Goal: Task Accomplishment & Management: Manage account settings

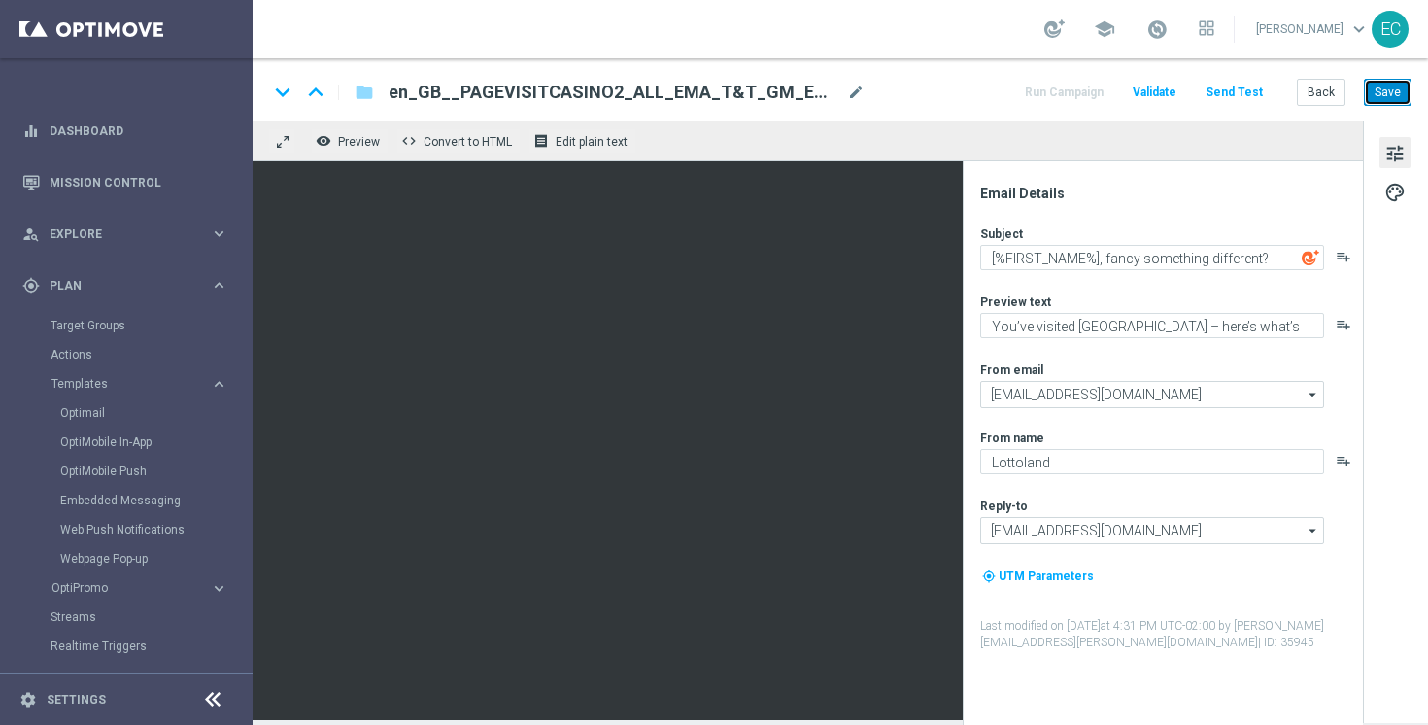
click at [1378, 94] on button "Save" at bounding box center [1388, 92] width 48 height 27
click at [1317, 85] on button "Back" at bounding box center [1321, 92] width 49 height 27
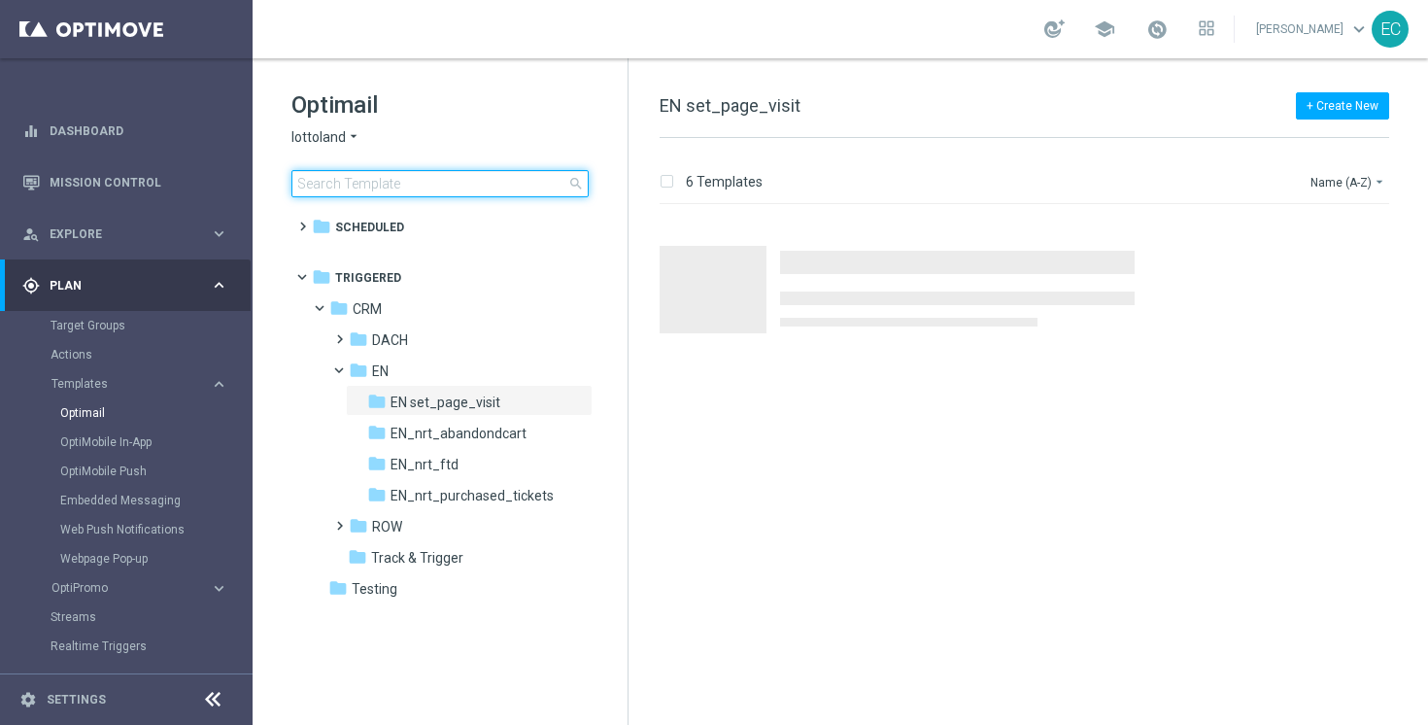
click at [402, 178] on input at bounding box center [439, 183] width 297 height 27
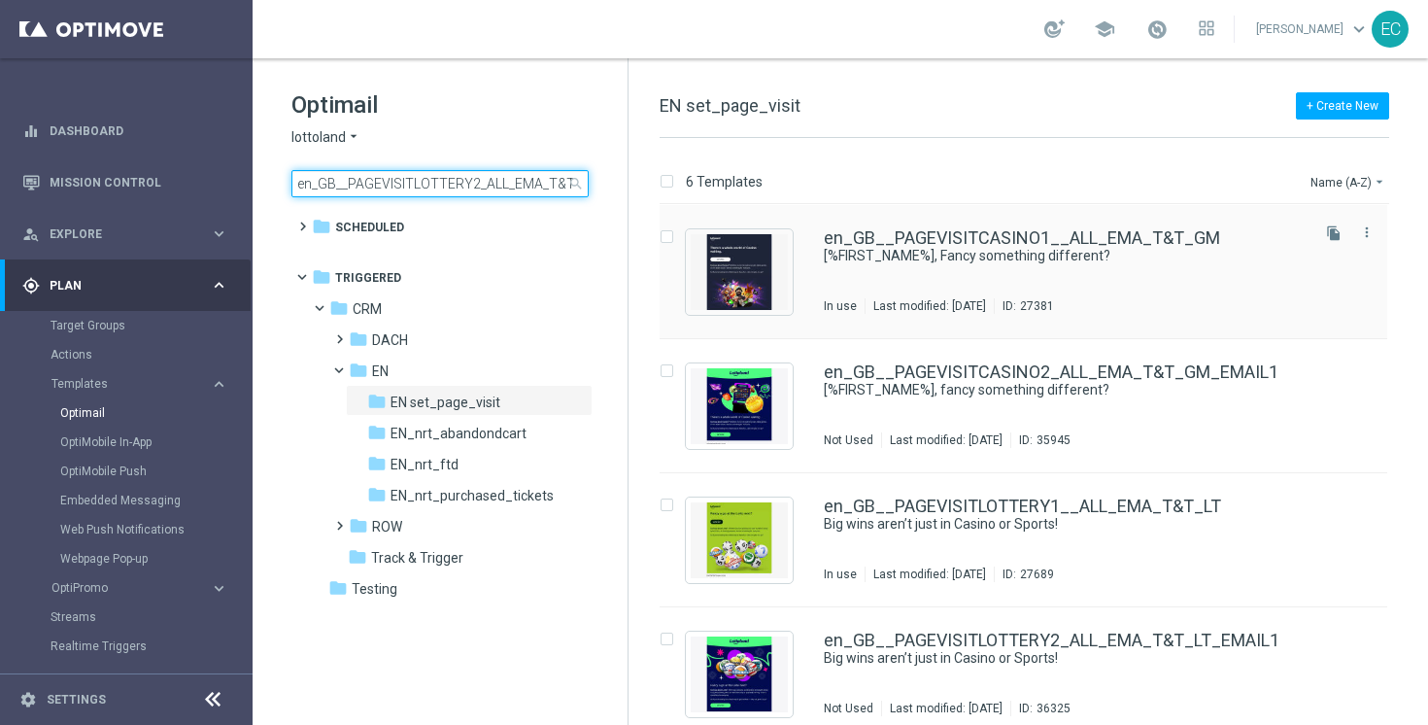
scroll to position [0, 67]
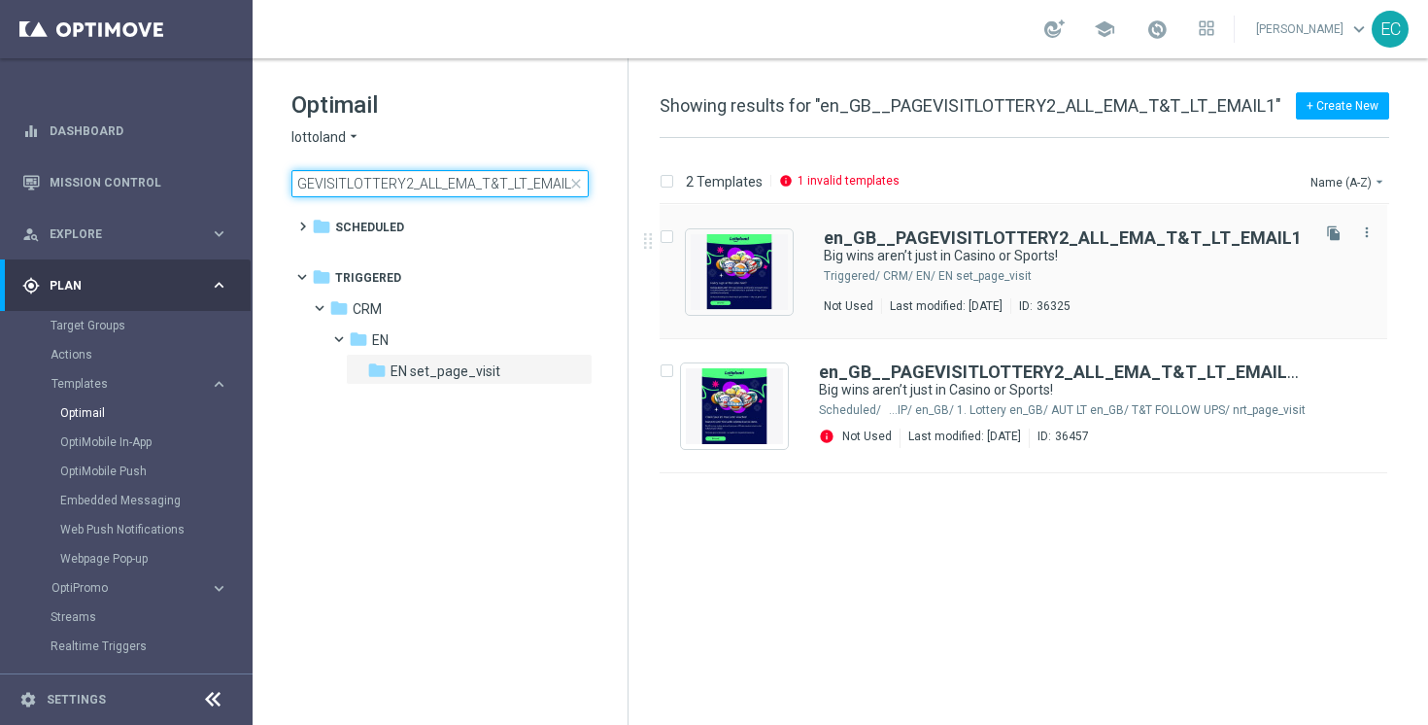
type input "en_GB__PAGEVISITLOTTERY2_ALL_EMA_T&T_LT_EMAIL1"
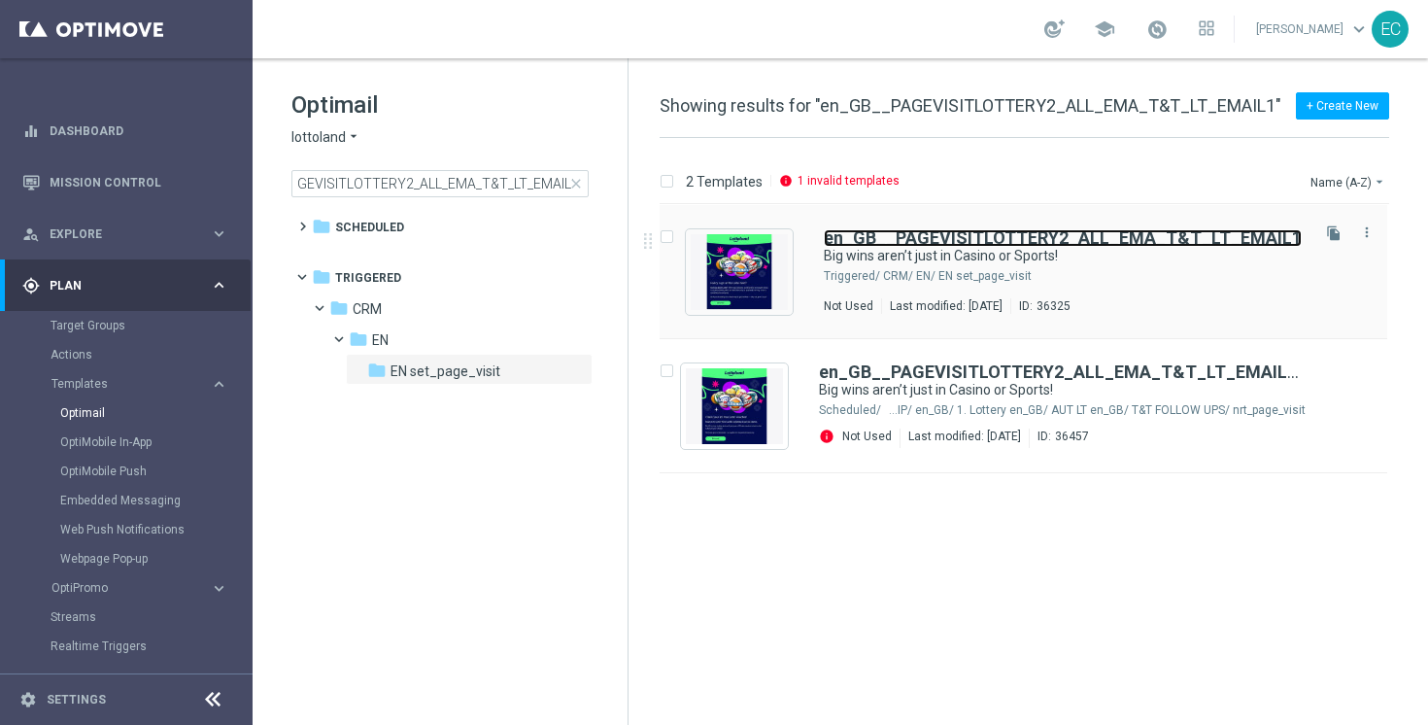
click at [1136, 246] on b "en_GB__PAGEVISITLOTTERY2_ALL_EMA_T&T_LT_EMAIL1" at bounding box center [1063, 237] width 478 height 20
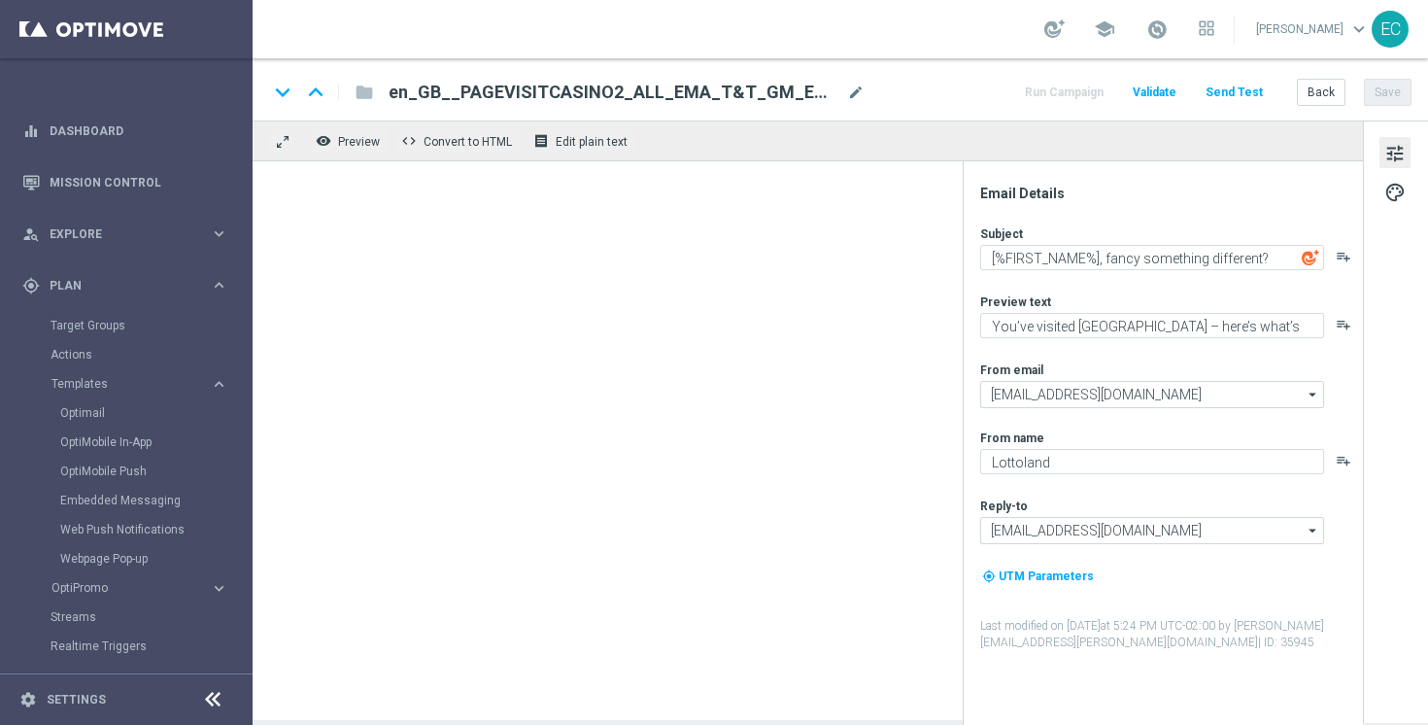
type textarea "Big wins aren’t just in Casino or Sports!"
type textarea "Give Lotto a go this week"
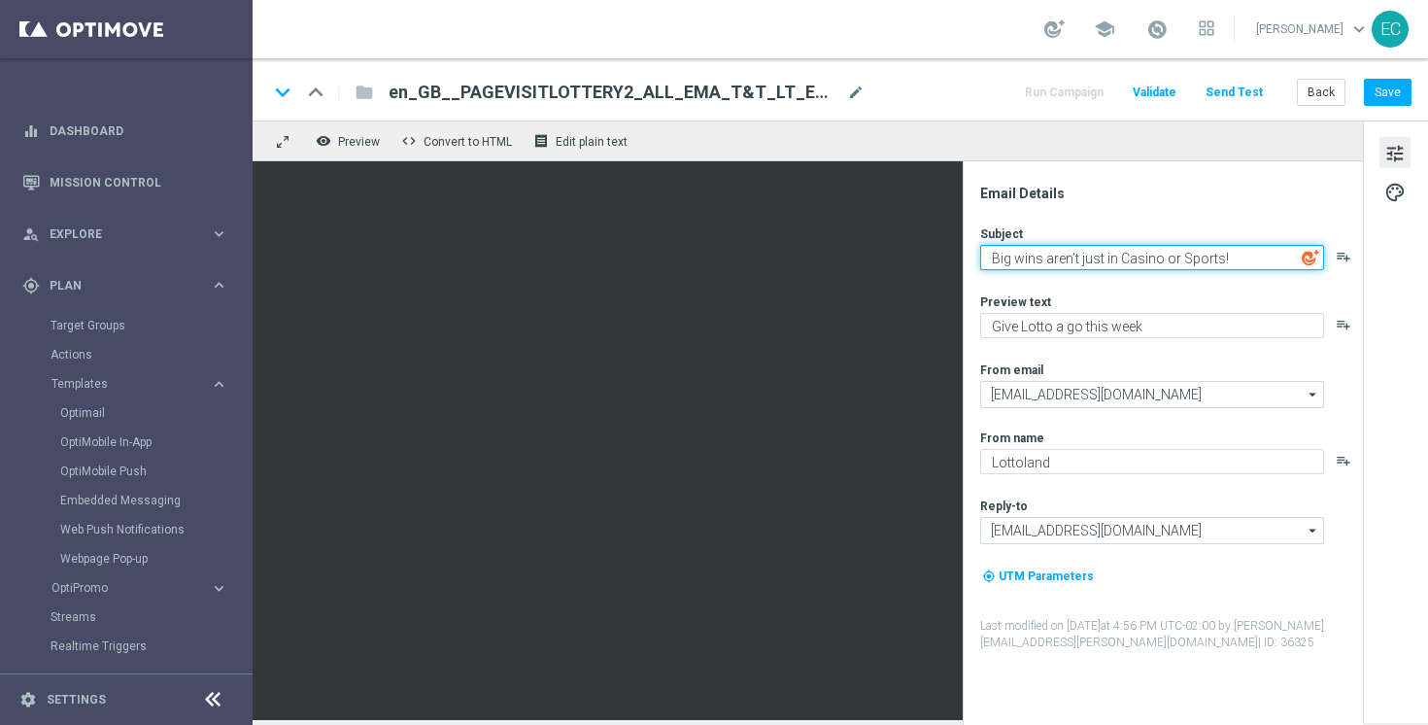
click at [1166, 249] on textarea "Big wins aren’t just in Casino or Sports!" at bounding box center [1152, 257] width 344 height 25
click at [1168, 259] on textarea "Big wins aren’t just in Casino or Sports!" at bounding box center [1152, 257] width 344 height 25
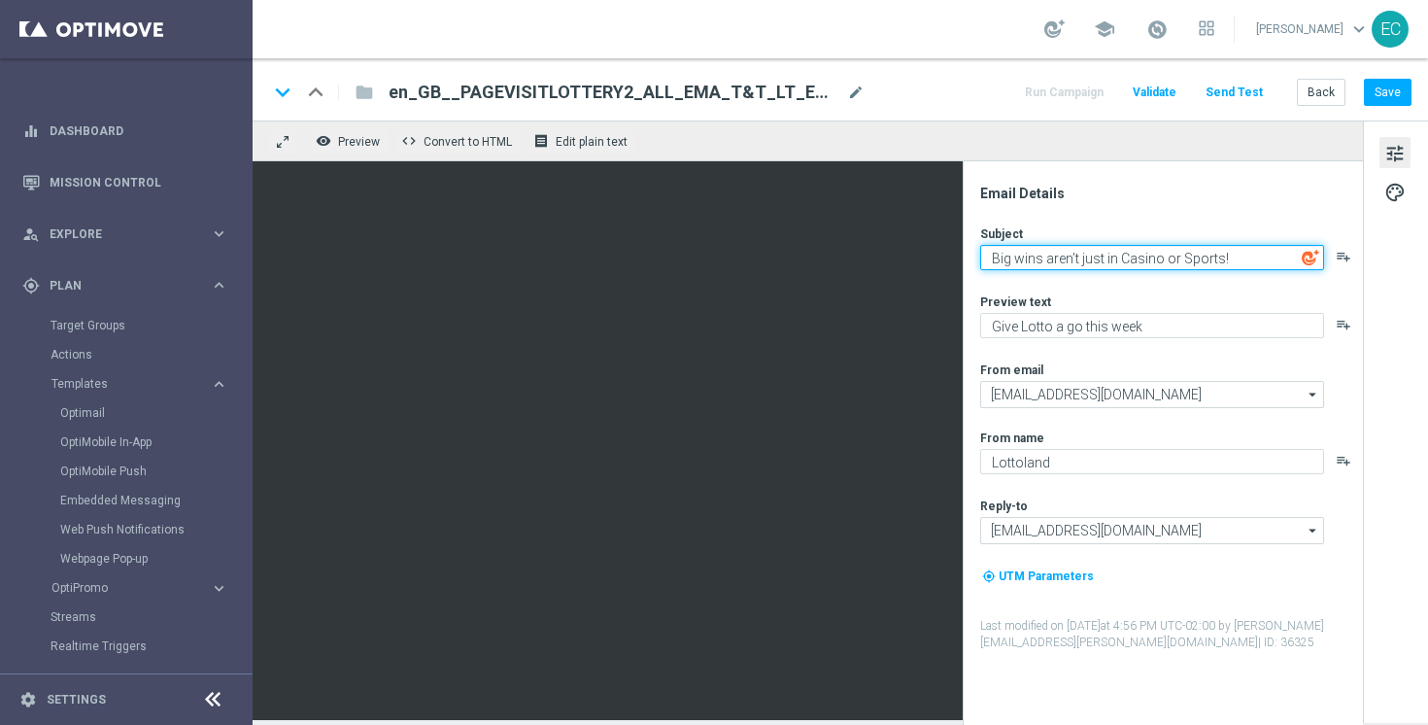
click at [1168, 259] on textarea "Big wins aren’t just in Casino or Sports!" at bounding box center [1152, 257] width 344 height 25
paste textarea "Lottery Could Be Your Next Big Win"
click at [1151, 255] on textarea "Lottery Could Be Your Next Big Win[" at bounding box center [1152, 257] width 344 height 25
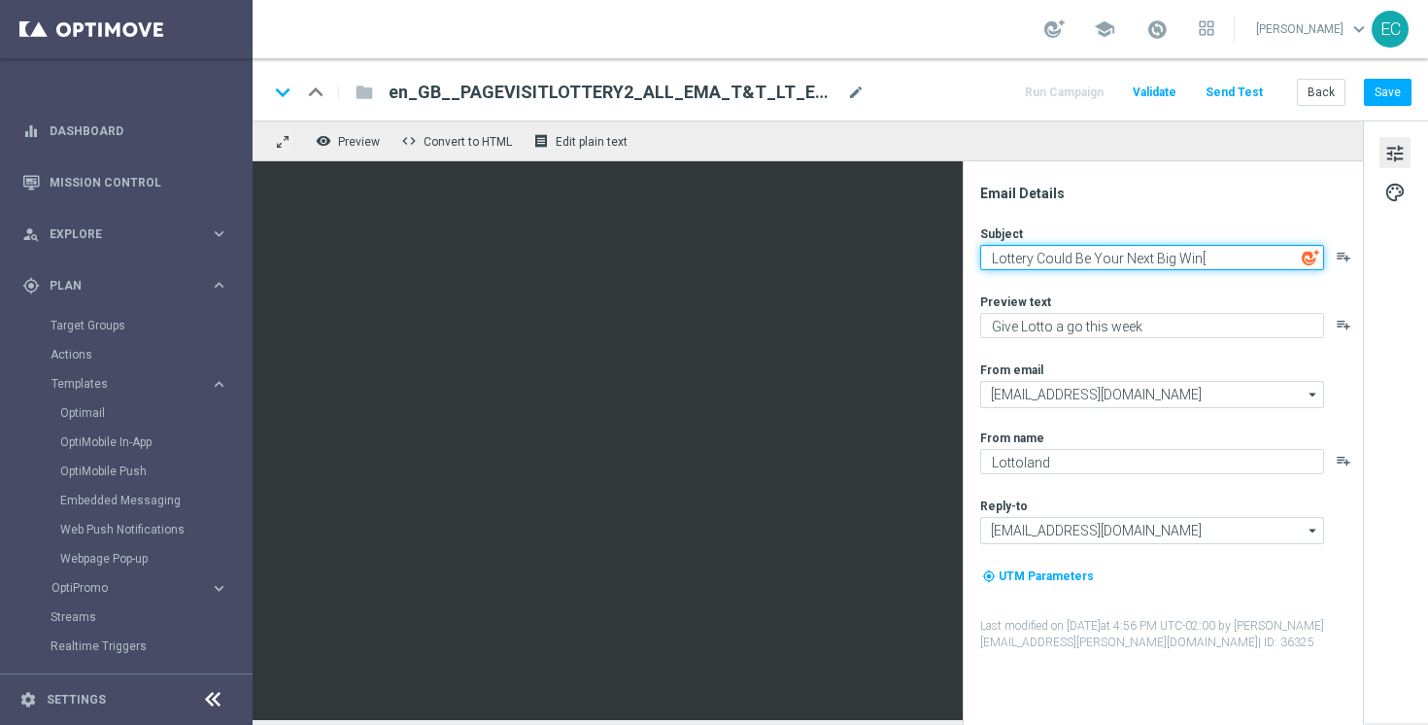
click at [1216, 255] on textarea "Lottery Could Be Your Next Big Win[" at bounding box center [1152, 257] width 344 height 25
click at [988, 259] on textarea "Lottery Could Be Your Next Big Win" at bounding box center [1152, 257] width 344 height 25
type textarea "Lottery Could Be Your Next Big Win"
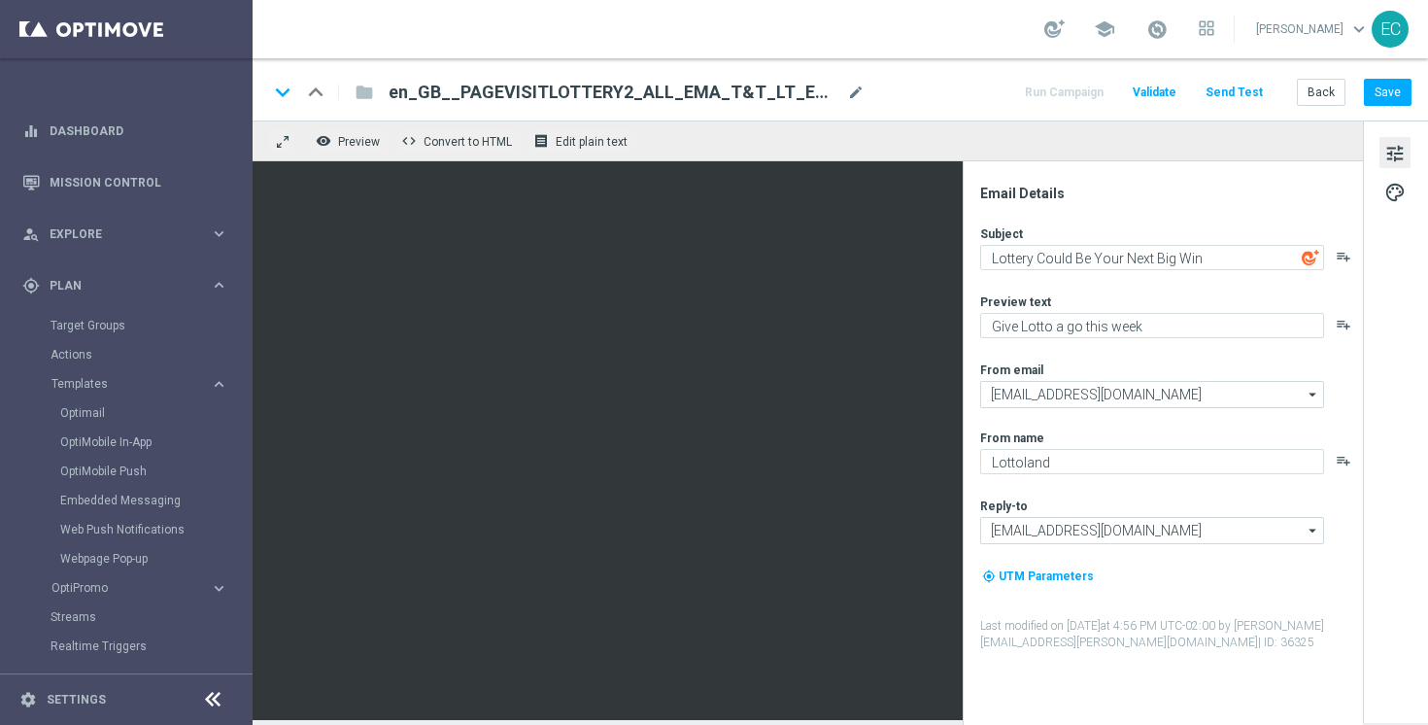
click at [1325, 257] on div "Lottery Could Be Your Next Big Win playlist_add" at bounding box center [1170, 257] width 381 height 25
click at [1334, 255] on div "Lottery Could Be Your Next Big Win playlist_add" at bounding box center [1170, 257] width 381 height 25
click at [1338, 254] on icon "playlist_add" at bounding box center [1344, 257] width 16 height 16
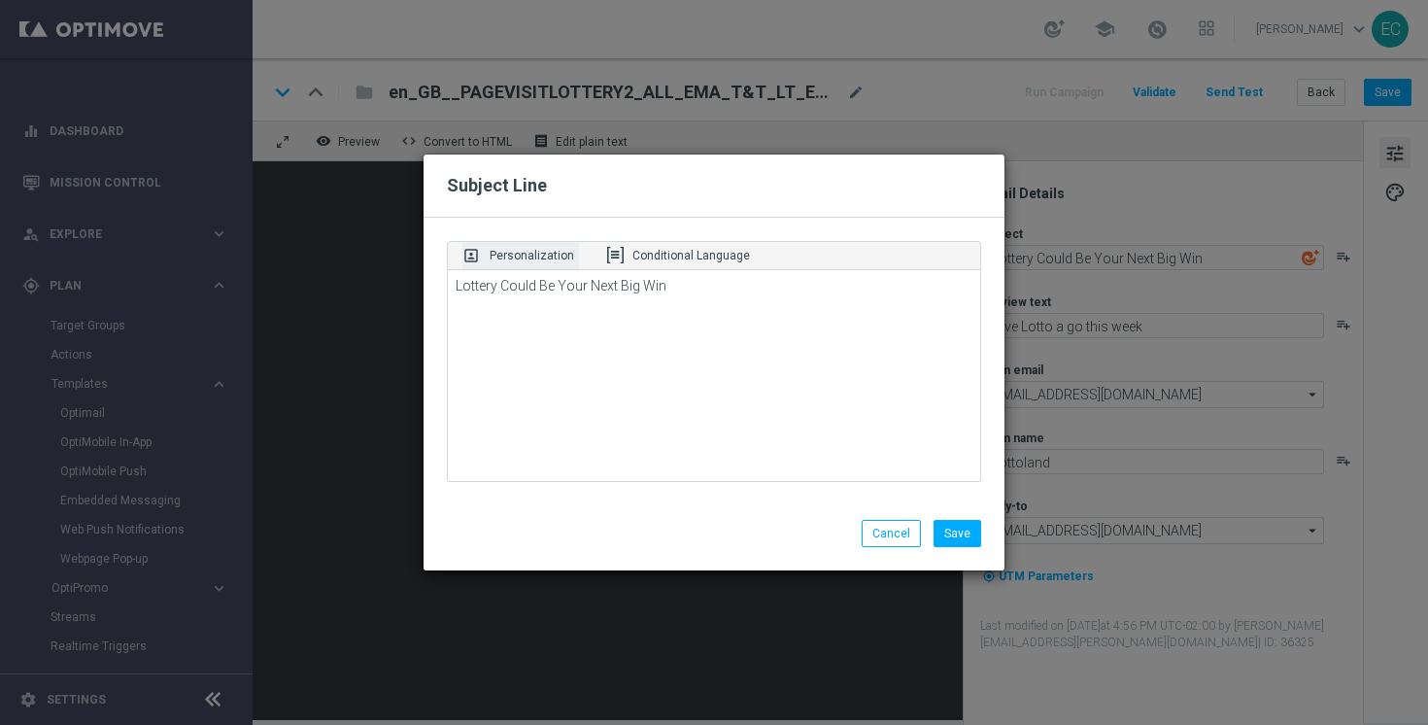
click at [537, 259] on p "Personalization" at bounding box center [532, 255] width 85 height 17
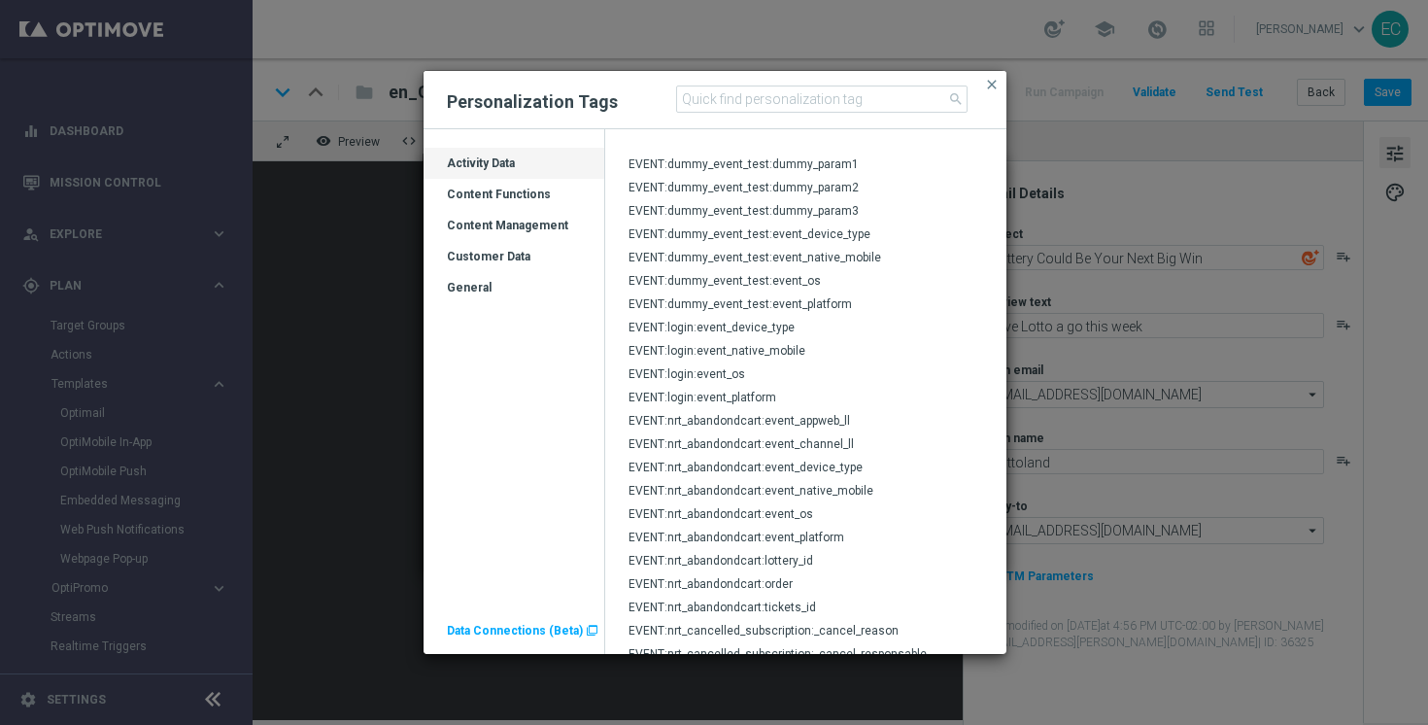
click at [524, 275] on div "General" at bounding box center [513, 287] width 181 height 31
click at [523, 261] on div "Customer Data" at bounding box center [513, 264] width 181 height 31
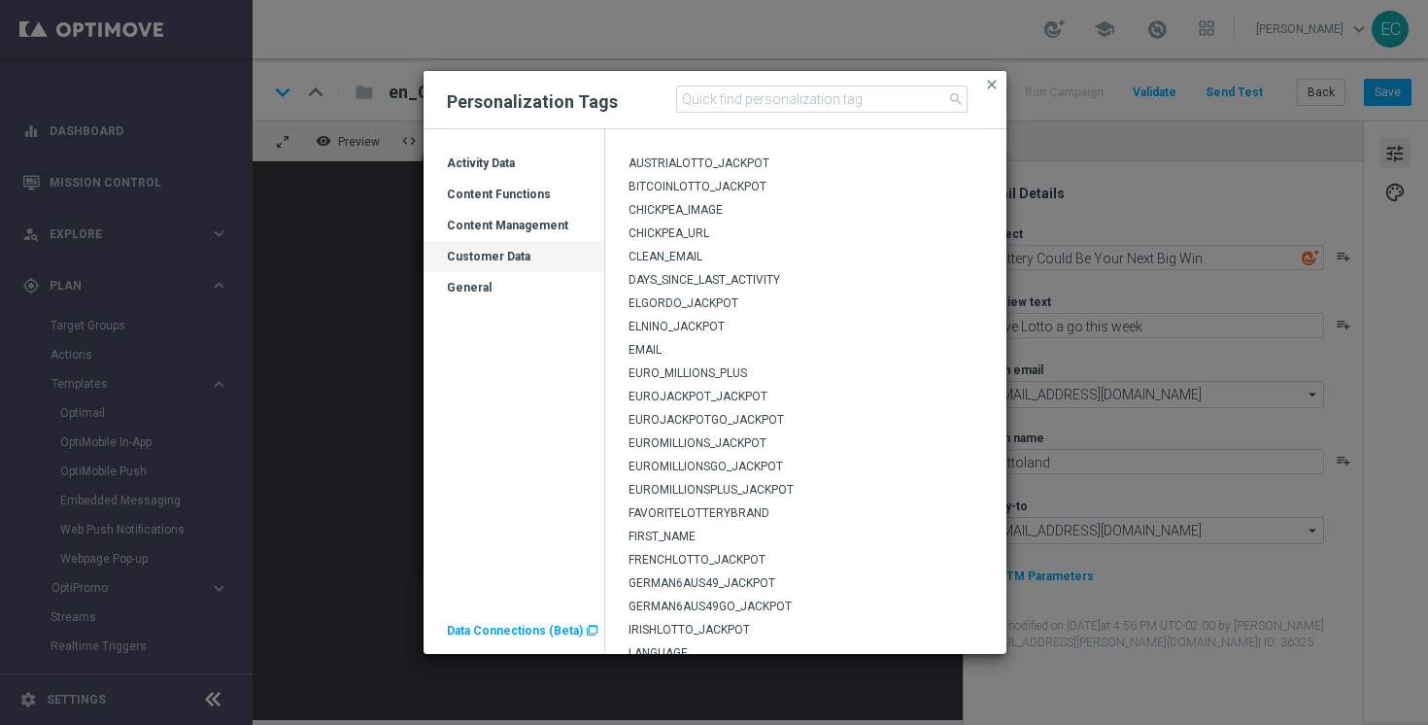
scroll to position [36, 0]
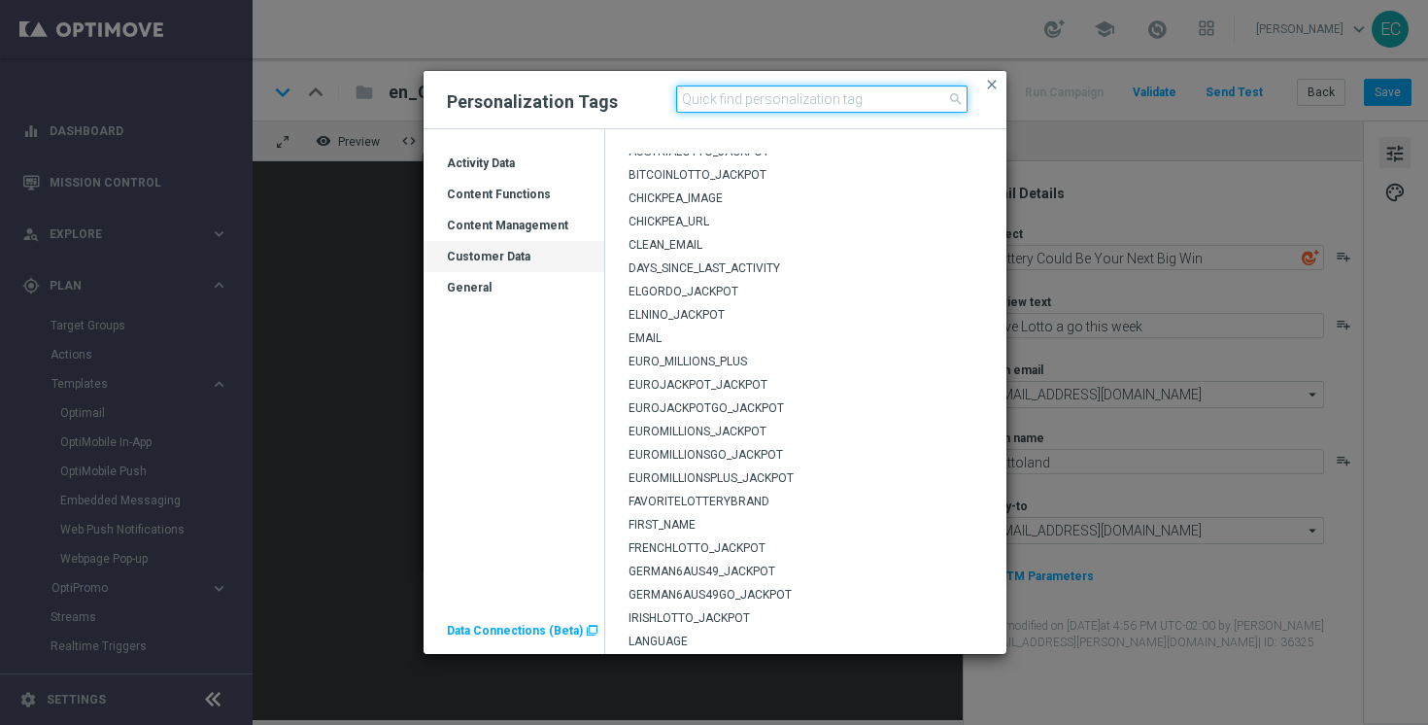
click at [806, 98] on input at bounding box center [821, 98] width 291 height 27
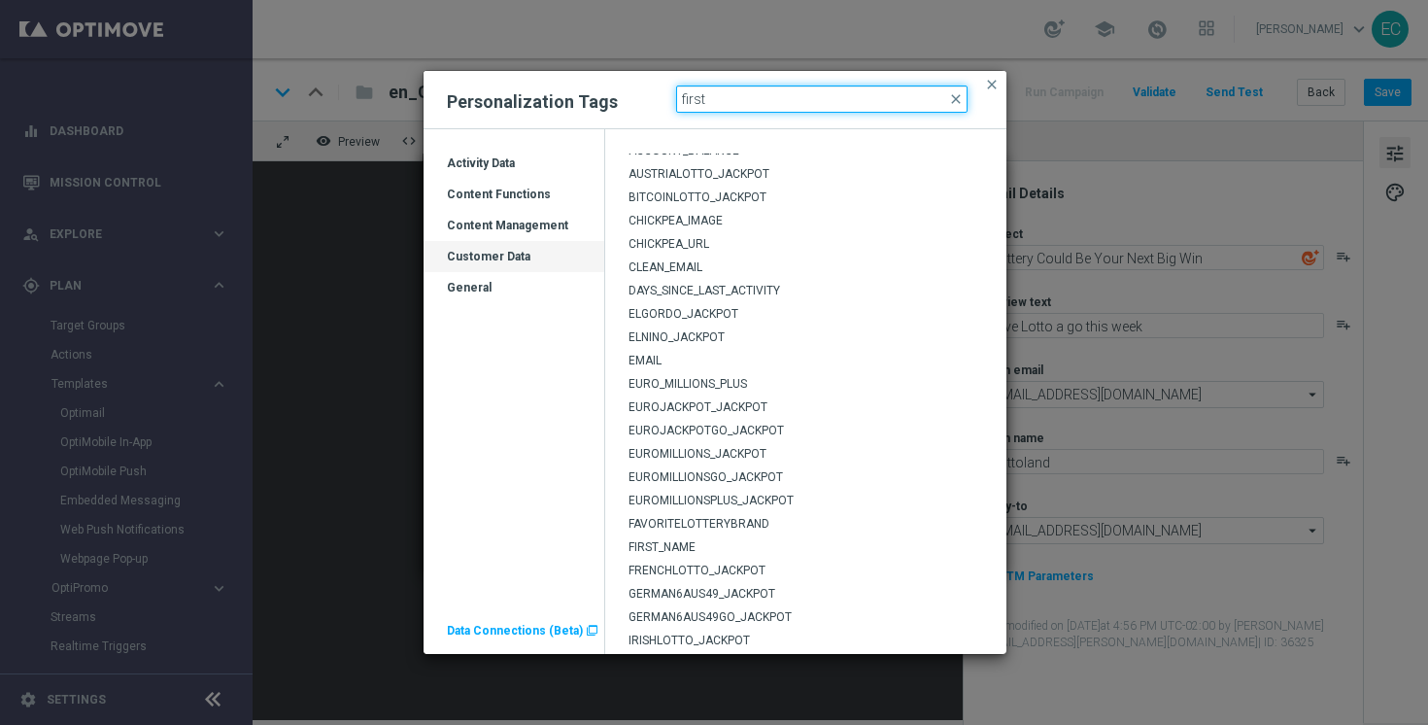
scroll to position [0, 0]
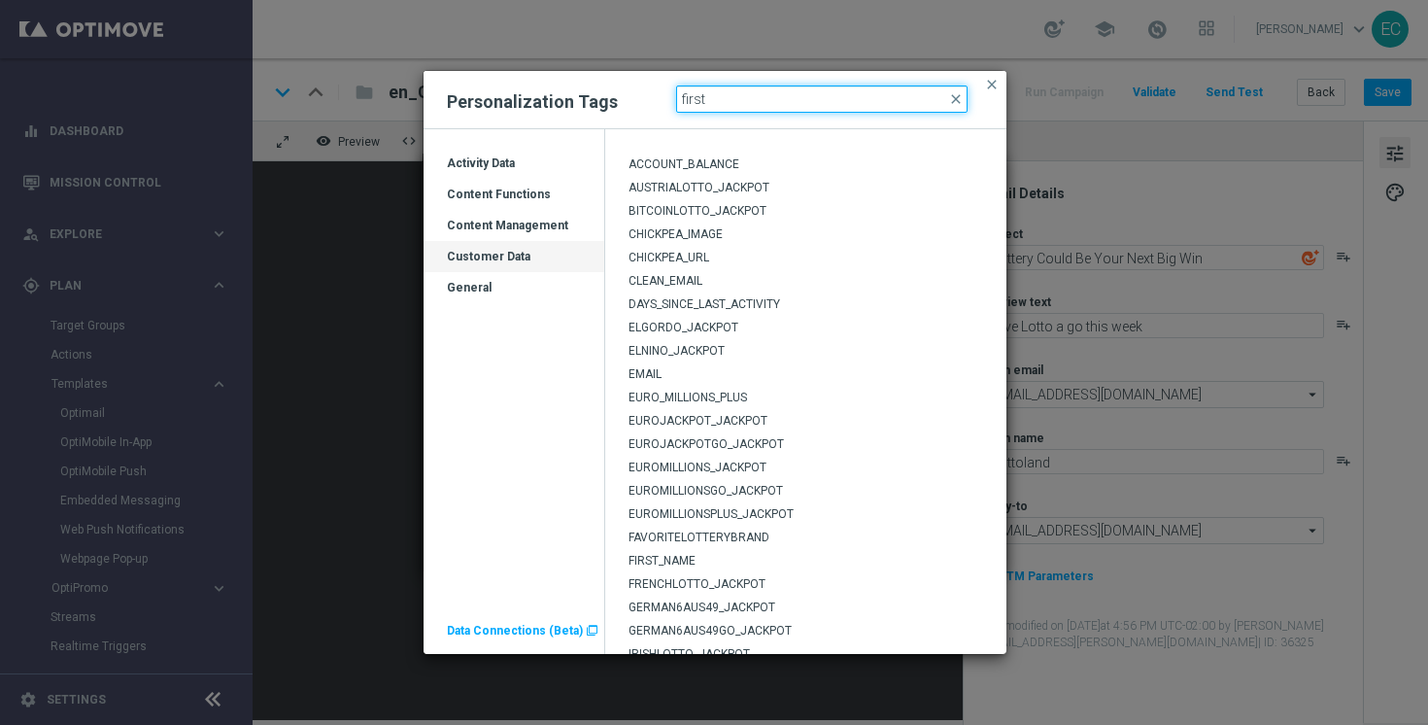
type input "first"
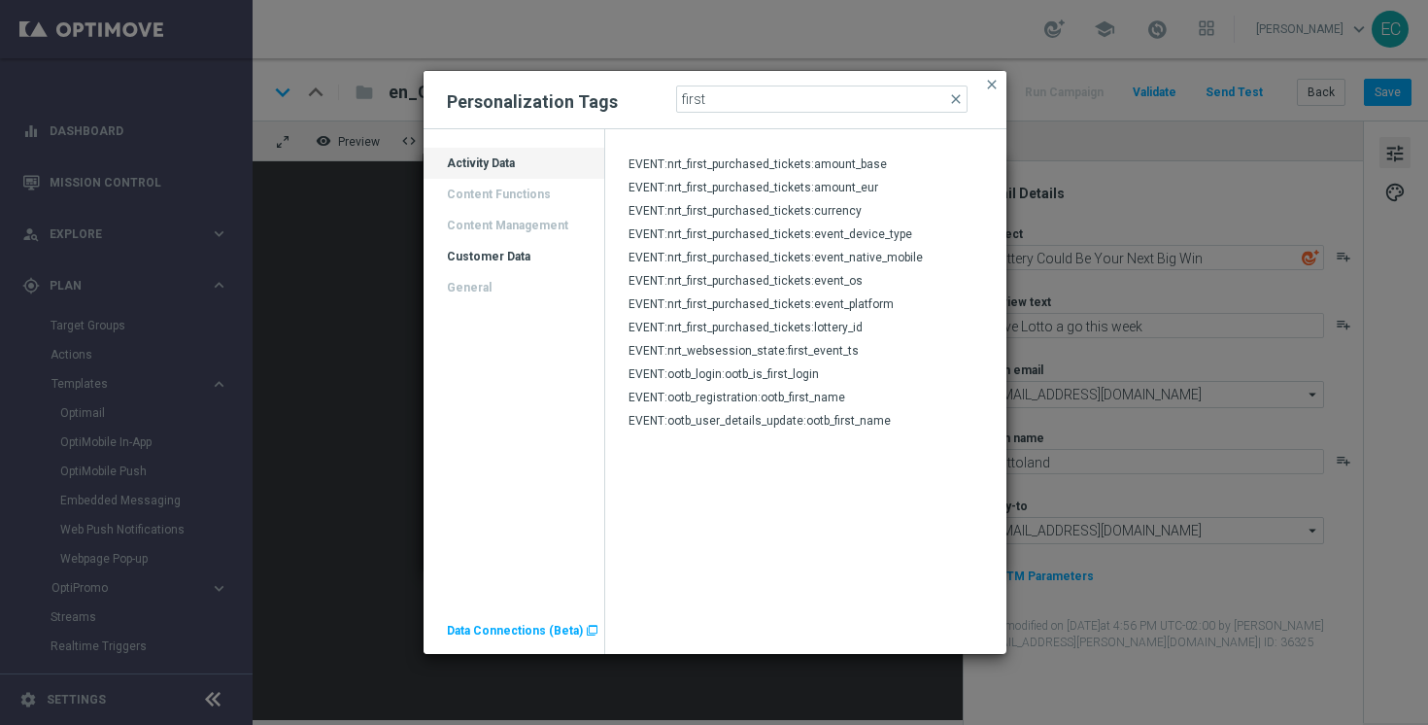
click at [538, 193] on div "Activity Data Content Functions Content Management Customer Data General" at bounding box center [513, 225] width 181 height 155
click at [948, 98] on span "close" at bounding box center [956, 99] width 16 height 16
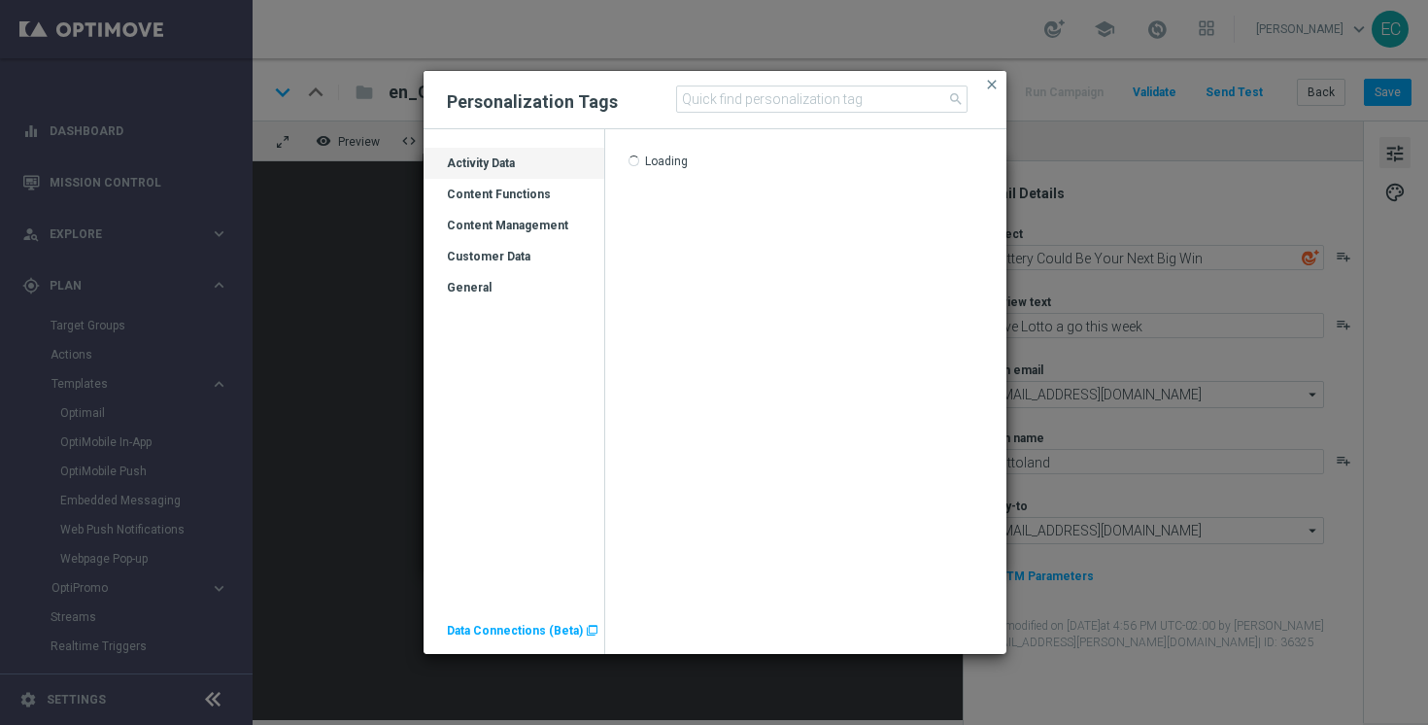
click at [493, 292] on div "General" at bounding box center [513, 295] width 181 height 31
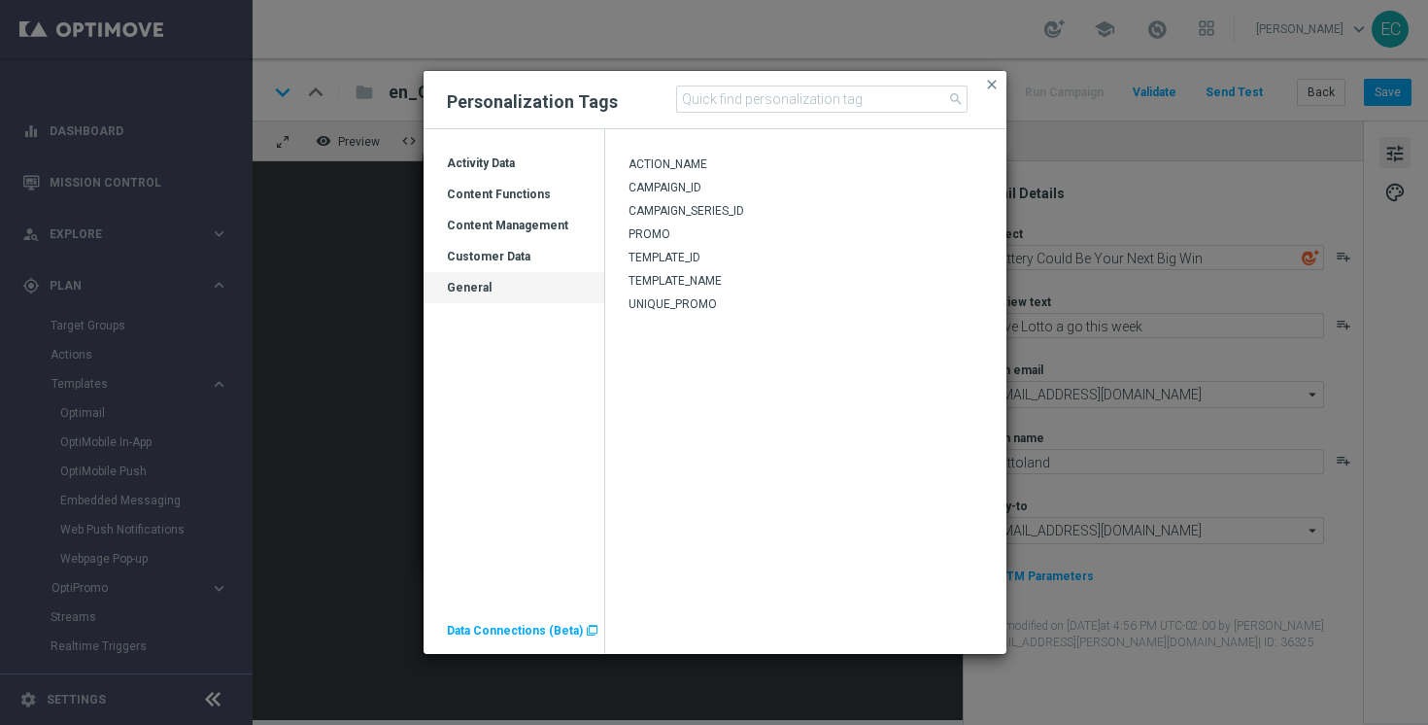
click at [521, 256] on div "Customer Data" at bounding box center [513, 264] width 181 height 31
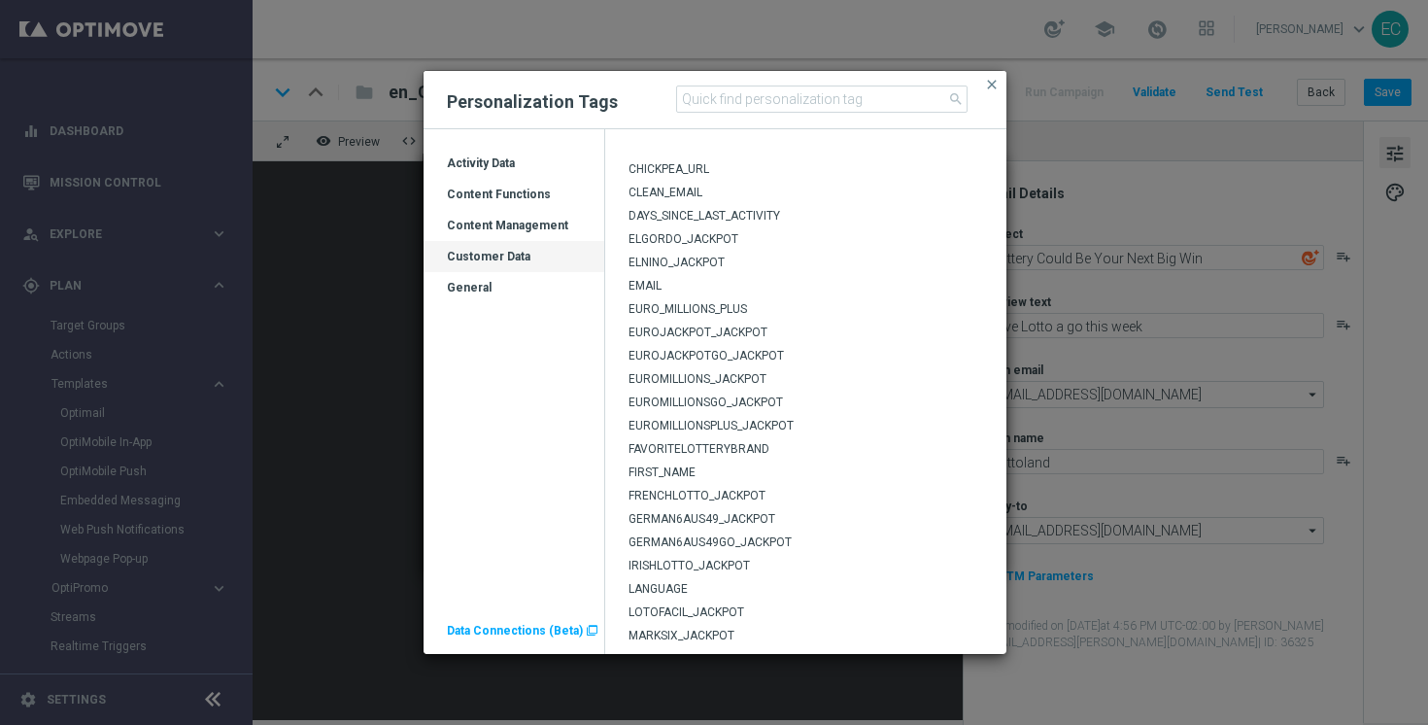
scroll to position [95, 0]
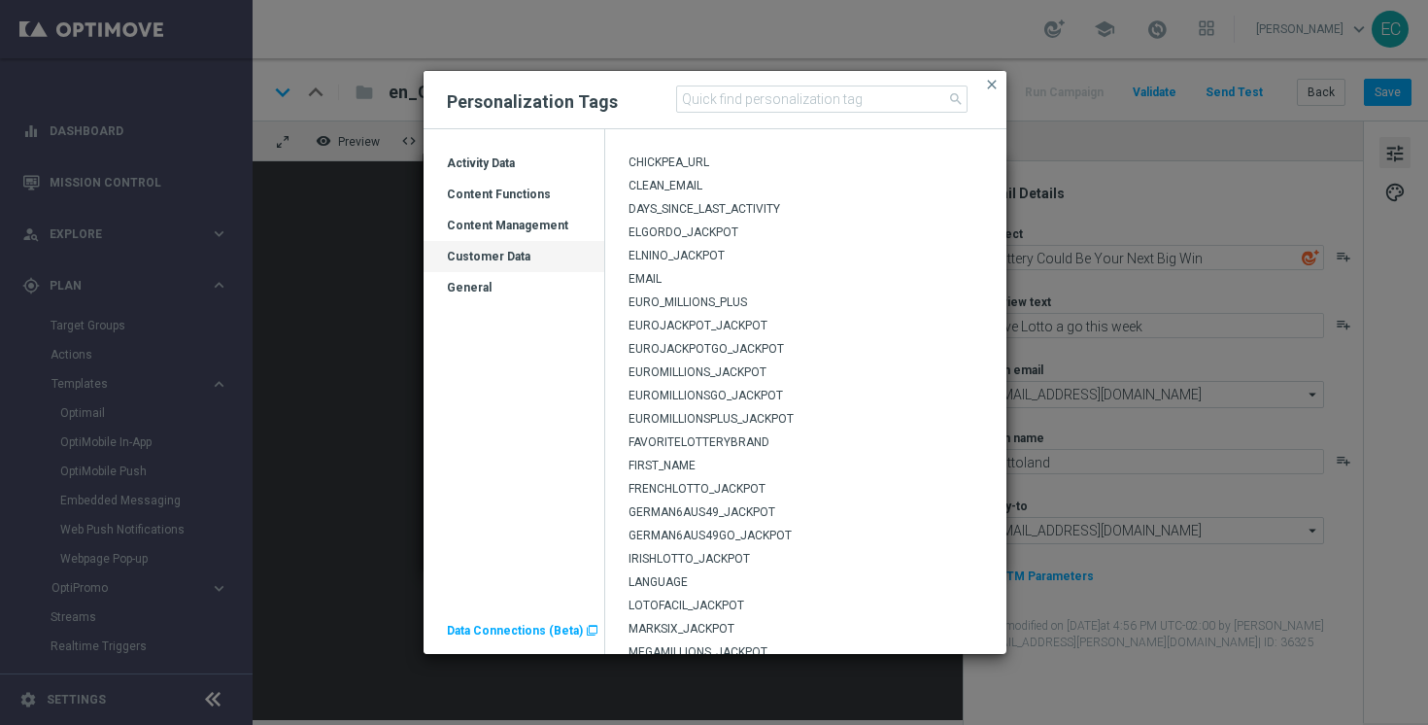
click at [500, 226] on div "Content Management" at bounding box center [513, 233] width 181 height 31
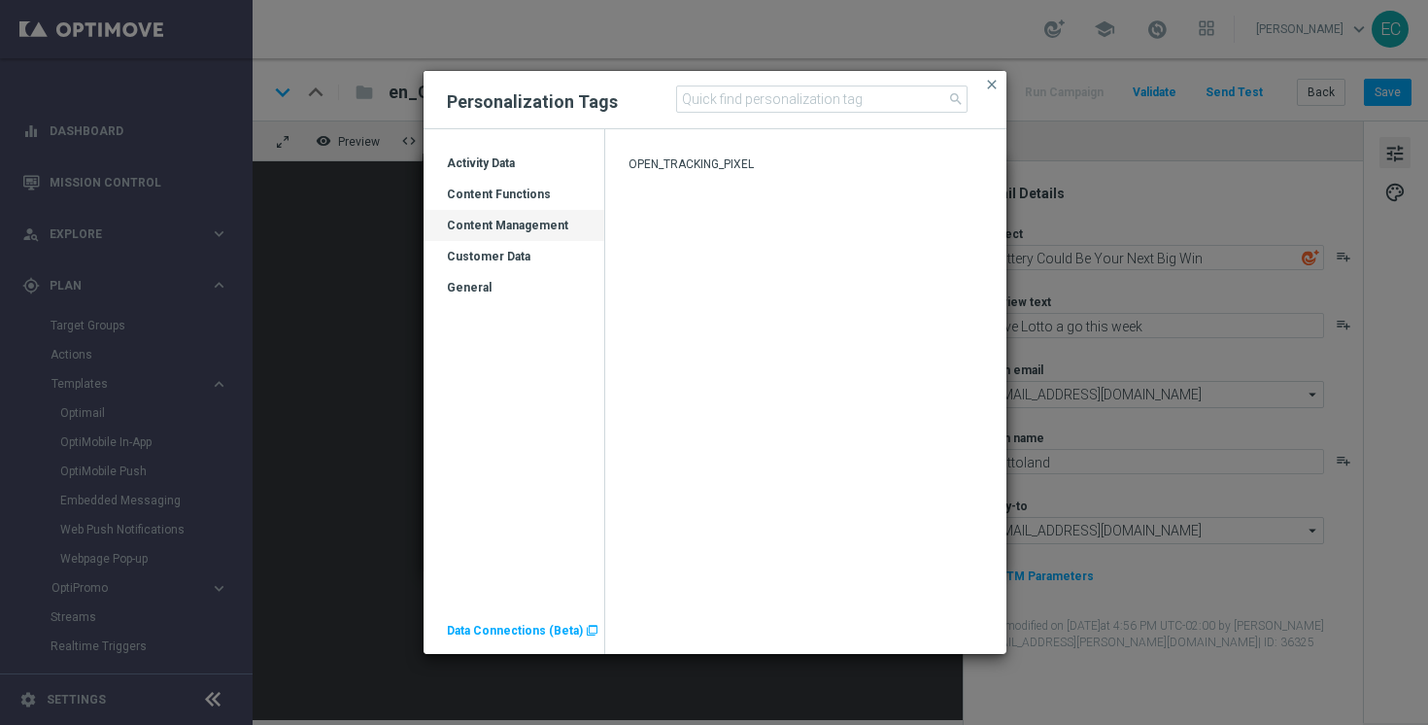
click at [525, 186] on div "Content Functions" at bounding box center [513, 201] width 181 height 31
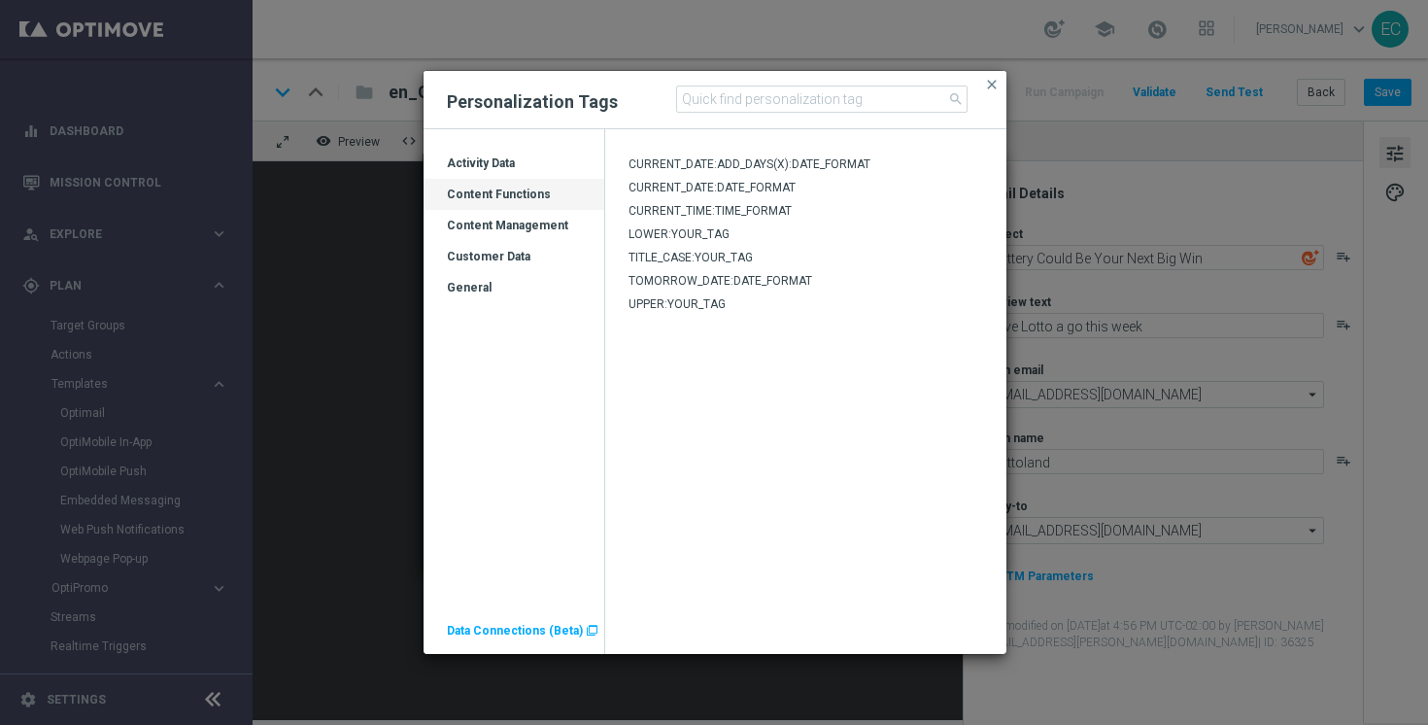
click at [547, 165] on div "Activity Data" at bounding box center [513, 170] width 181 height 31
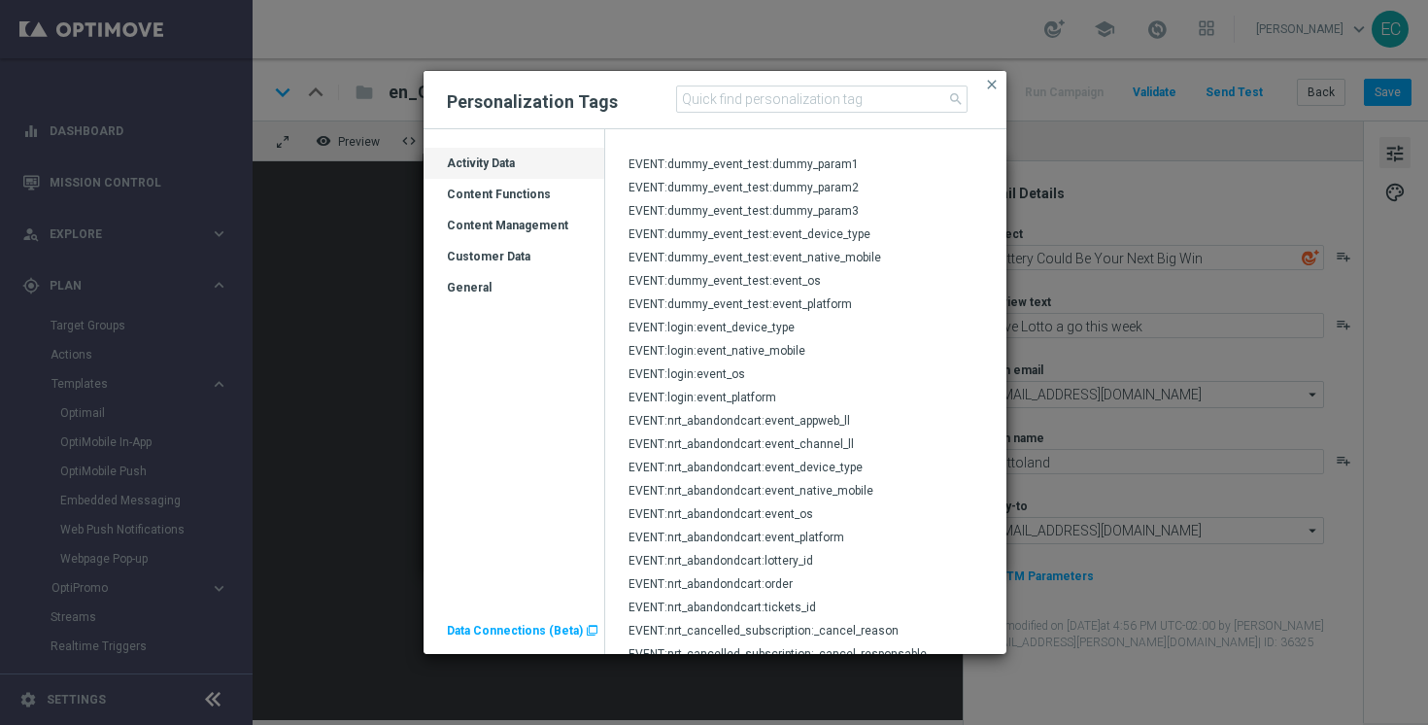
click at [536, 249] on div "Customer Data" at bounding box center [513, 264] width 181 height 31
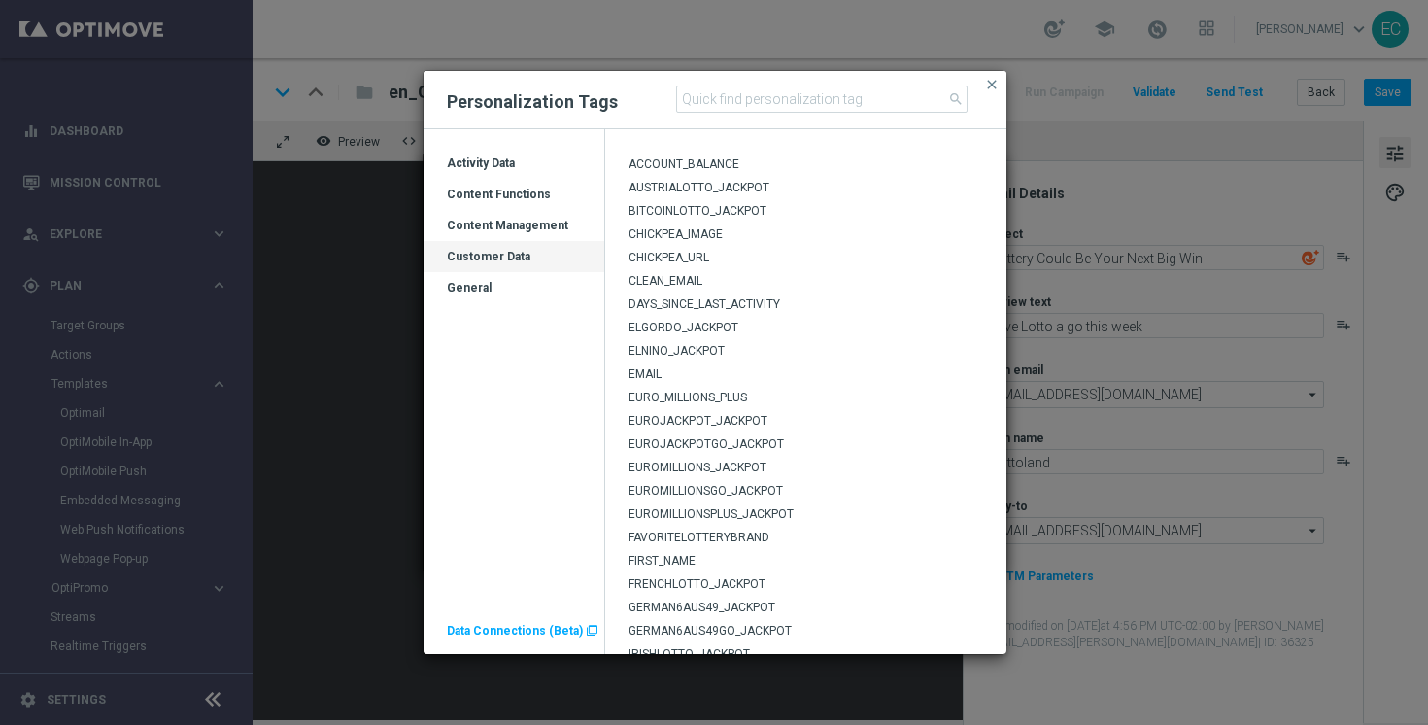
click at [665, 559] on span "FIRST_NAME" at bounding box center [661, 561] width 67 height 14
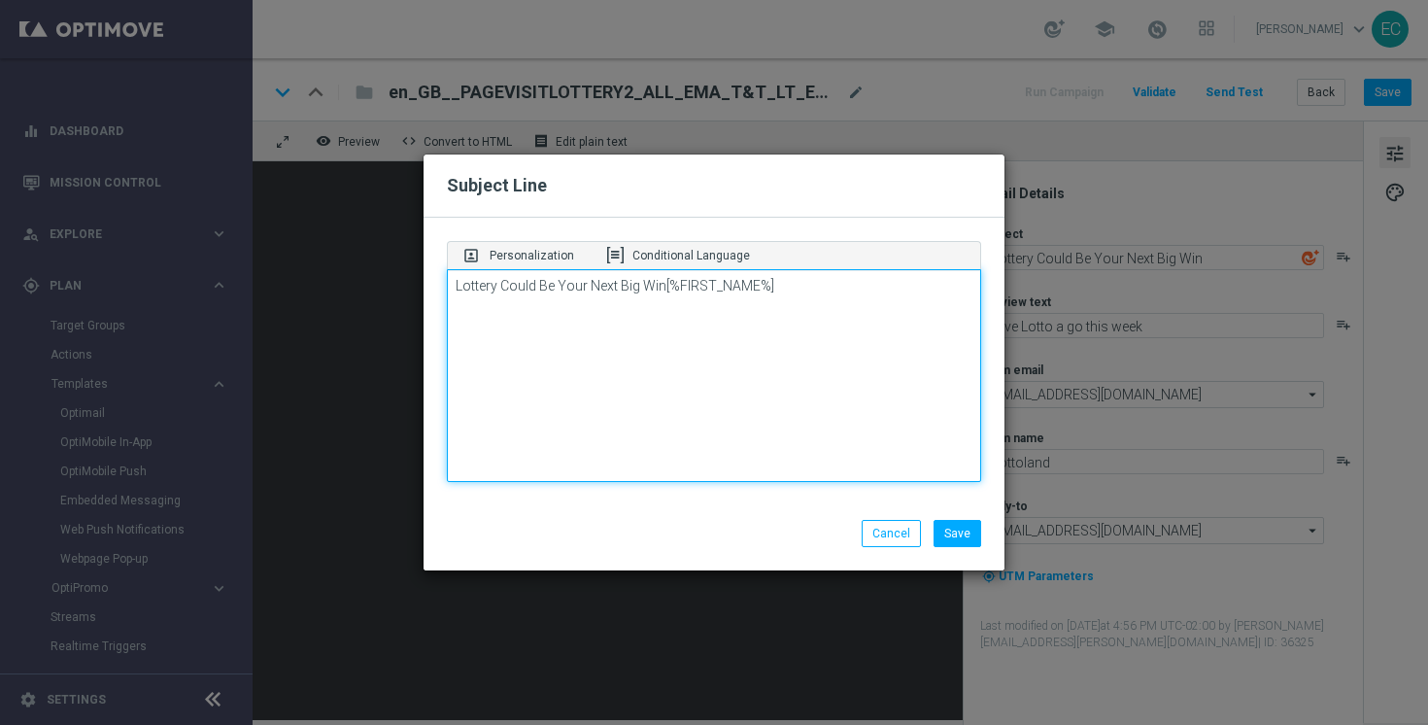
click at [662, 284] on textarea "Lottery Could Be Your Next Big Win[%FIRST_NAME%]" at bounding box center [714, 376] width 534 height 214
drag, startPoint x: 804, startPoint y: 295, endPoint x: 663, endPoint y: 287, distance: 141.1
click at [663, 287] on textarea "Lottery Could Be Your Next Big Win[%FIRST_NAME%]" at bounding box center [714, 376] width 534 height 214
click at [453, 288] on textarea "Lottery Could Be Your Next Big Win" at bounding box center [714, 376] width 534 height 214
paste textarea "[%FIRST_NAME%]"
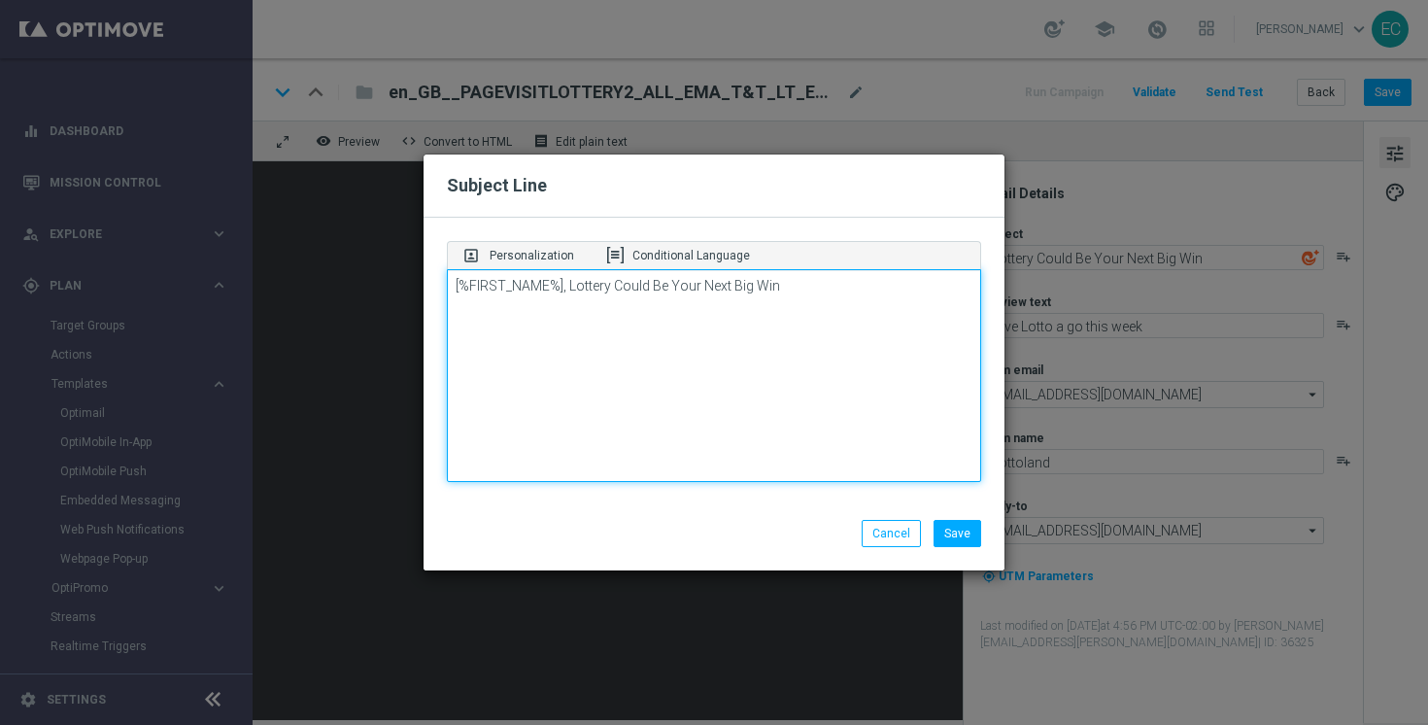
click at [804, 279] on textarea "[%FIRST_NAME%], Lottery Could Be Your Next Big Win" at bounding box center [714, 376] width 534 height 214
type textarea "[%FIRST_NAME%], Lottery Could Be Your Next Big Win!"
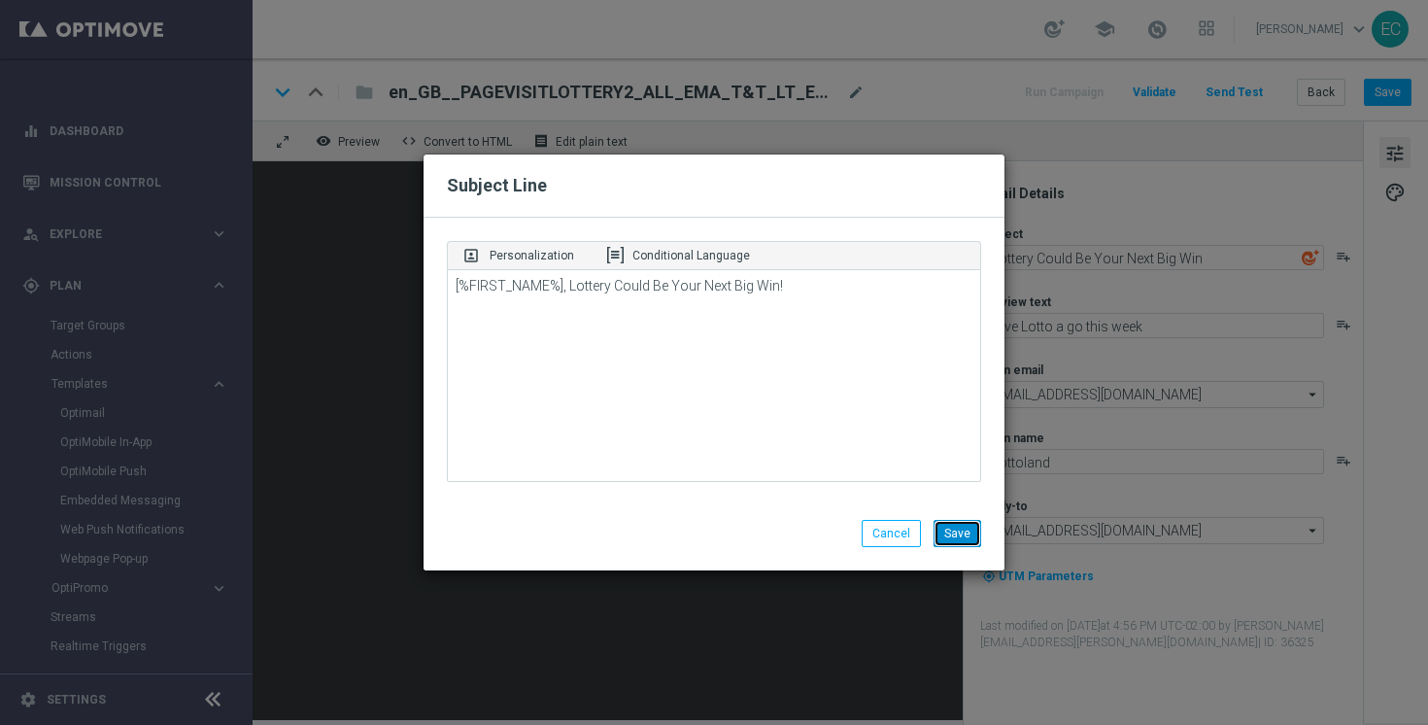
click at [968, 539] on button "Save" at bounding box center [957, 533] width 48 height 27
type textarea "[%FIRST_NAME%], Lottery Could Be Your Next Big Win!"
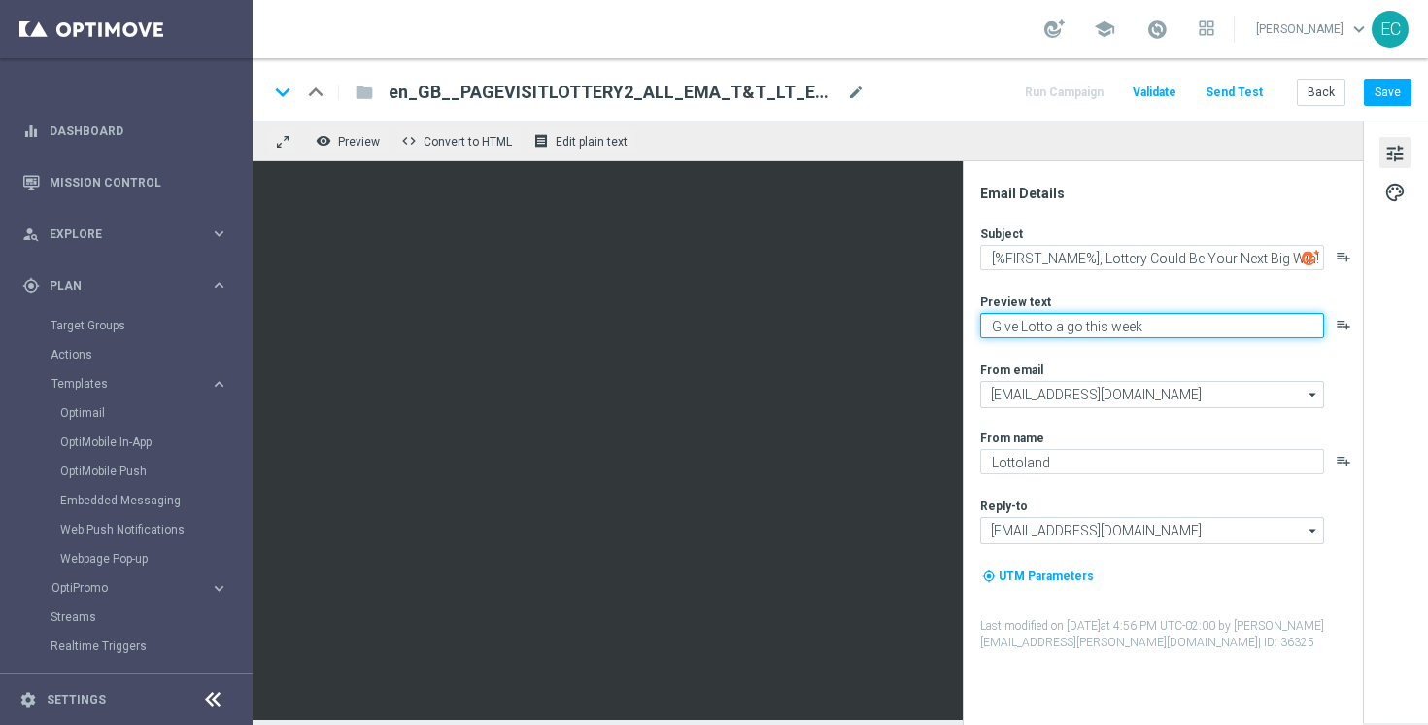
click at [1082, 320] on textarea "Give Lotto a go this week" at bounding box center [1152, 325] width 344 height 25
paste textarea "It’s simple to play – and the jackpots speak for themselves."
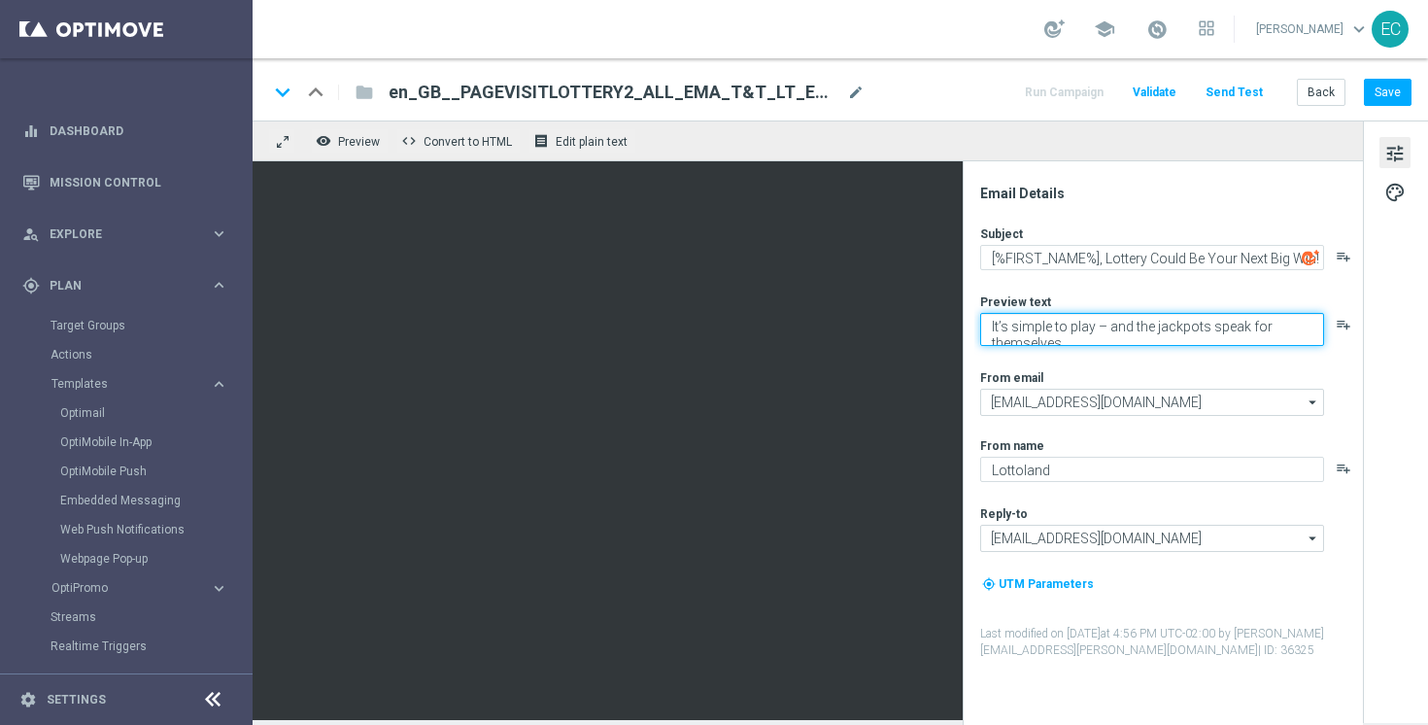
scroll to position [6, 0]
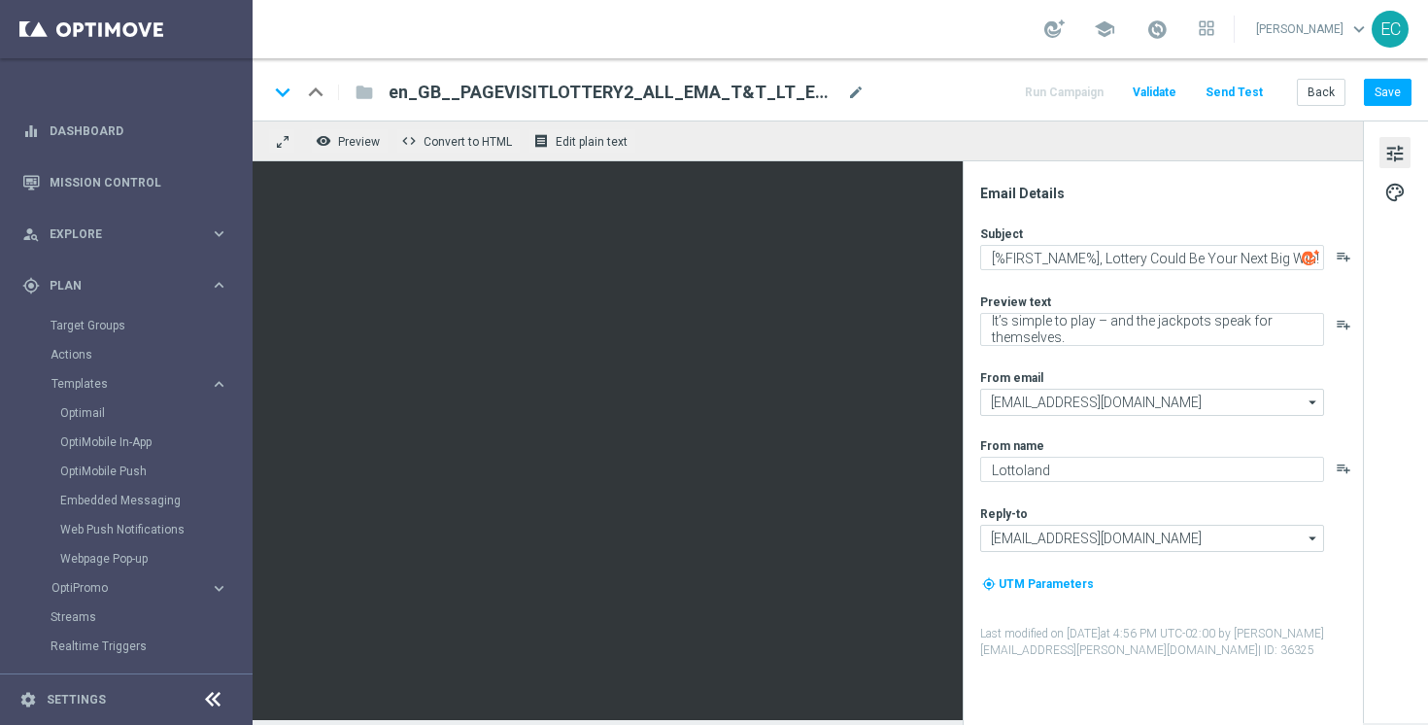
click at [1131, 288] on div "Subject [%FIRST_NAME%], Lottery Could Be Your Next Big Win! playlist_add Previe…" at bounding box center [1170, 441] width 381 height 433
click at [1382, 99] on button "Save" at bounding box center [1388, 92] width 48 height 27
click at [1372, 98] on button "Save" at bounding box center [1388, 92] width 48 height 27
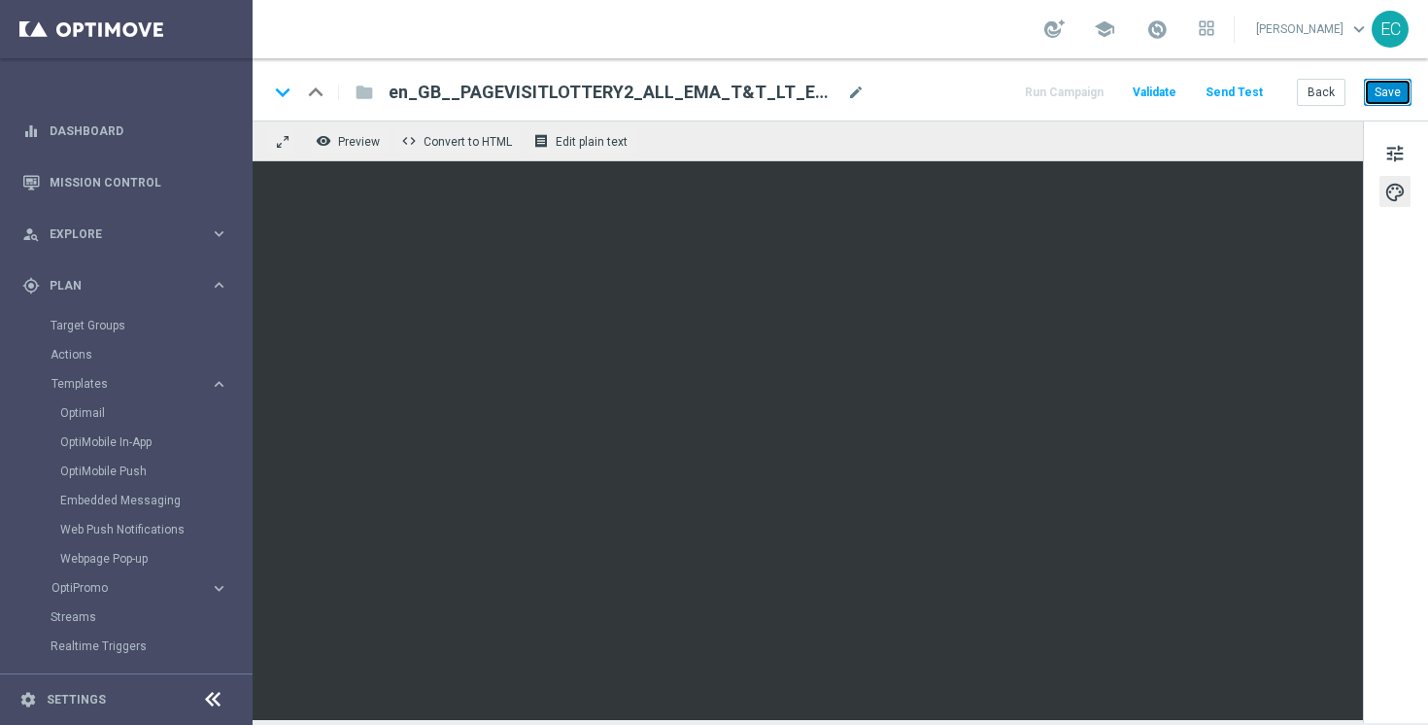
click at [1390, 101] on button "Save" at bounding box center [1388, 92] width 48 height 27
click at [1371, 87] on button "Save" at bounding box center [1388, 92] width 48 height 27
click at [1378, 100] on button "Save" at bounding box center [1388, 92] width 48 height 27
click at [1404, 148] on span "tune" at bounding box center [1394, 153] width 21 height 25
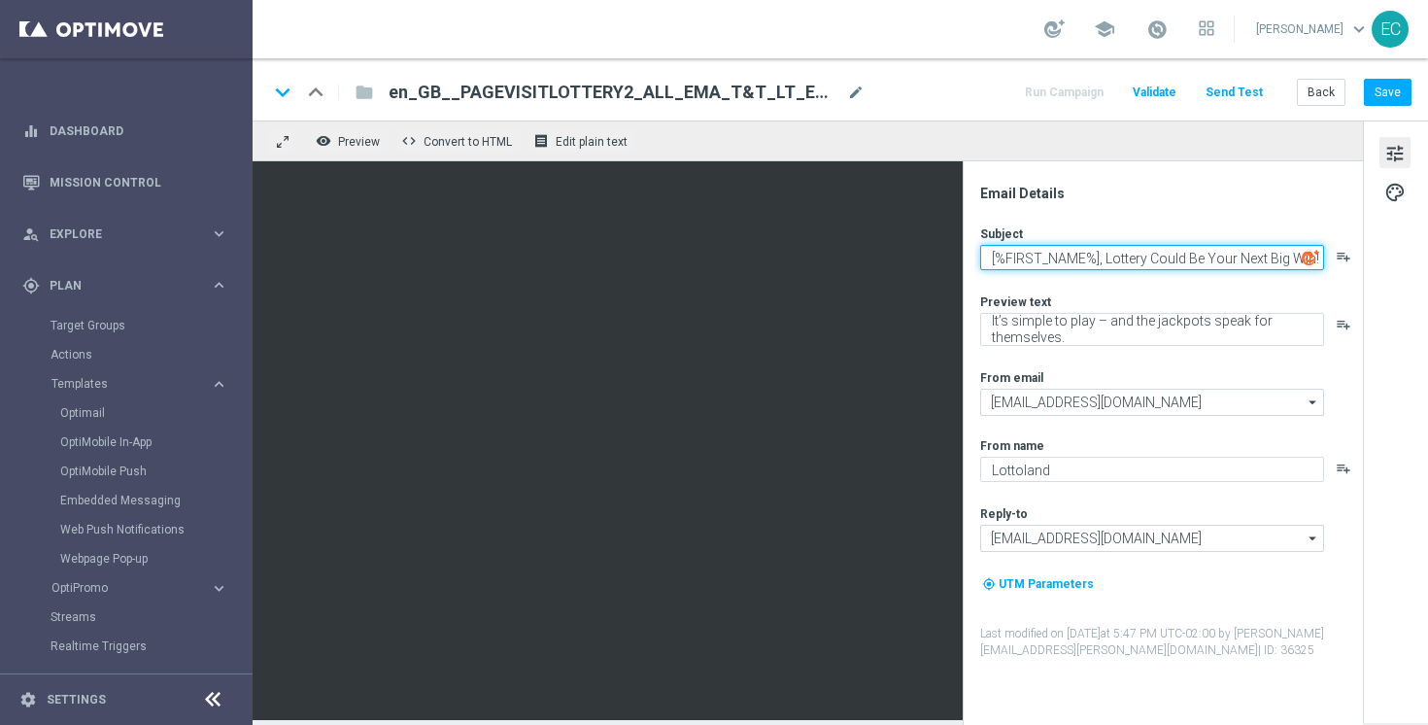
click at [1204, 259] on textarea "[%FIRST_NAME%], Lottery Could Be Your Next Big Win!" at bounding box center [1152, 257] width 344 height 25
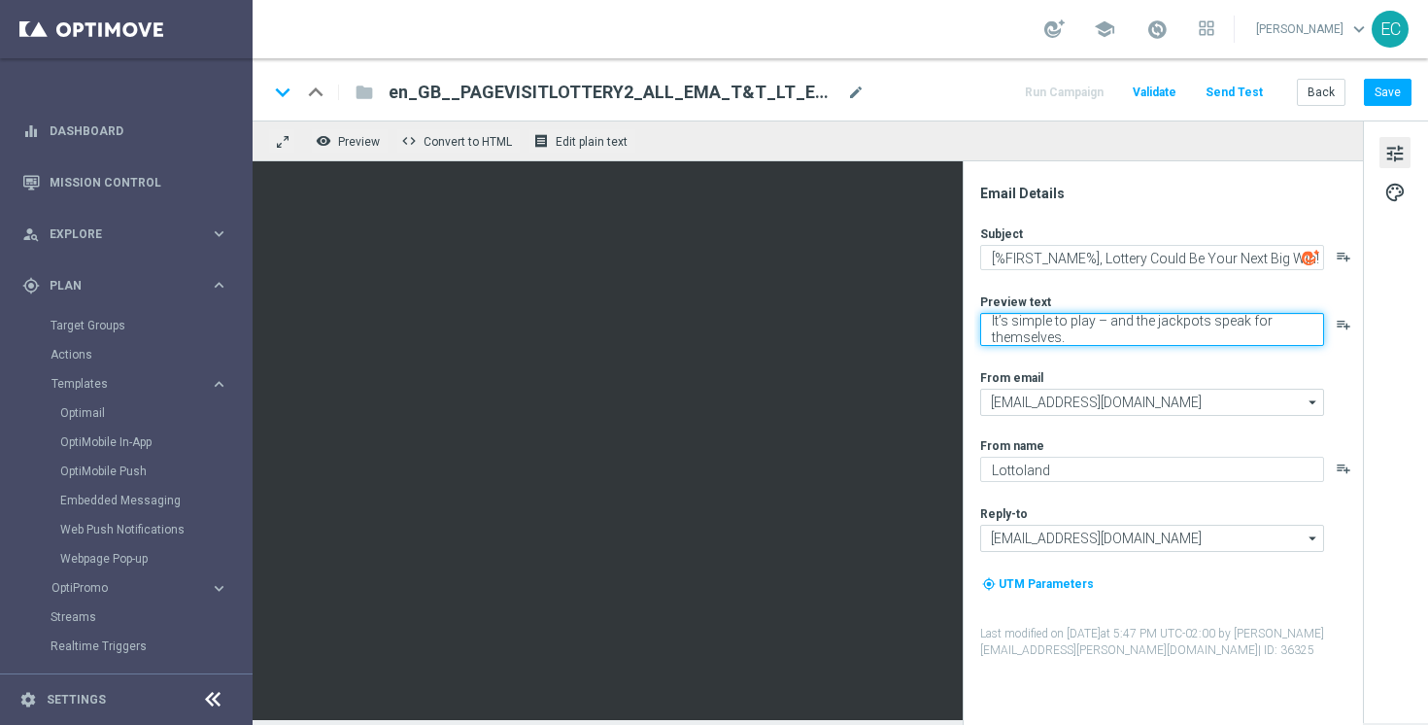
click at [1202, 322] on textarea "It’s simple to play – and the jackpots speak for themselves." at bounding box center [1152, 329] width 344 height 33
click at [1202, 331] on textarea "It’s simple to play – and the jackpots speak for themselves." at bounding box center [1152, 329] width 344 height 33
drag, startPoint x: 1091, startPoint y: 318, endPoint x: 1068, endPoint y: 321, distance: 22.5
click at [1068, 321] on textarea "It’s simple to play – and the jackpots speak for themselves." at bounding box center [1152, 329] width 344 height 33
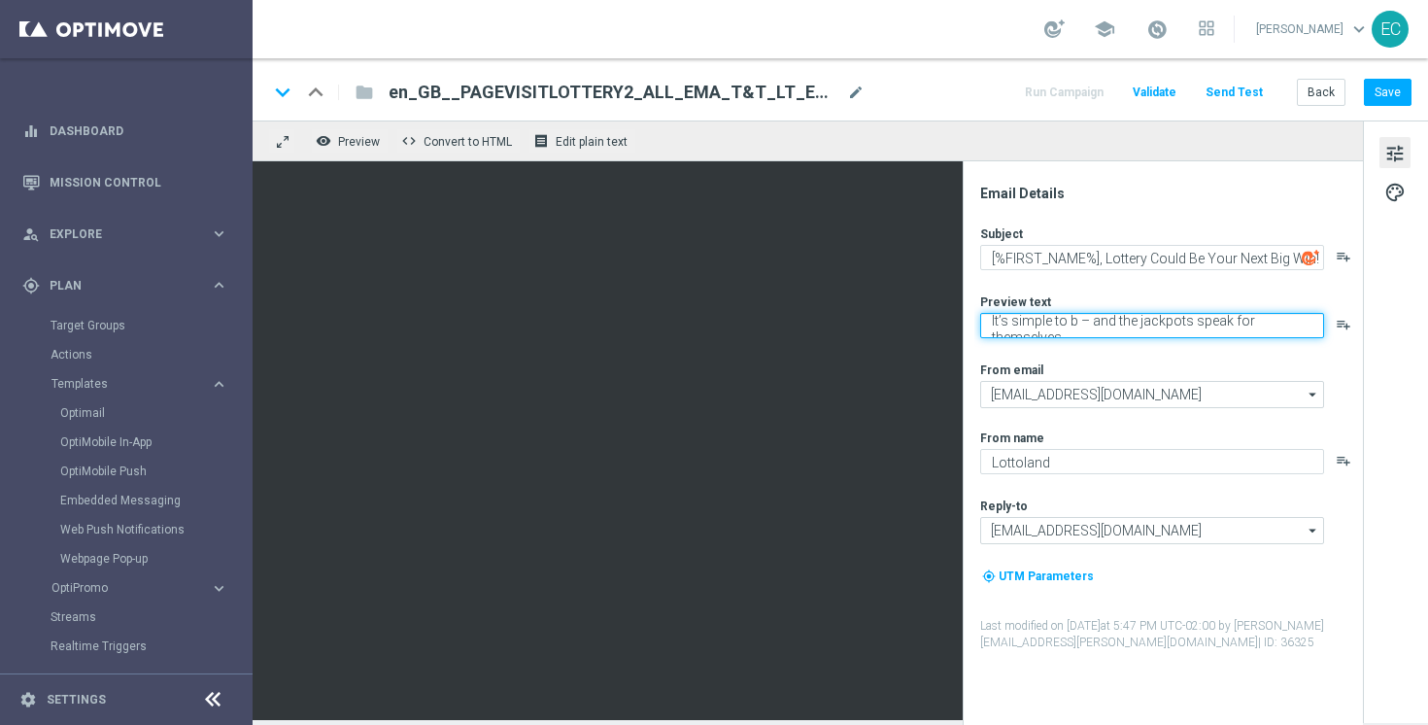
scroll to position [0, 0]
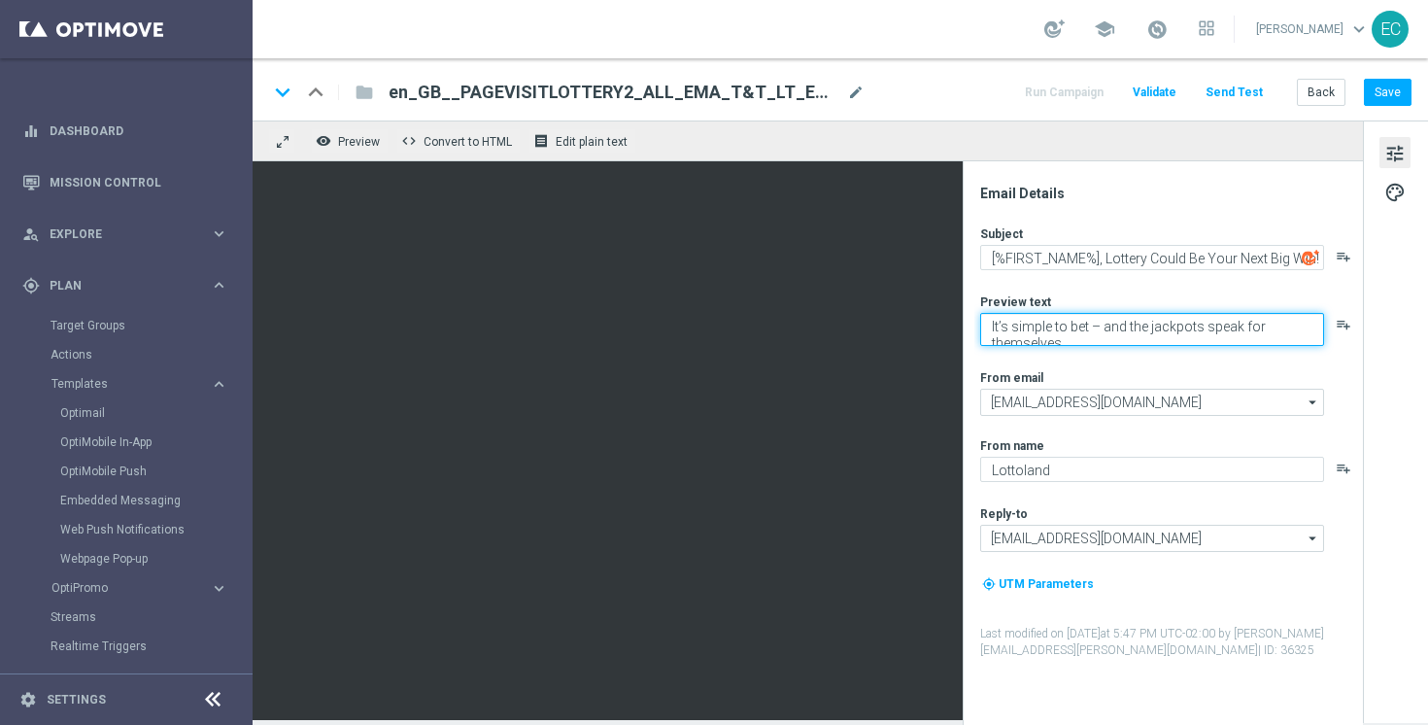
click at [1186, 336] on textarea "It’s simple to bet – and the jackpots speak for themselves." at bounding box center [1152, 329] width 344 height 33
click at [1089, 325] on textarea "It’s simple to bet – and the jackpots speak for themselves." at bounding box center [1152, 329] width 344 height 33
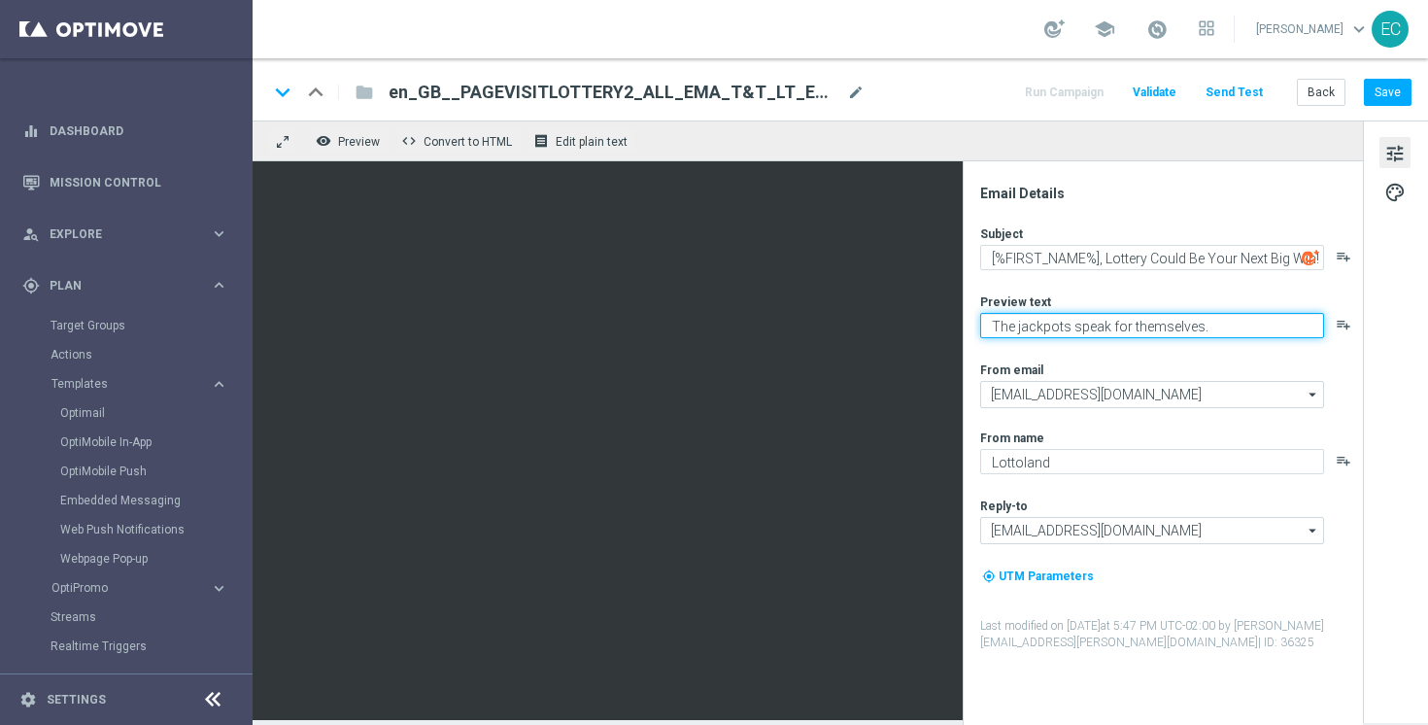
click at [1232, 320] on textarea "The jackpots speak for themselves." at bounding box center [1152, 325] width 344 height 25
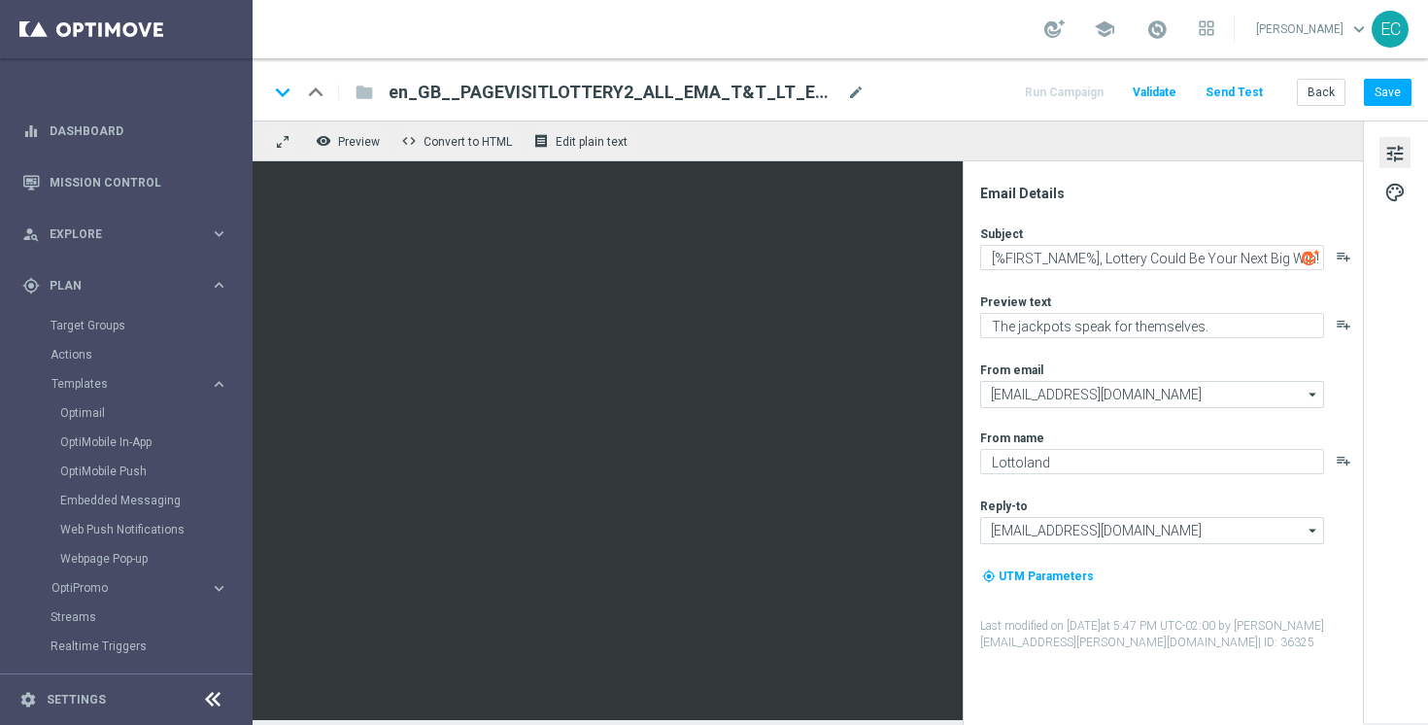
click at [1393, 79] on div "Back Save" at bounding box center [1354, 92] width 115 height 27
click at [1392, 93] on button "Save" at bounding box center [1388, 92] width 48 height 27
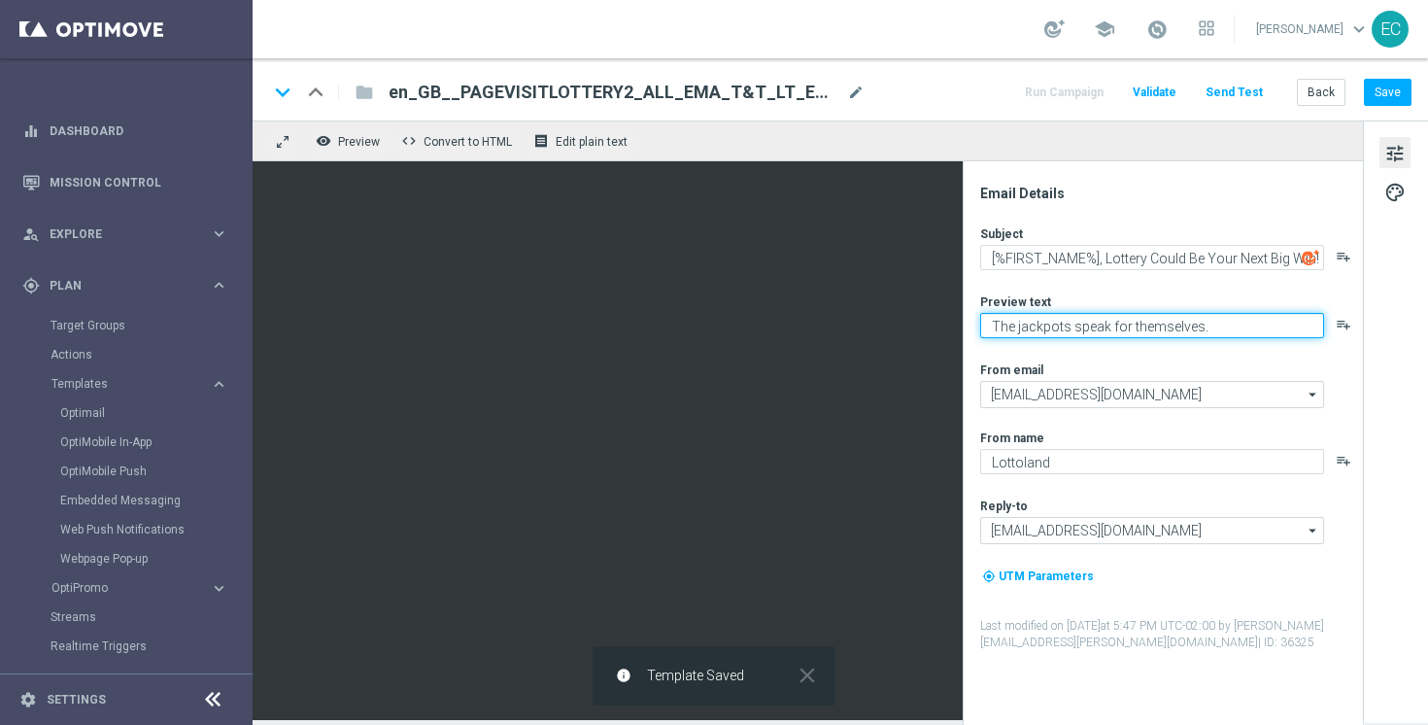
click at [992, 322] on textarea "The jackpots speak for themselves." at bounding box center [1152, 325] width 344 height 25
type textarea "and the jackpots speak for themselves."
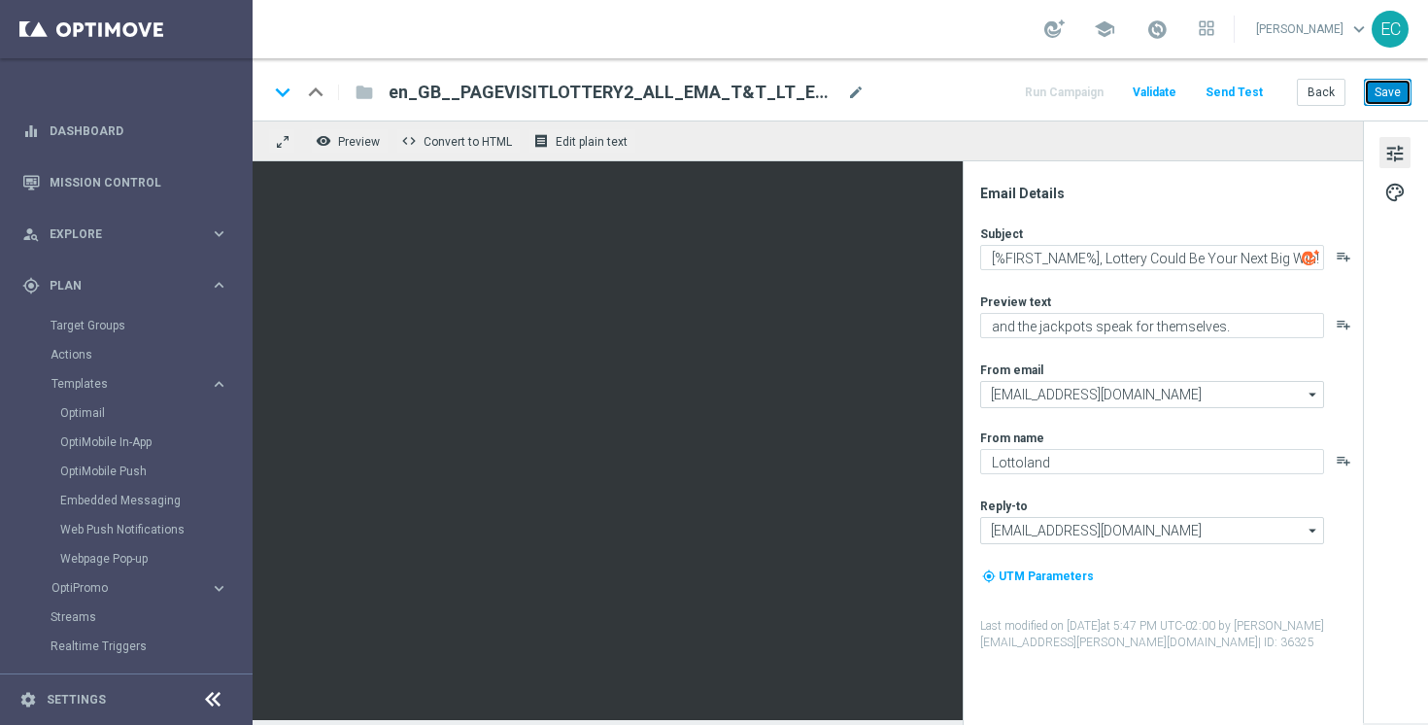
click at [1403, 96] on button "Save" at bounding box center [1388, 92] width 48 height 27
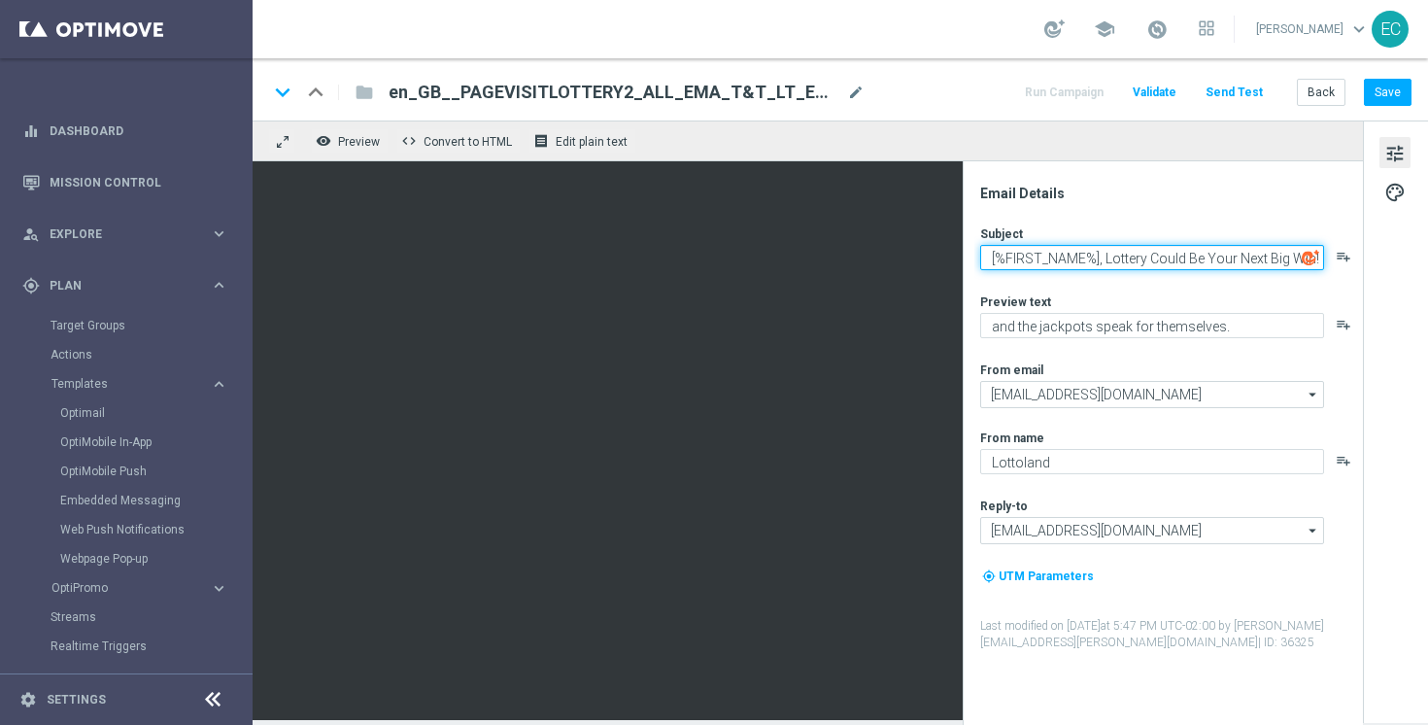
drag, startPoint x: 1175, startPoint y: 254, endPoint x: 1379, endPoint y: 262, distance: 204.1
click at [1379, 262] on div "Email Details Subject [%FIRST_NAME%], Lottery Could Be Your Next Big Win! playl…" at bounding box center [1395, 419] width 65 height 599
click at [1228, 256] on textarea "[%FIRST_NAME%], Lottery Could Be Your Next Big Win!" at bounding box center [1152, 257] width 344 height 25
drag, startPoint x: 1122, startPoint y: 258, endPoint x: 1360, endPoint y: 264, distance: 238.0
click at [1360, 264] on div "[%FIRST_NAME%], Lottery Could Be Your Next Big Win! playlist_add" at bounding box center [1170, 257] width 381 height 25
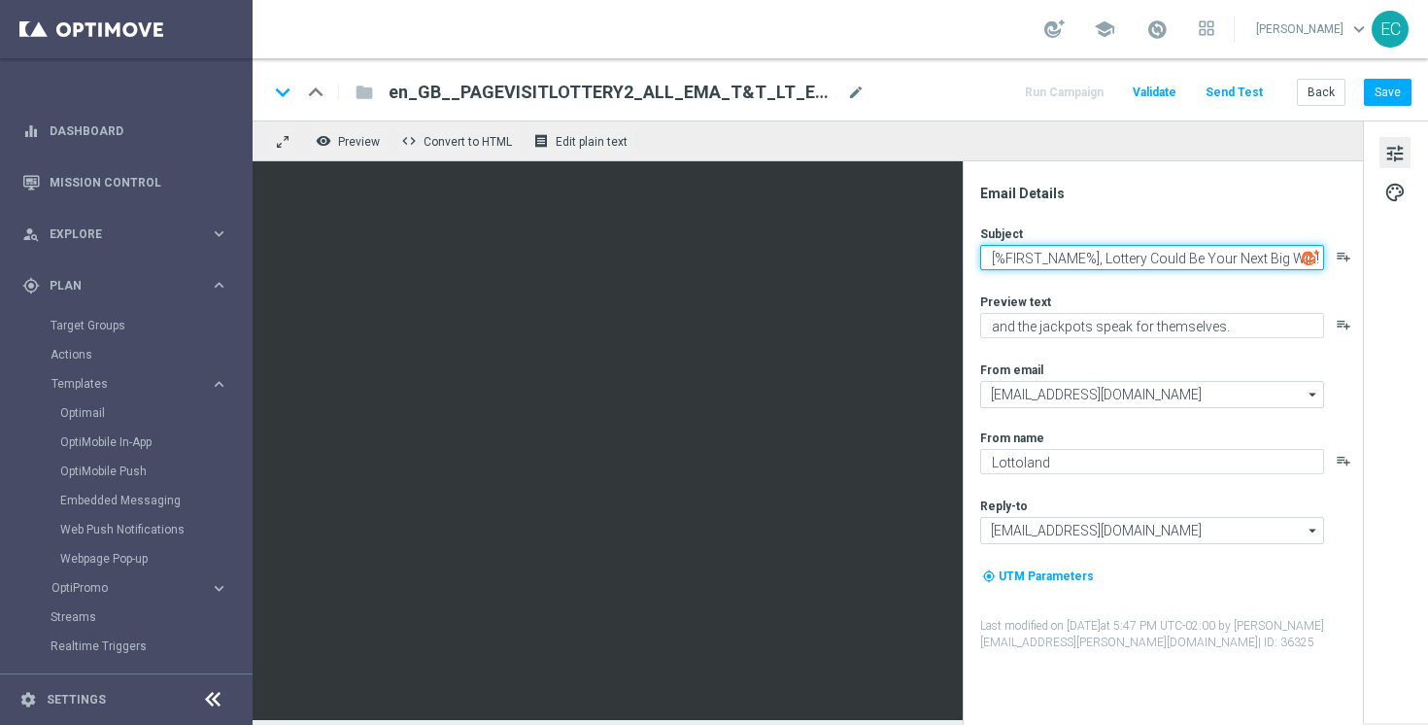
click at [1243, 249] on textarea "[%FIRST_NAME%], Lottery Could Be Your Next Big Win!" at bounding box center [1152, 257] width 344 height 25
click at [1254, 259] on textarea "Could Lottery Could Be Your Next Big Win!" at bounding box center [1152, 257] width 344 height 25
type textarea "Could Lottery Could Be Your Next Big Win..."
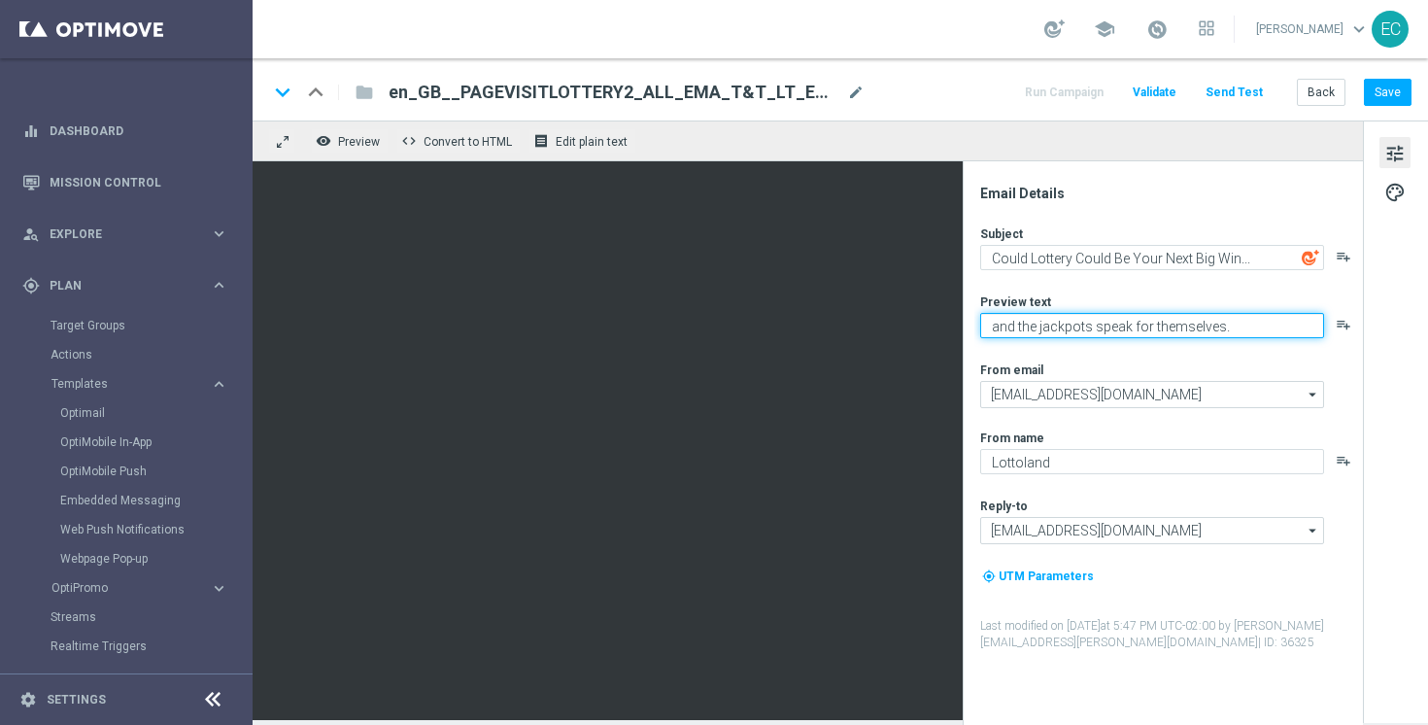
click at [1185, 324] on textarea "and the jackpots speak for themselves." at bounding box center [1152, 325] width 344 height 25
click at [1227, 325] on textarea "and the jackpots speak for themselves." at bounding box center [1152, 325] width 344 height 25
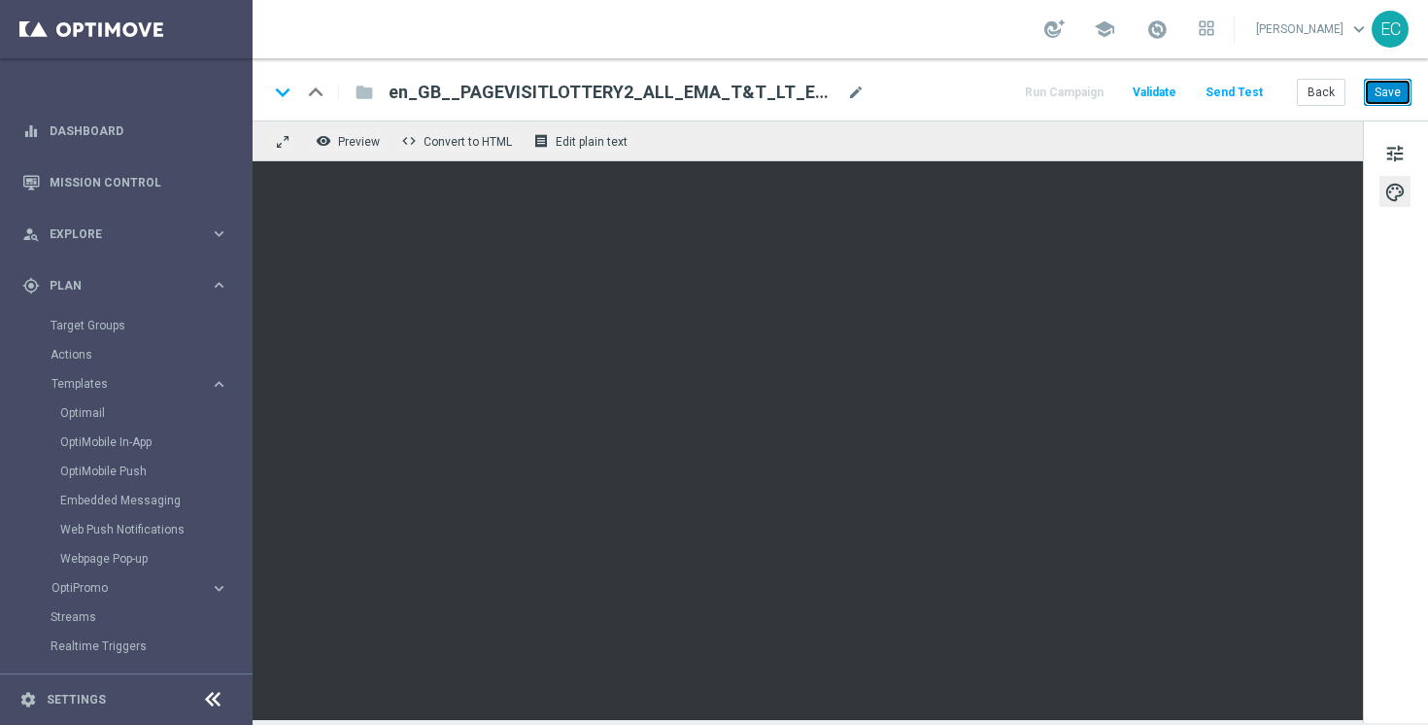
click at [1401, 100] on button "Save" at bounding box center [1388, 92] width 48 height 27
click at [1401, 168] on div "tune palette" at bounding box center [1395, 421] width 65 height 602
click at [1400, 157] on span "tune" at bounding box center [1394, 153] width 21 height 25
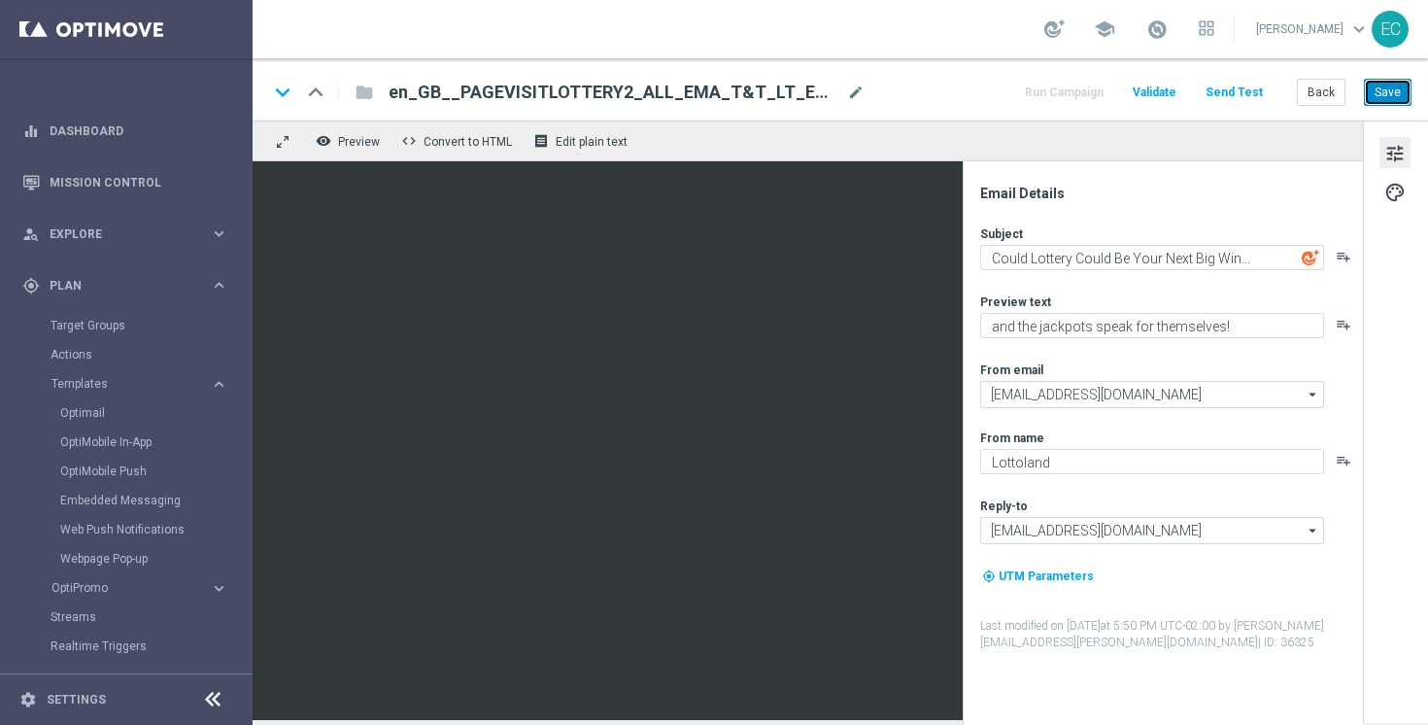
click at [1385, 93] on button "Save" at bounding box center [1388, 92] width 48 height 27
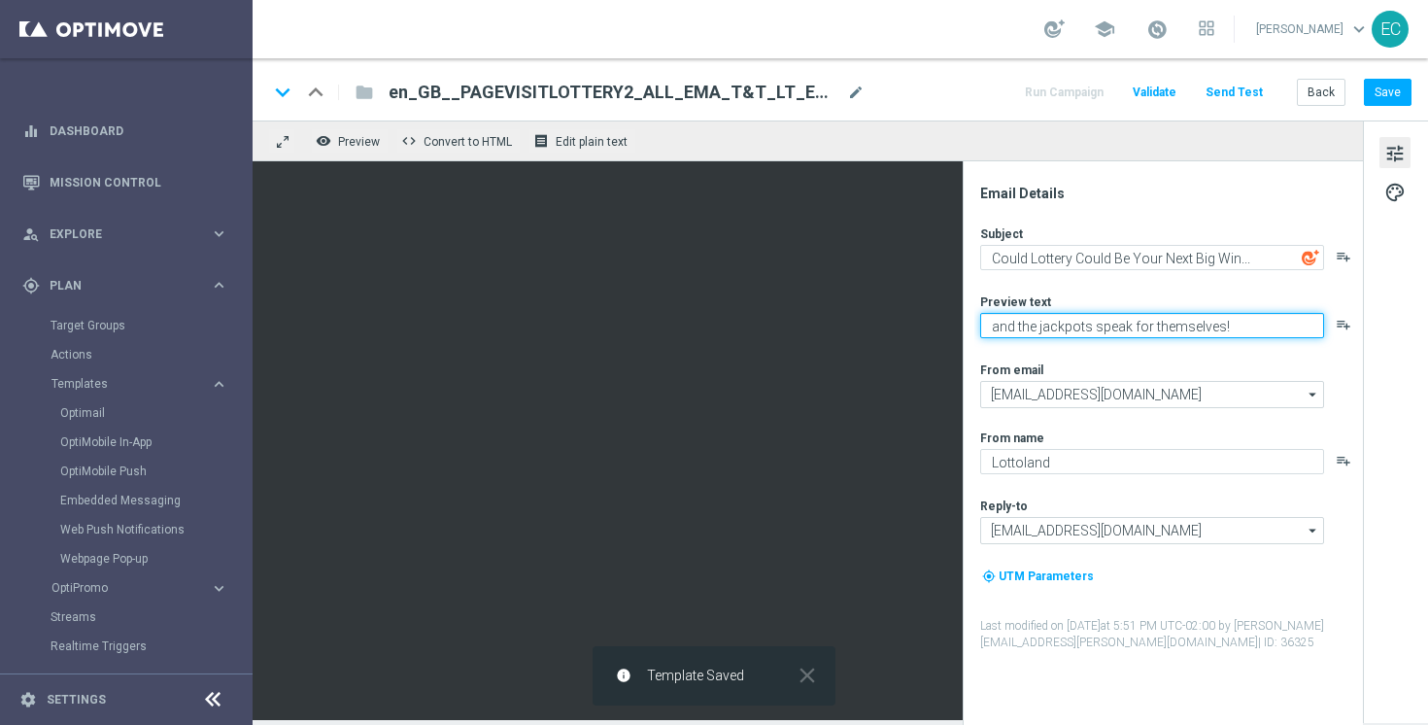
click at [993, 325] on textarea "and the jackpots speak for themselves!" at bounding box center [1152, 325] width 344 height 25
type textarea "The jackpots speak for themselves!"
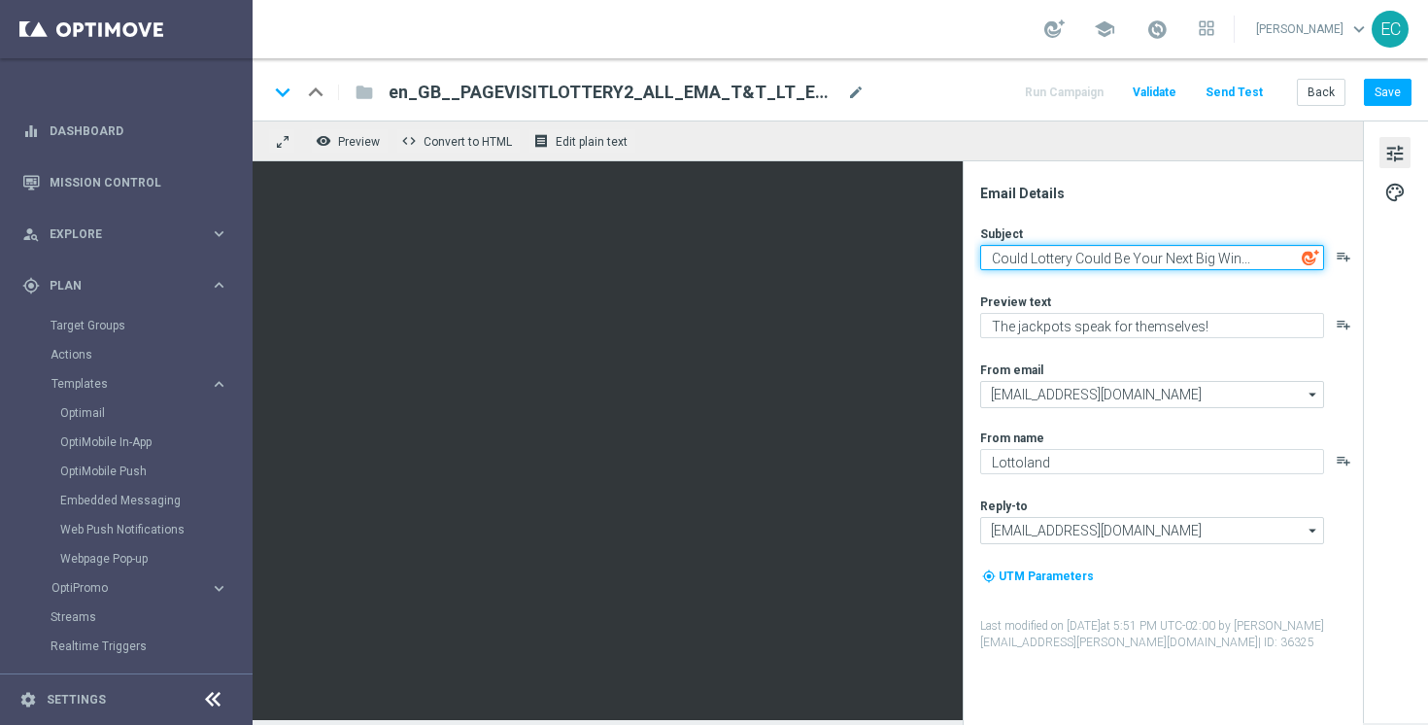
click at [1254, 259] on textarea "Could Lottery Could Be Your Next Big Win..." at bounding box center [1152, 257] width 344 height 25
click at [1076, 252] on textarea "Could Lottery Could Be Your Next Big Win?" at bounding box center [1152, 257] width 344 height 25
click at [1246, 261] on textarea "Lottery Could Be Your Next Big Win?" at bounding box center [1152, 257] width 344 height 25
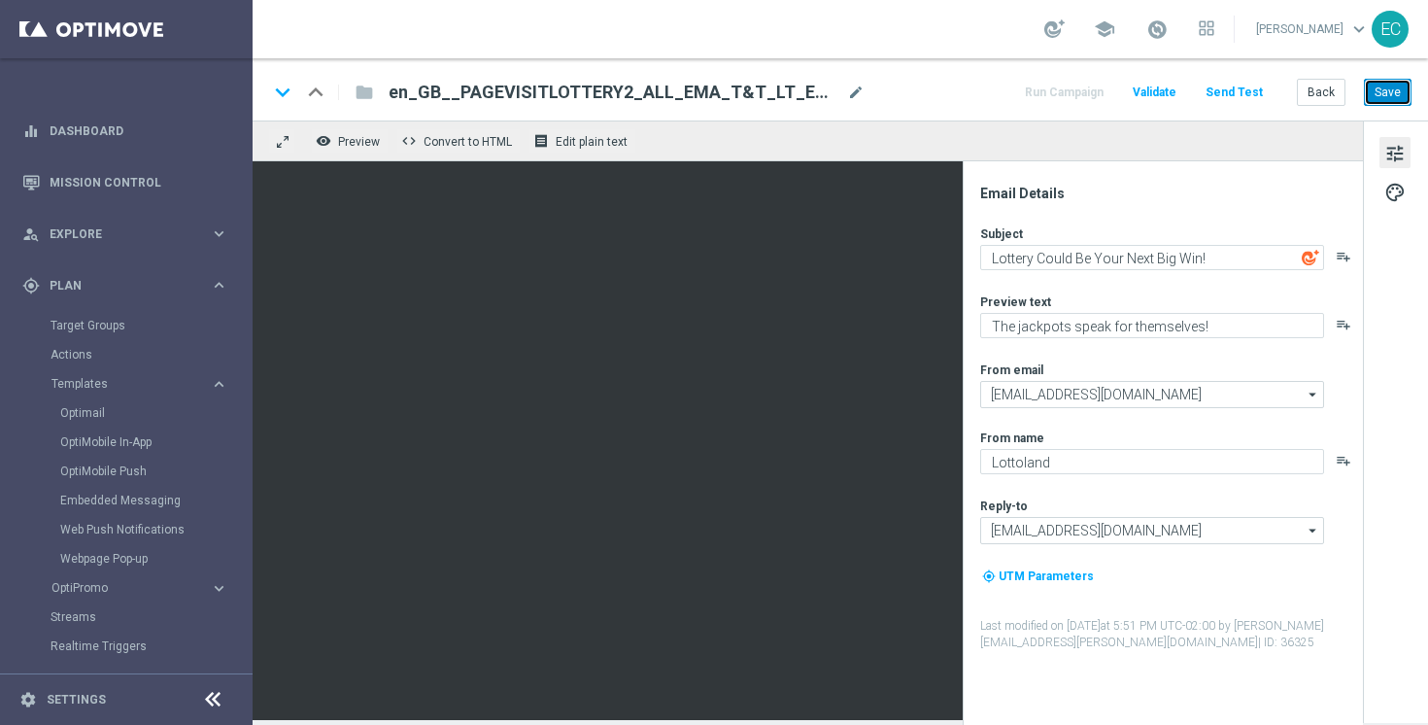
click at [1402, 96] on button "Save" at bounding box center [1388, 92] width 48 height 27
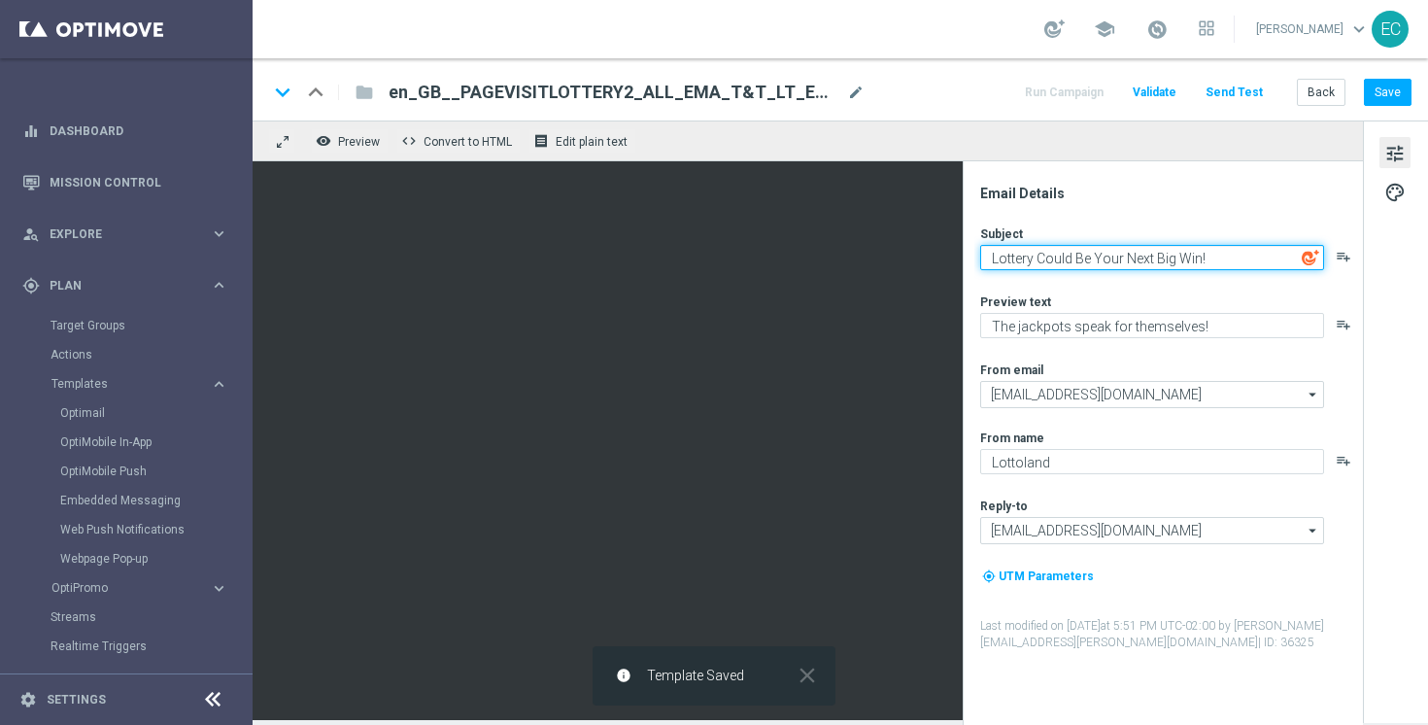
drag, startPoint x: 1068, startPoint y: 262, endPoint x: 1039, endPoint y: 254, distance: 30.2
click at [1039, 254] on textarea "Lottery Could Be Your Next Big Win!" at bounding box center [1152, 257] width 344 height 25
click at [990, 253] on textarea "Lottery Be Your Next Big Win!" at bounding box center [1152, 257] width 344 height 25
click at [1224, 257] on textarea "Could Lottery Be Your Next Big Win!" at bounding box center [1152, 257] width 344 height 25
click at [1034, 256] on textarea "Could Lottery Be Your Next Big Win?" at bounding box center [1152, 257] width 344 height 25
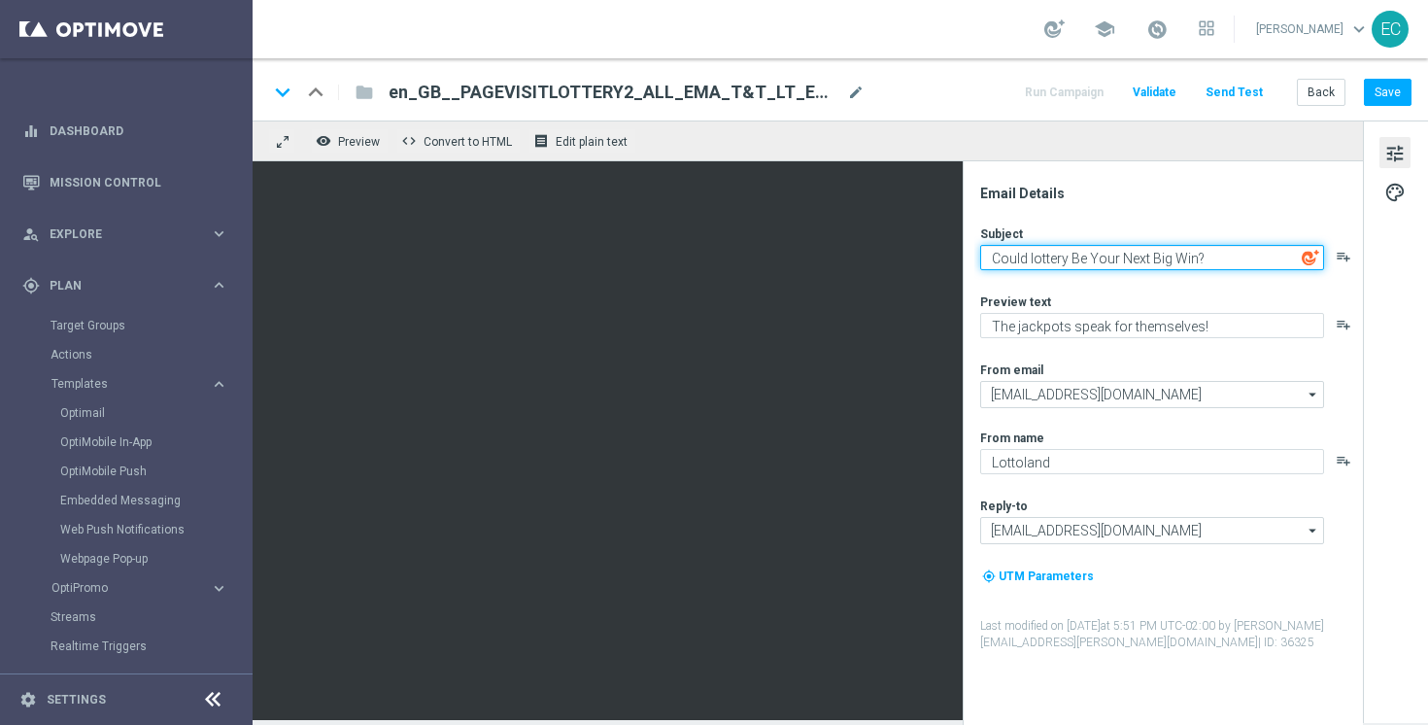
click at [1081, 256] on textarea "Could lottery Be Your Next Big Win?" at bounding box center [1152, 257] width 344 height 25
click at [1096, 255] on textarea "Could lottery be Your Next Big Win?" at bounding box center [1152, 257] width 344 height 25
click at [1129, 258] on textarea "Could lottery be your Next Big Win?" at bounding box center [1152, 257] width 344 height 25
click at [1151, 253] on textarea "Could lottery be your next Big Win?" at bounding box center [1152, 257] width 344 height 25
click at [1179, 258] on textarea "Could lottery be your next big Win?" at bounding box center [1152, 257] width 344 height 25
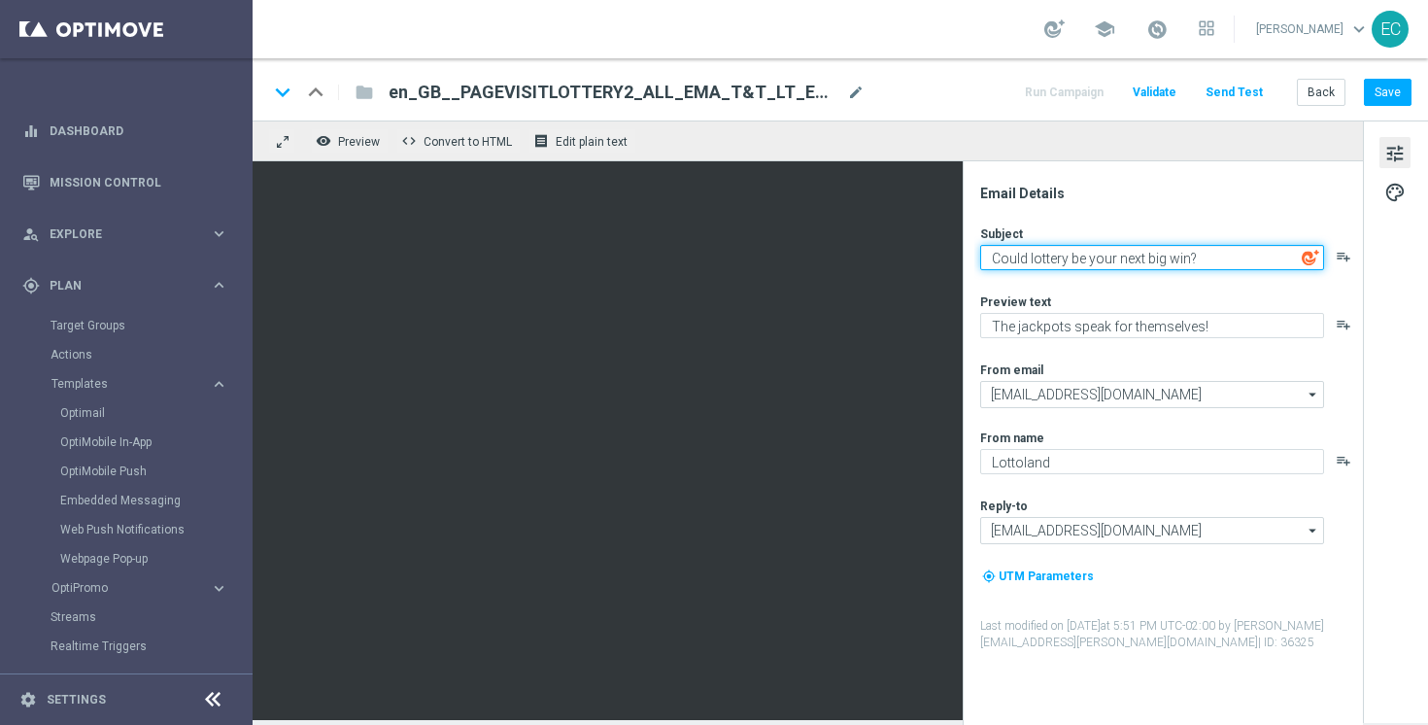
click at [1069, 257] on textarea "Could lottery be your next big win?" at bounding box center [1152, 257] width 344 height 25
type textarea "Could lottery betting be your next big win?"
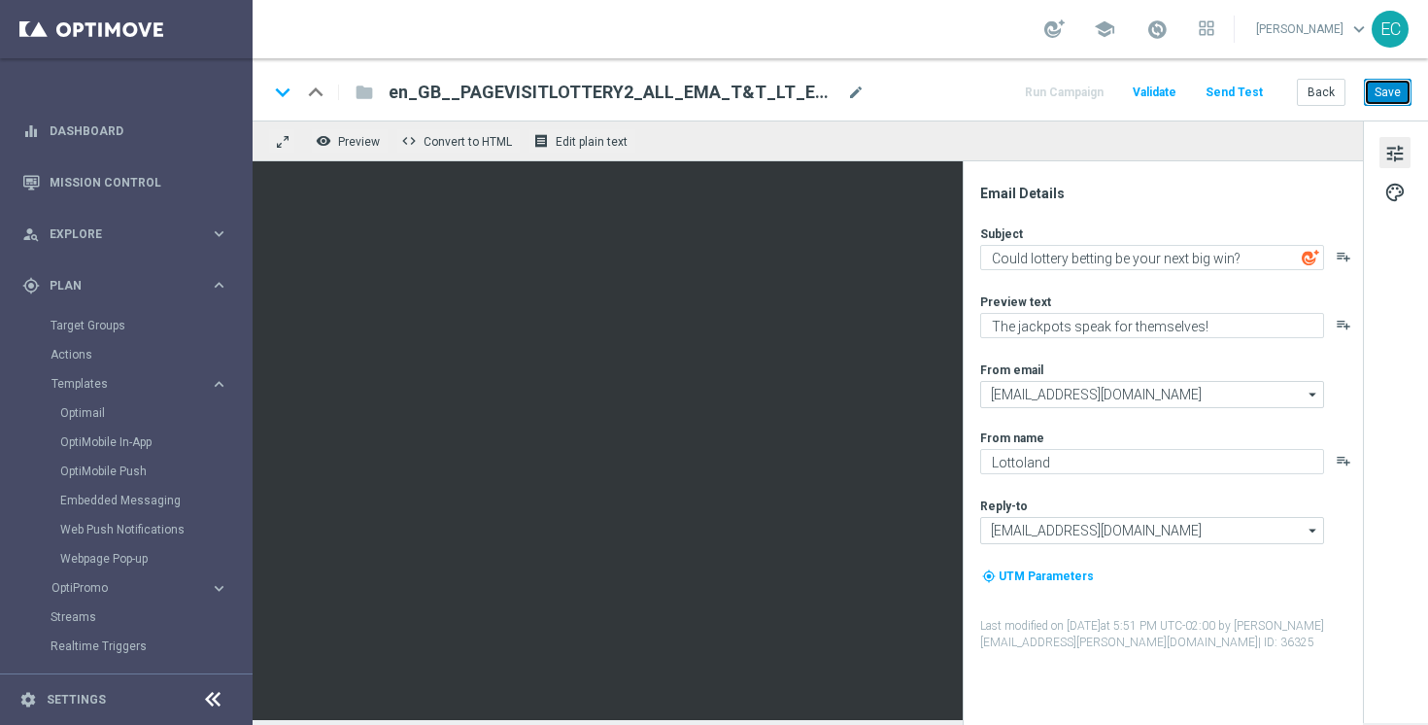
click at [1395, 89] on button "Save" at bounding box center [1388, 92] width 48 height 27
click at [1385, 100] on button "Save" at bounding box center [1388, 92] width 48 height 27
click at [1331, 94] on button "Back" at bounding box center [1321, 92] width 49 height 27
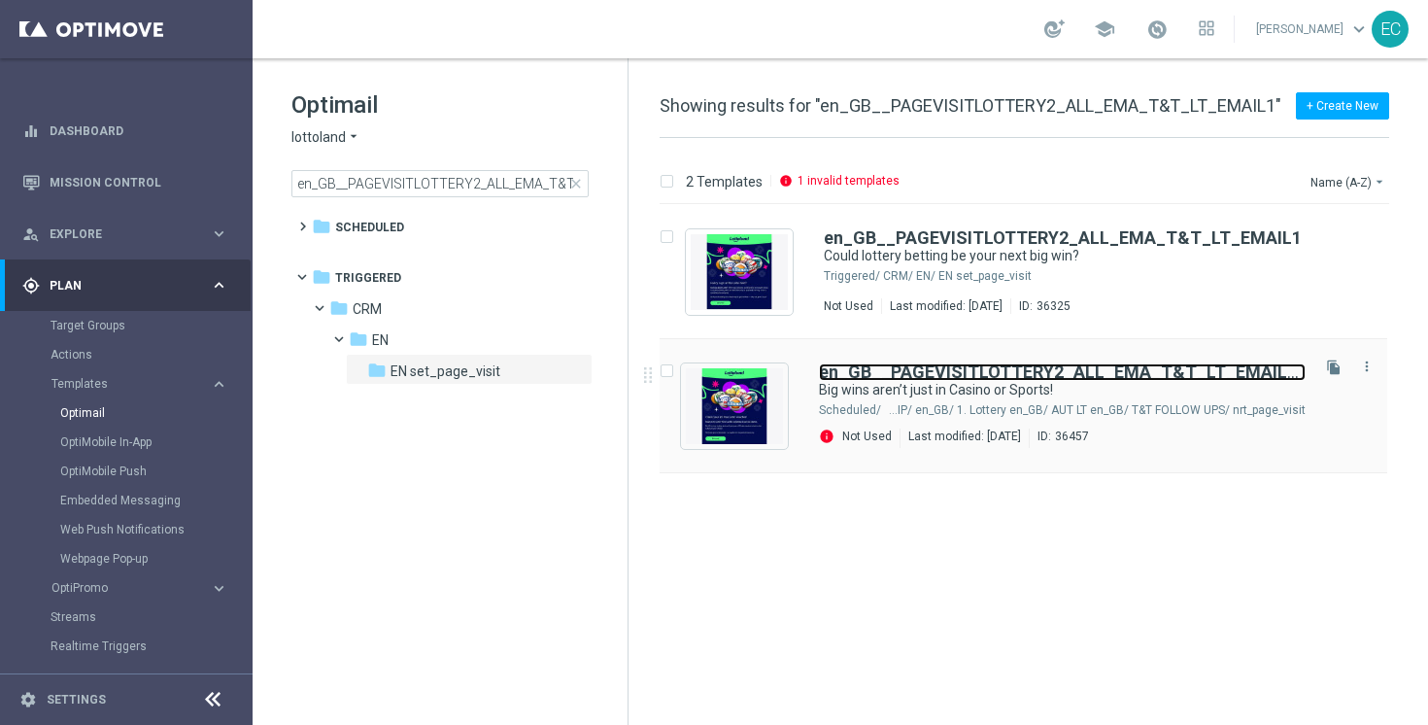
click at [1198, 363] on b "en_GB__PAGEVISITLOTTERY2_ALL_EMA_T&T_LT_EMAIL1" at bounding box center [1059, 371] width 480 height 20
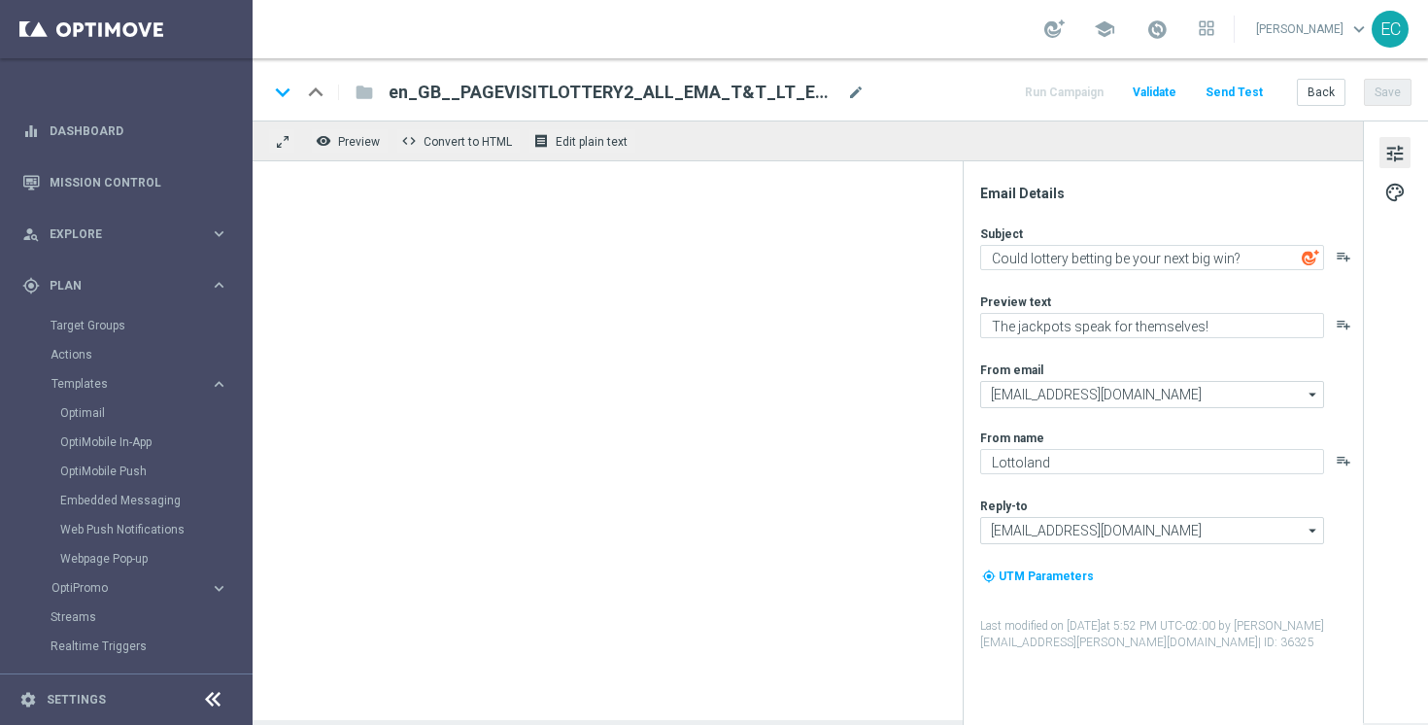
type textarea "Big wins aren’t just in Casino or Sports!"
type textarea "Give Lotto a go this week"
type input "[EMAIL_ADDRESS][DOMAIN_NAME]"
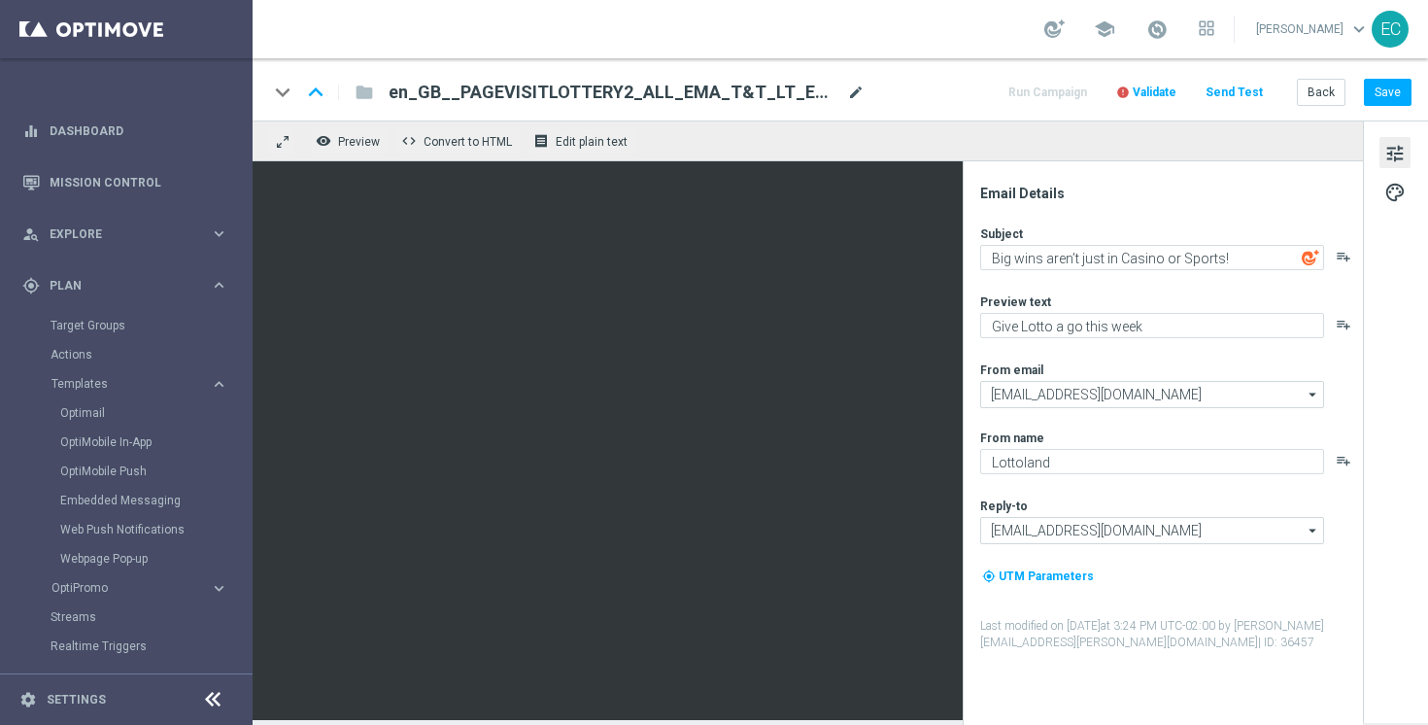
click at [851, 91] on span "mode_edit" at bounding box center [855, 92] width 17 height 17
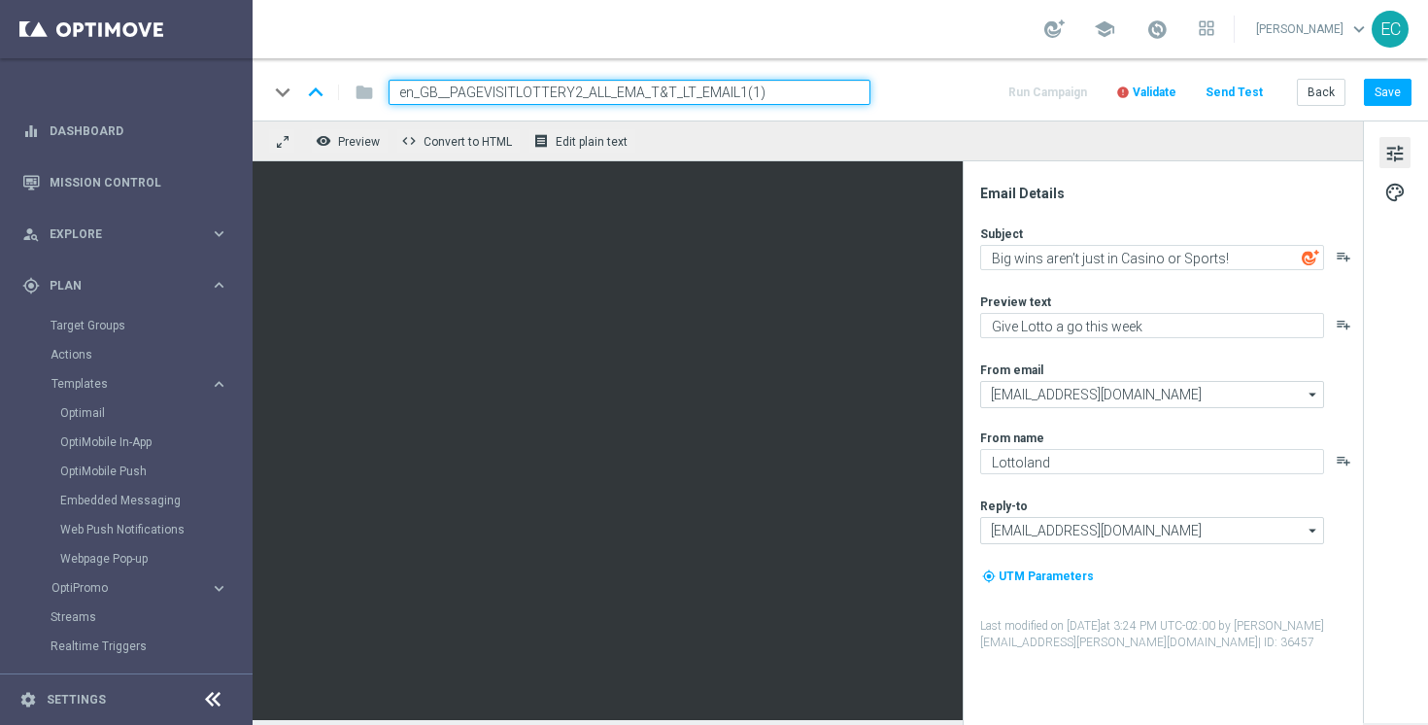
click at [800, 87] on input "en_GB__PAGEVISITLOTTERY2_ALL_EMA_T&T_LT_EMAIL1(1)" at bounding box center [630, 92] width 482 height 25
paste input "2_A"
type input "en_GB__PAGEVISITLOTTERY2_ALL_EMA_T&T_LT_EMAIL2_A"
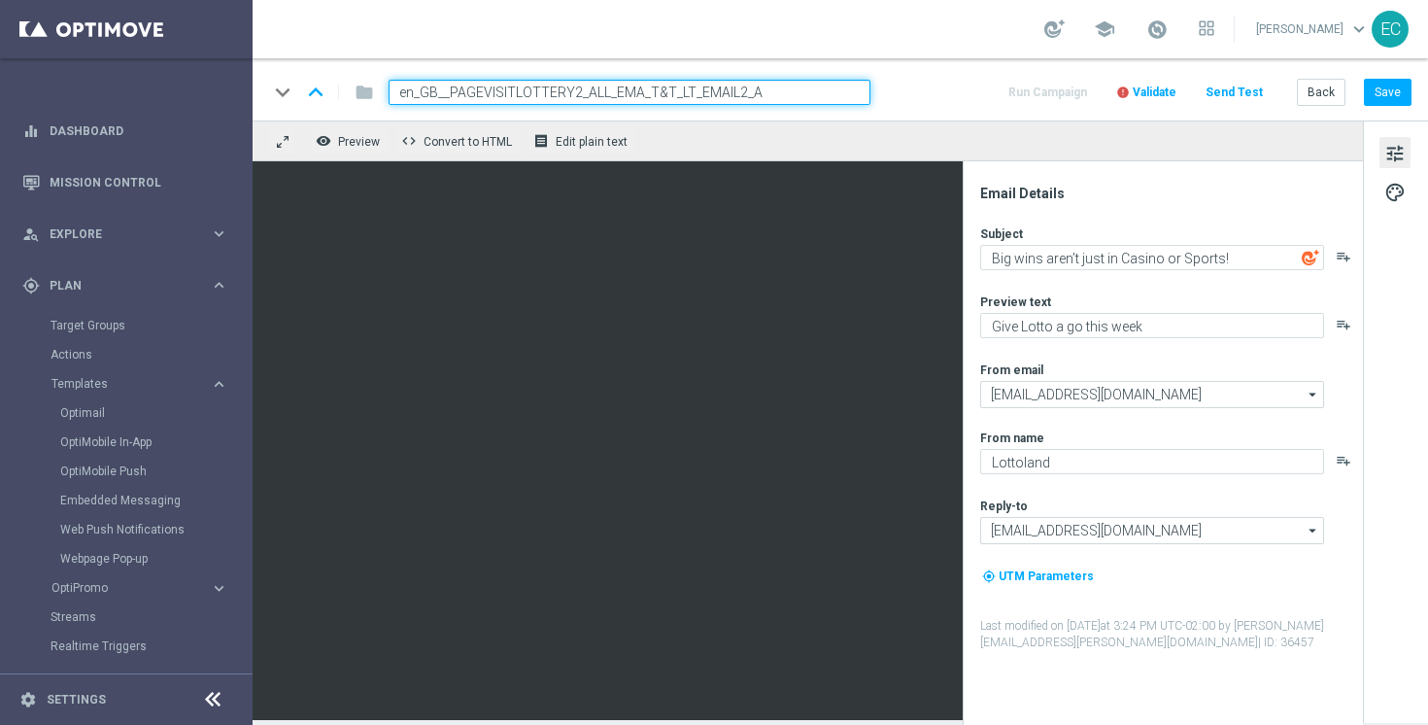
click at [912, 75] on div "keyboard_arrow_down keyboard_arrow_up folder en_GB__PAGEVISITLOTTERY2_ALL_EMA_T…" at bounding box center [840, 89] width 1175 height 62
click at [1405, 97] on button "Save" at bounding box center [1388, 92] width 48 height 27
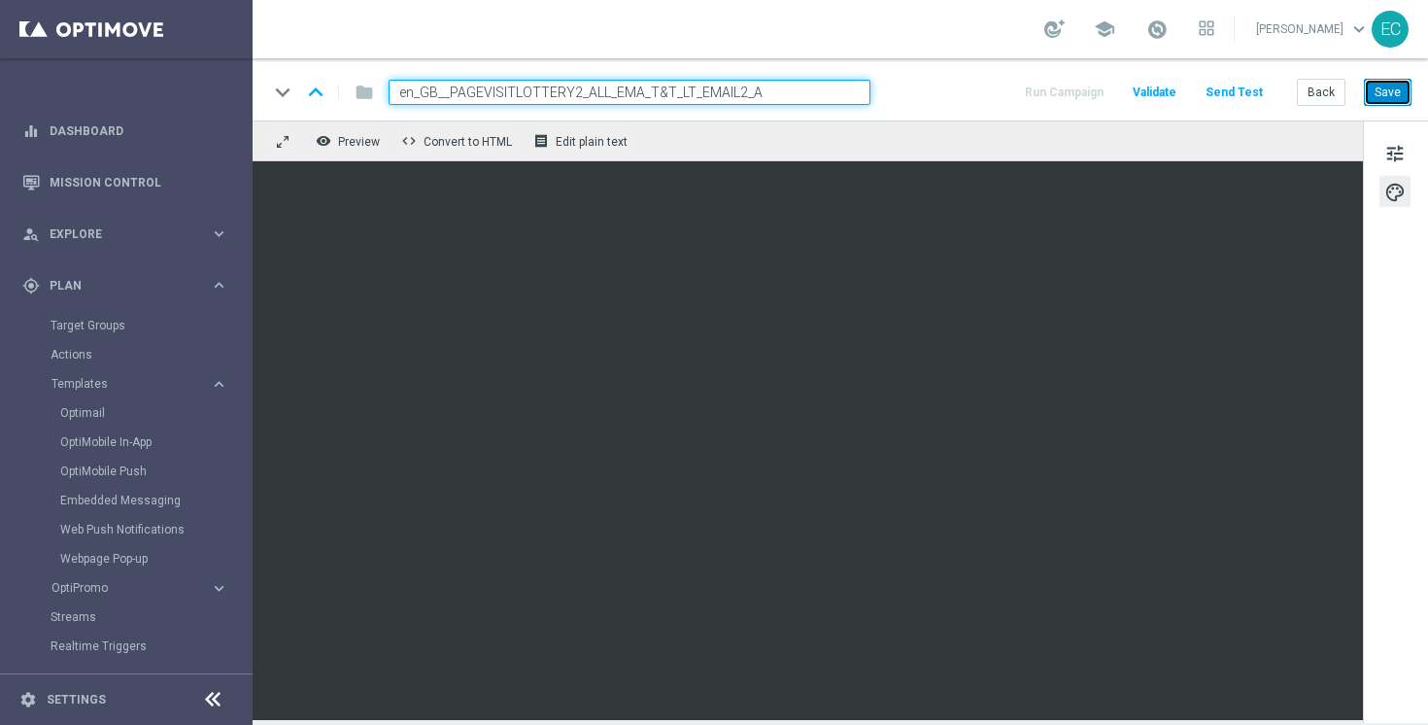
click at [1382, 95] on button "Save" at bounding box center [1388, 92] width 48 height 27
click at [1377, 96] on button "Save" at bounding box center [1388, 92] width 48 height 27
click at [1380, 142] on button "tune" at bounding box center [1394, 152] width 31 height 31
click at [1380, 84] on button "Save" at bounding box center [1388, 92] width 48 height 27
click at [1386, 148] on span "tune" at bounding box center [1394, 153] width 21 height 25
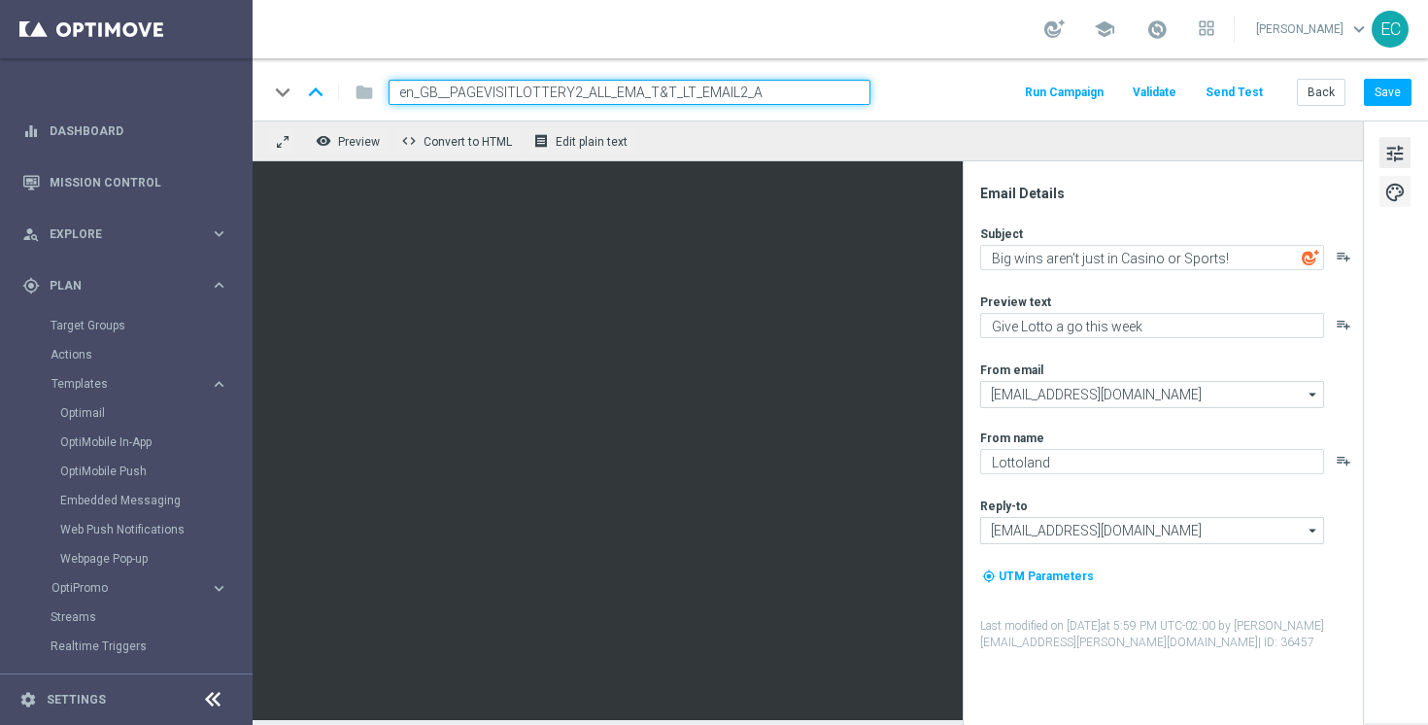
click at [1402, 182] on span "palette" at bounding box center [1394, 192] width 21 height 25
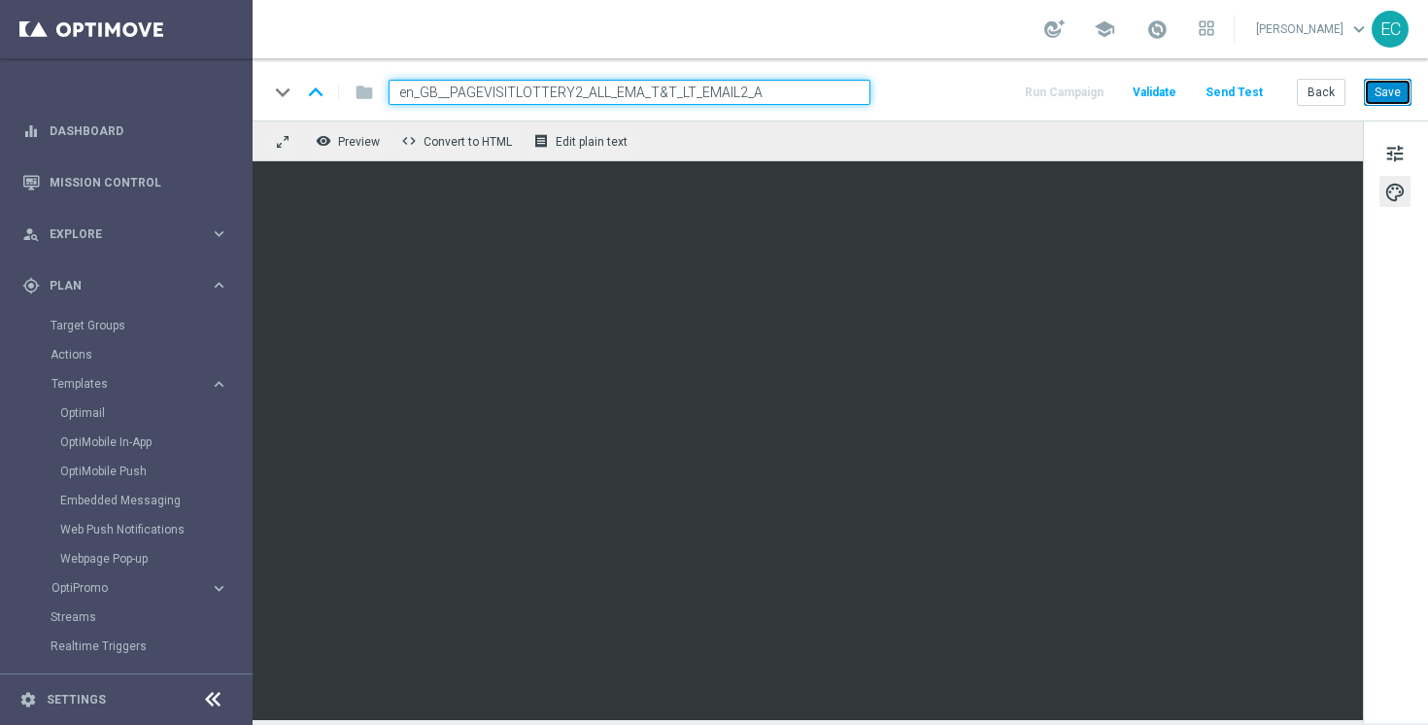
click at [1405, 102] on button "Save" at bounding box center [1388, 92] width 48 height 27
click at [1388, 158] on span "tune" at bounding box center [1394, 153] width 21 height 25
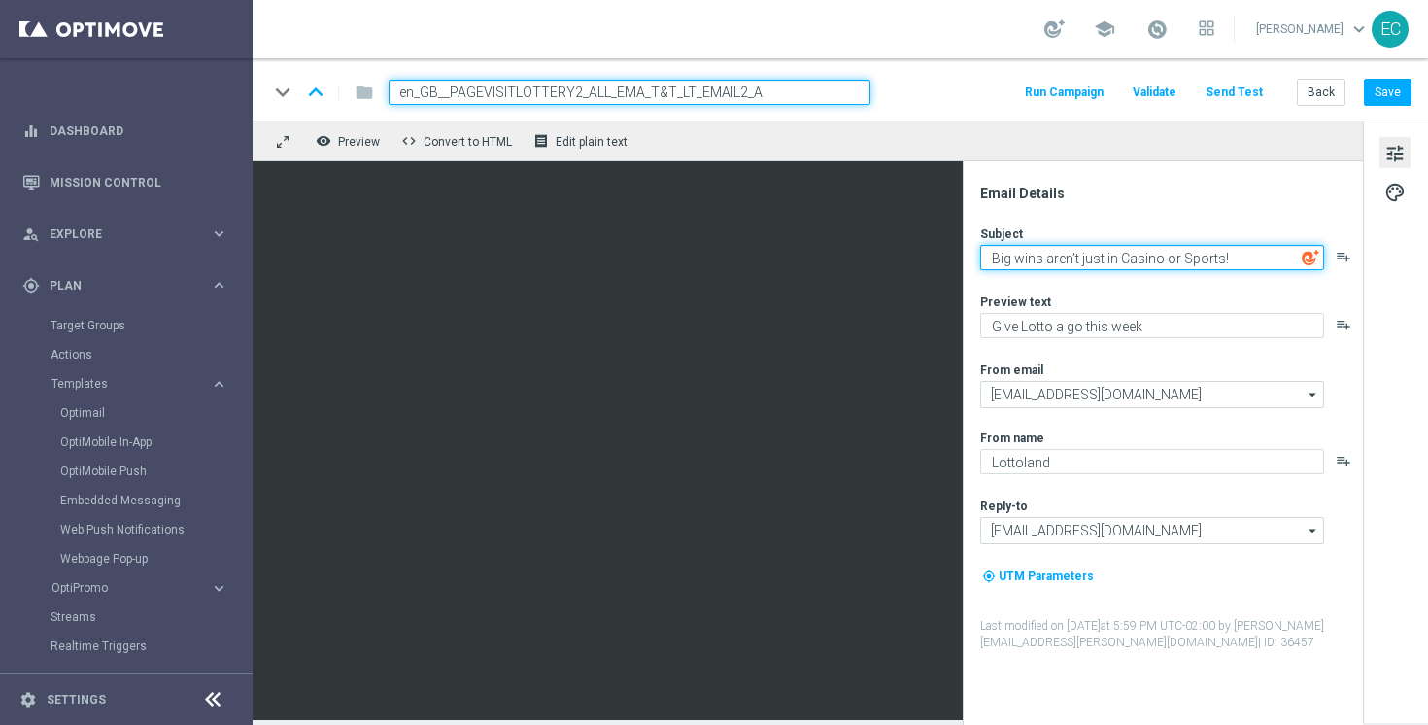
click at [1174, 258] on textarea "Big wins aren’t just in Casino or Sports!" at bounding box center [1152, 257] width 344 height 25
type textarea "We know you're interested in Lotto!"
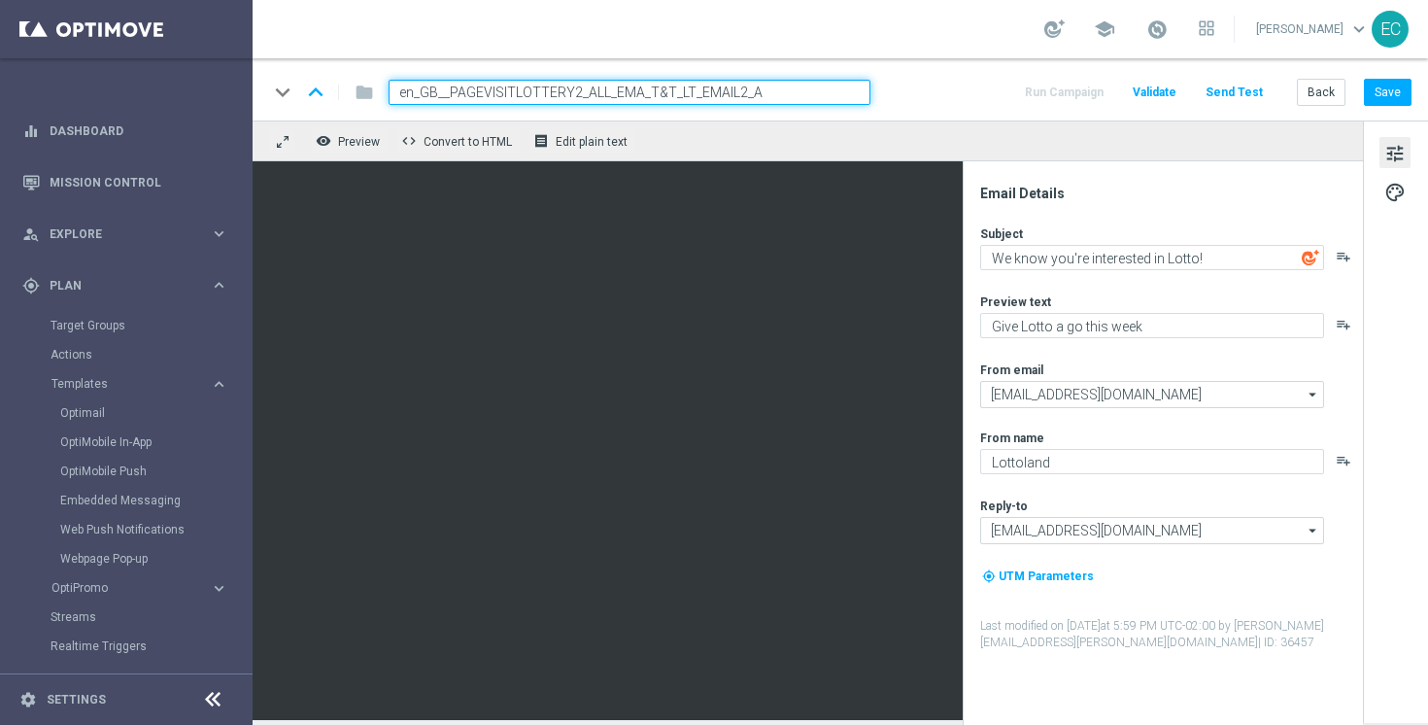
click at [1182, 339] on div "Subject We know you're interested in Lotto! playlist_add Preview text Give Lott…" at bounding box center [1170, 437] width 381 height 425
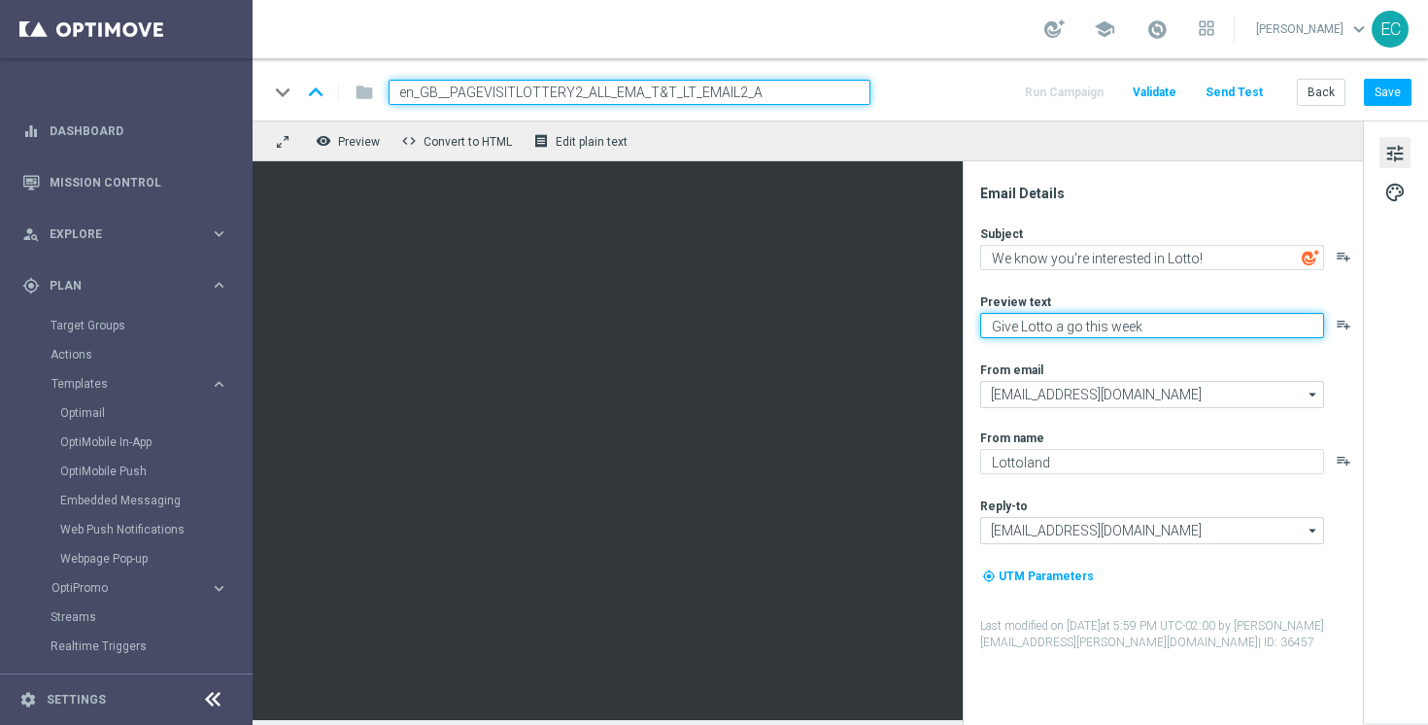
click at [1165, 320] on textarea "Give Lotto a go this week" at bounding box center [1152, 325] width 344 height 25
click at [1116, 334] on textarea "Why not give it a" at bounding box center [1152, 325] width 344 height 25
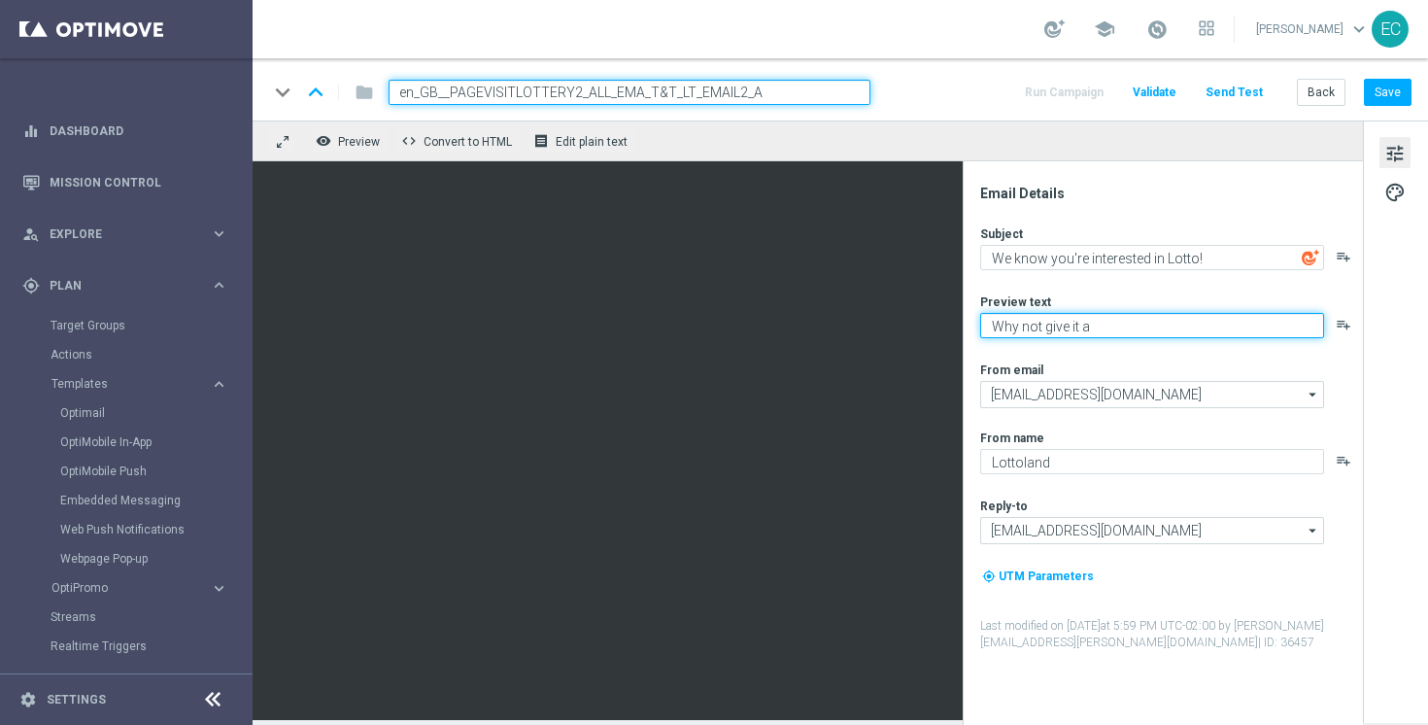
click at [1116, 334] on textarea "Why not give it a" at bounding box center [1152, 325] width 344 height 25
type textarea "a"
click at [993, 322] on textarea "A £5 Lotto voucher to give it a go" at bounding box center [1152, 325] width 344 height 25
type textarea "Take a £5 Lotto voucher to give it a go"
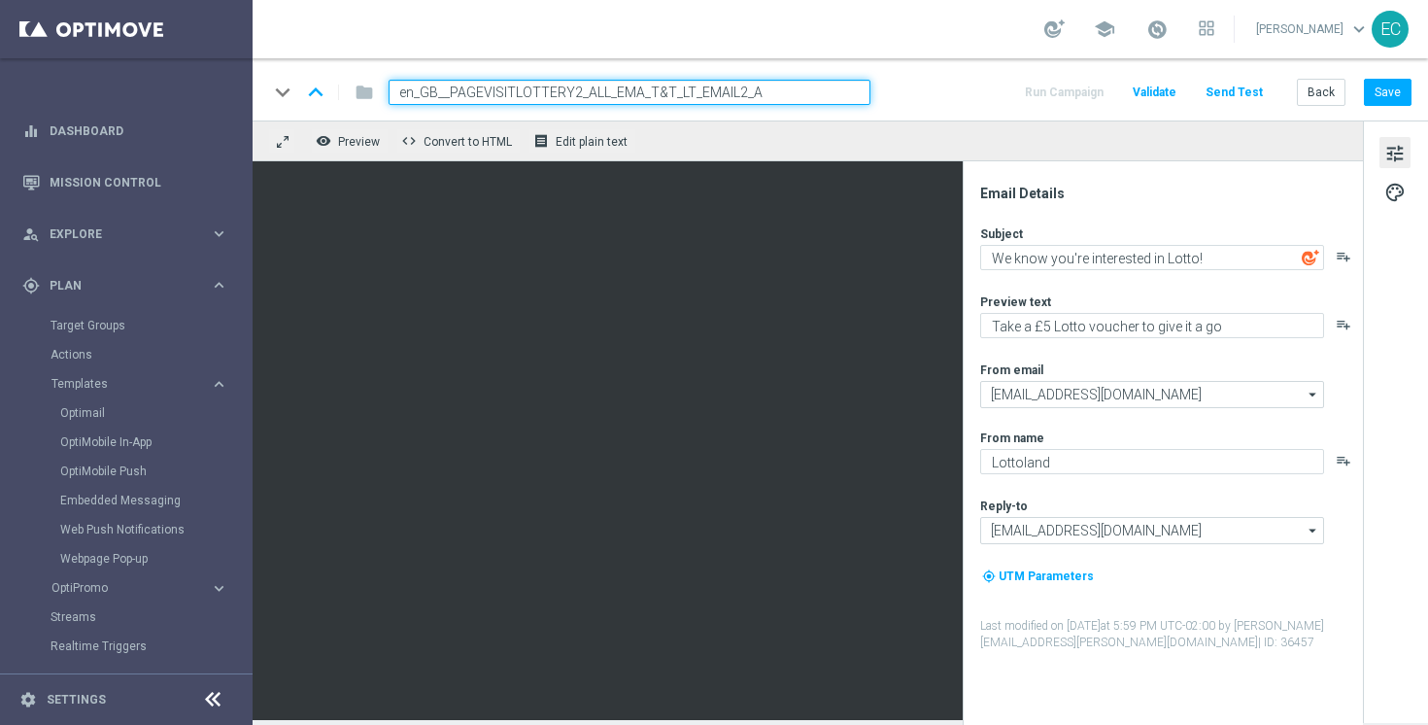
click at [1194, 299] on div "Preview text" at bounding box center [1170, 301] width 381 height 16
click at [1397, 88] on button "Save" at bounding box center [1388, 92] width 48 height 27
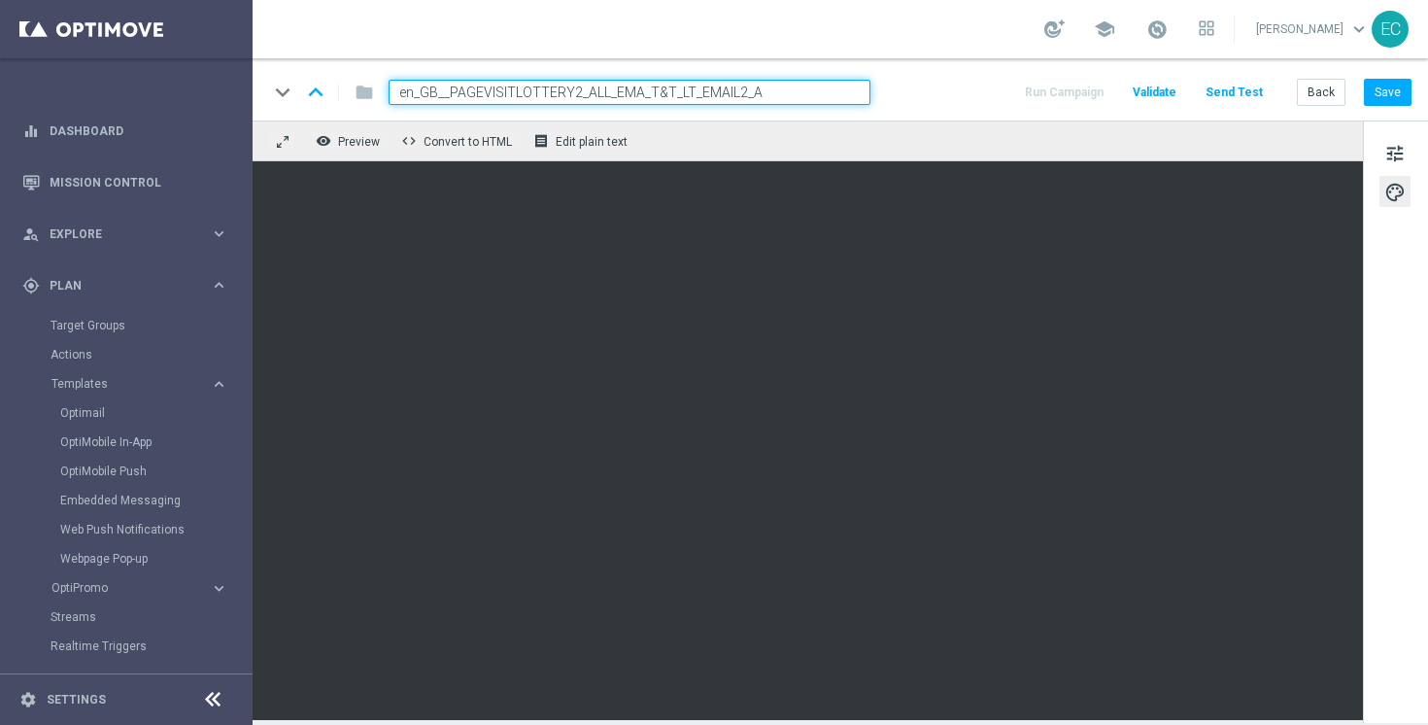
click at [1373, 79] on div "Back Save" at bounding box center [1354, 92] width 115 height 27
click at [1378, 84] on button "Save" at bounding box center [1388, 92] width 48 height 27
click at [1303, 95] on button "Back" at bounding box center [1321, 92] width 49 height 27
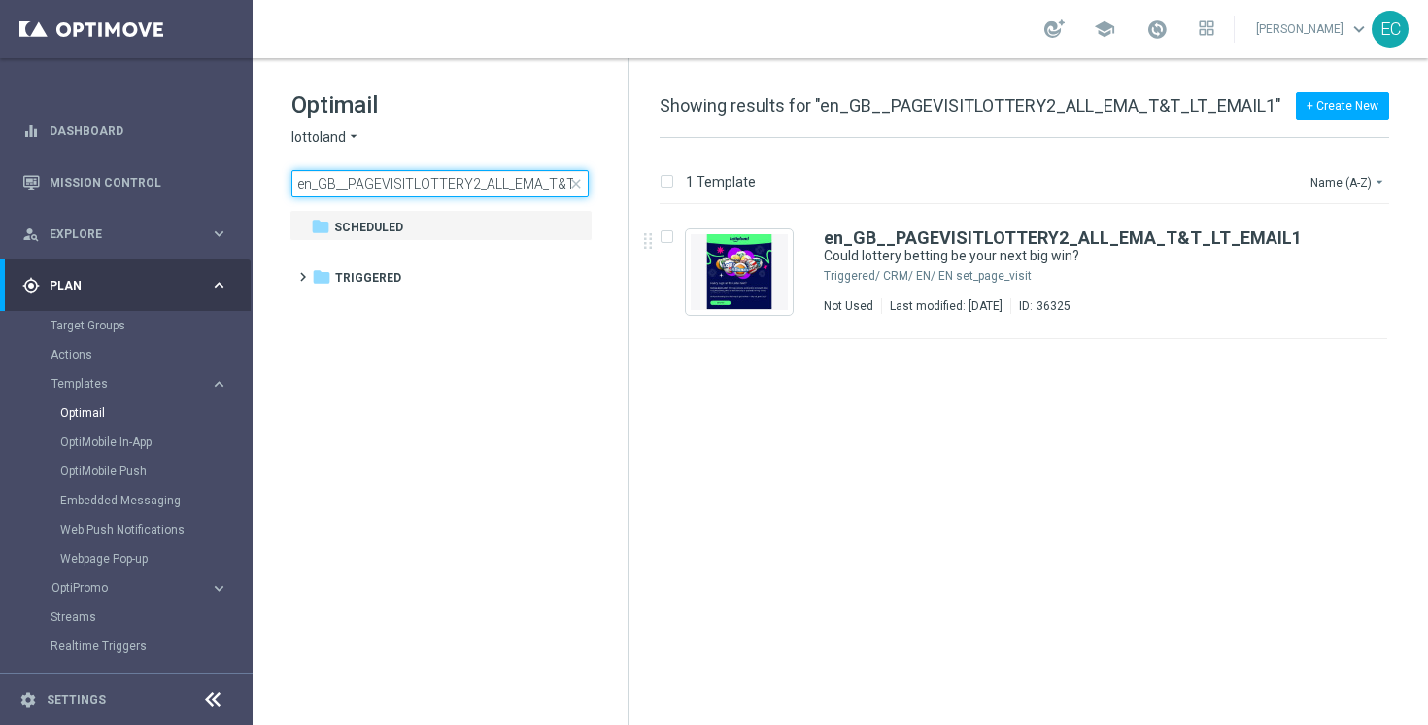
click at [472, 189] on input "en_GB__PAGEVISITLOTTERY2_ALL_EMA_T&T_LT_EMAIL1" at bounding box center [439, 183] width 297 height 27
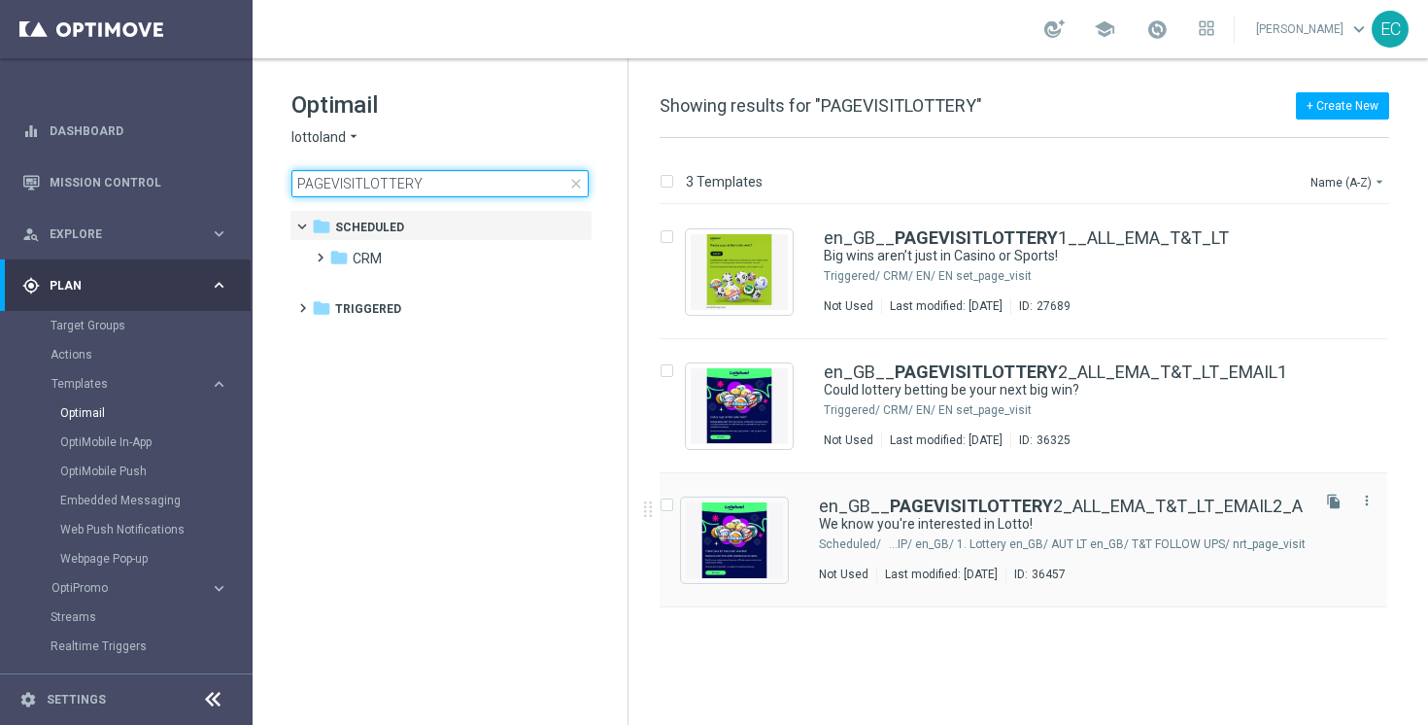
type input "PAGEVISITLOTTERY"
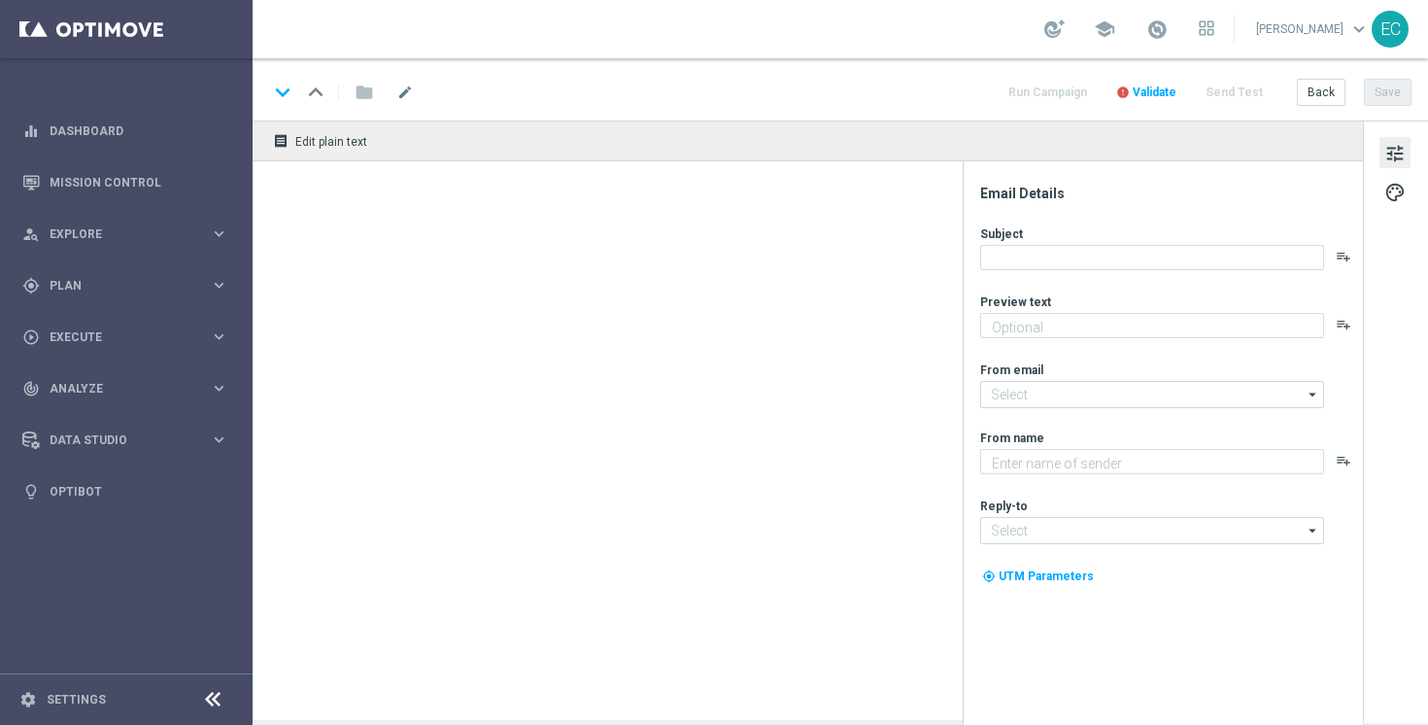
type textarea "Take a £5 Lotto voucher to give it a go"
type input "[EMAIL_ADDRESS][DOMAIN_NAME]"
type textarea "Lottoland"
type input "[EMAIL_ADDRESS][DOMAIN_NAME]"
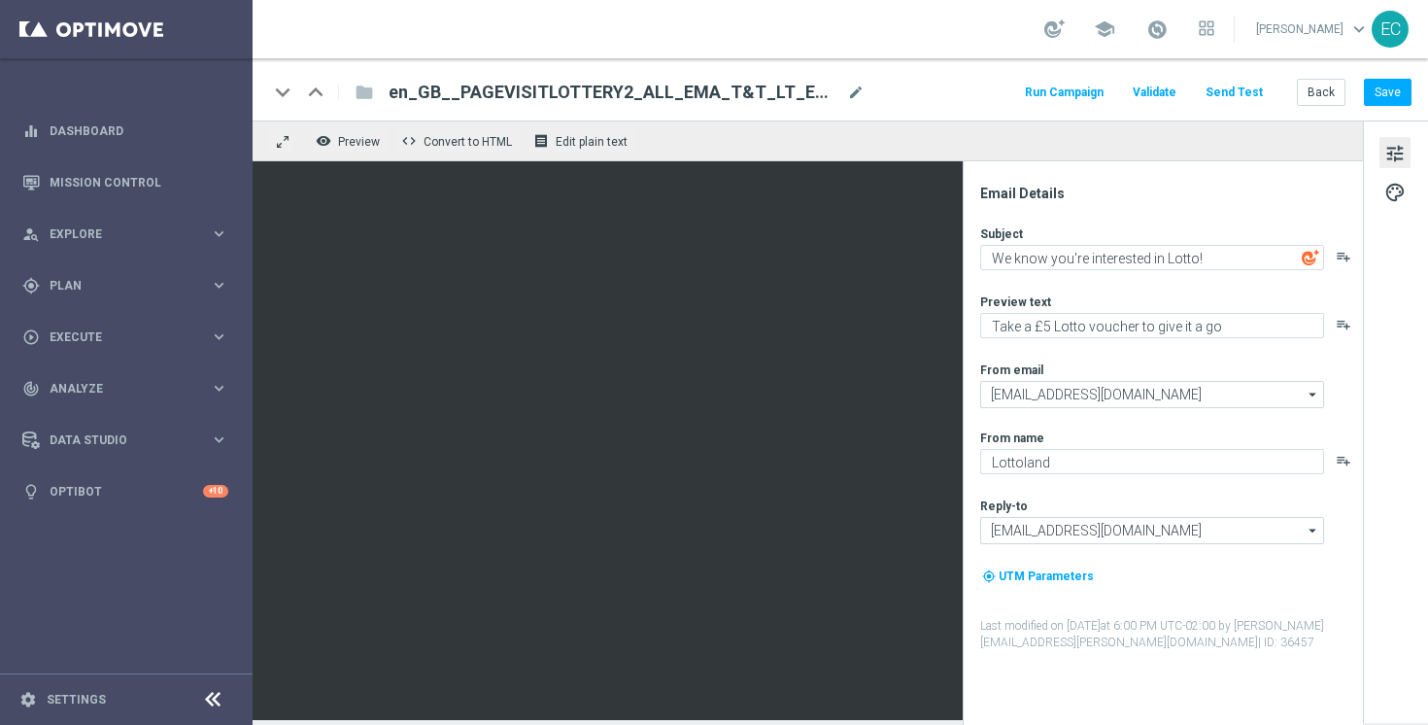
click at [1296, 100] on div "Run Campaign Validate Send Test Back Save" at bounding box center [1216, 92] width 389 height 25
click at [1311, 96] on button "Back" at bounding box center [1321, 92] width 49 height 27
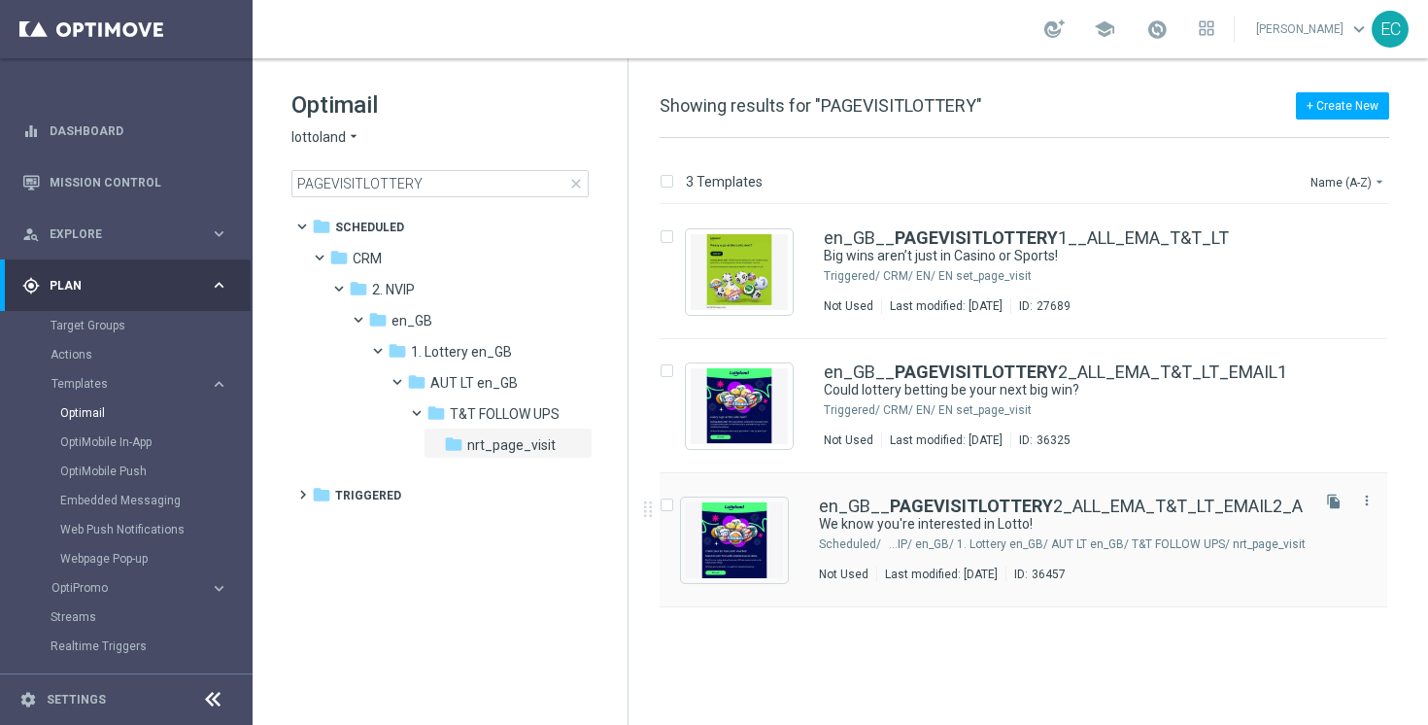
click at [666, 504] on input "Press SPACE to select this row." at bounding box center [666, 507] width 13 height 13
click at [1065, 179] on button "file_copy Duplicate" at bounding box center [1083, 181] width 92 height 23
checkbox input "false"
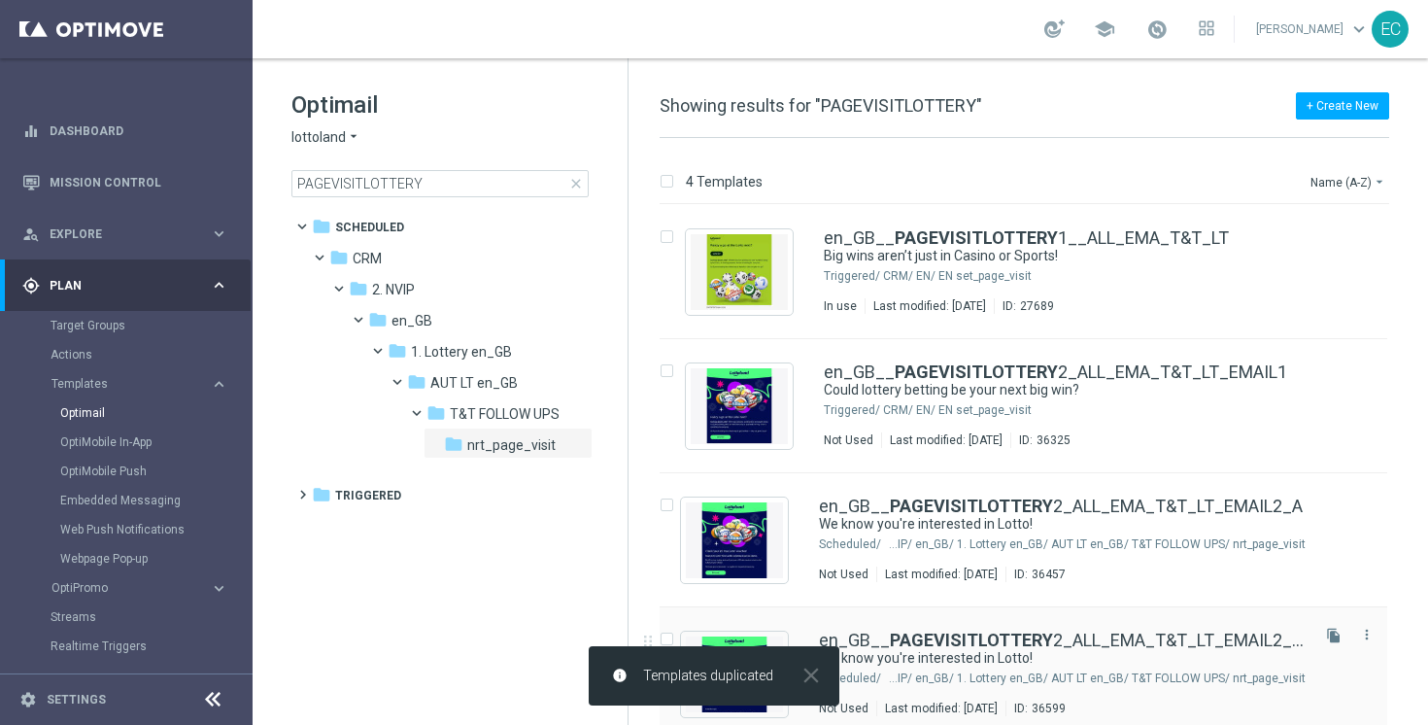
scroll to position [17, 0]
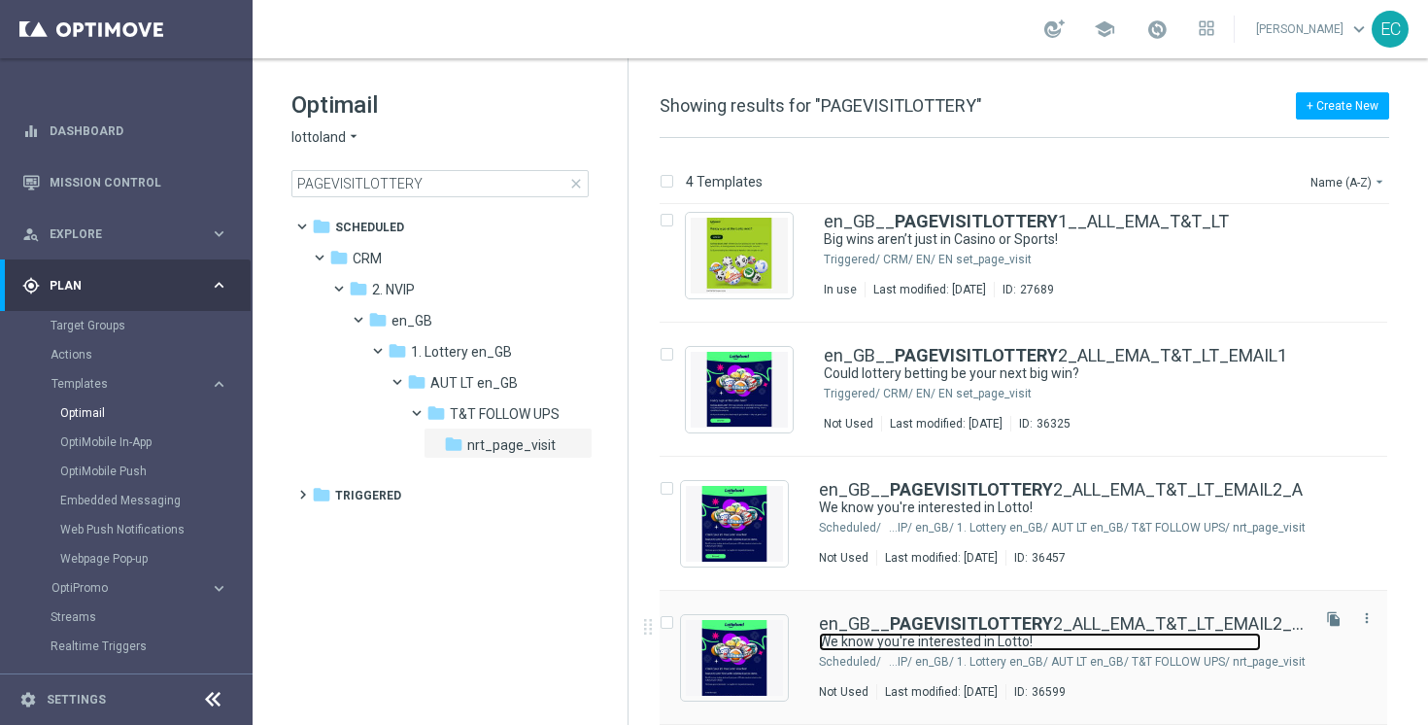
click at [1216, 636] on link "We know you're interested in Lotto!" at bounding box center [1040, 641] width 442 height 18
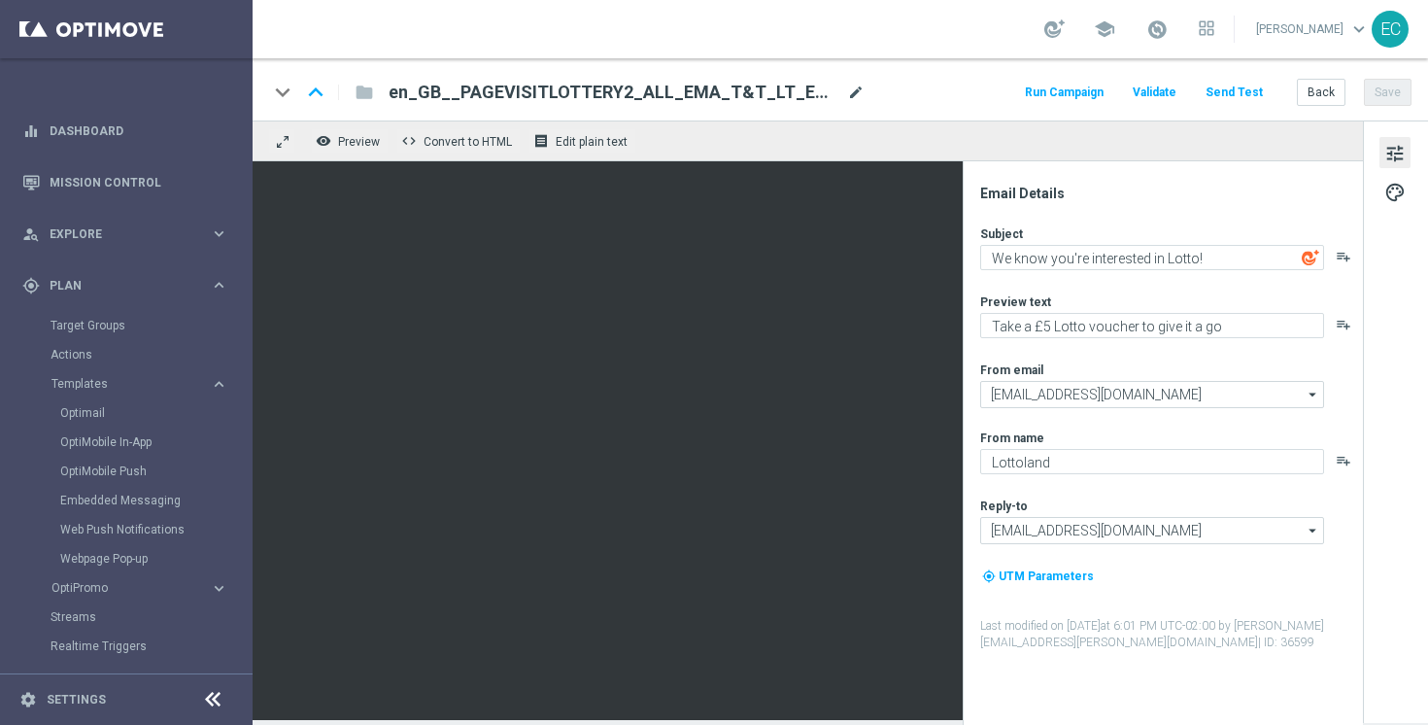
click at [863, 90] on span "mode_edit" at bounding box center [855, 92] width 17 height 17
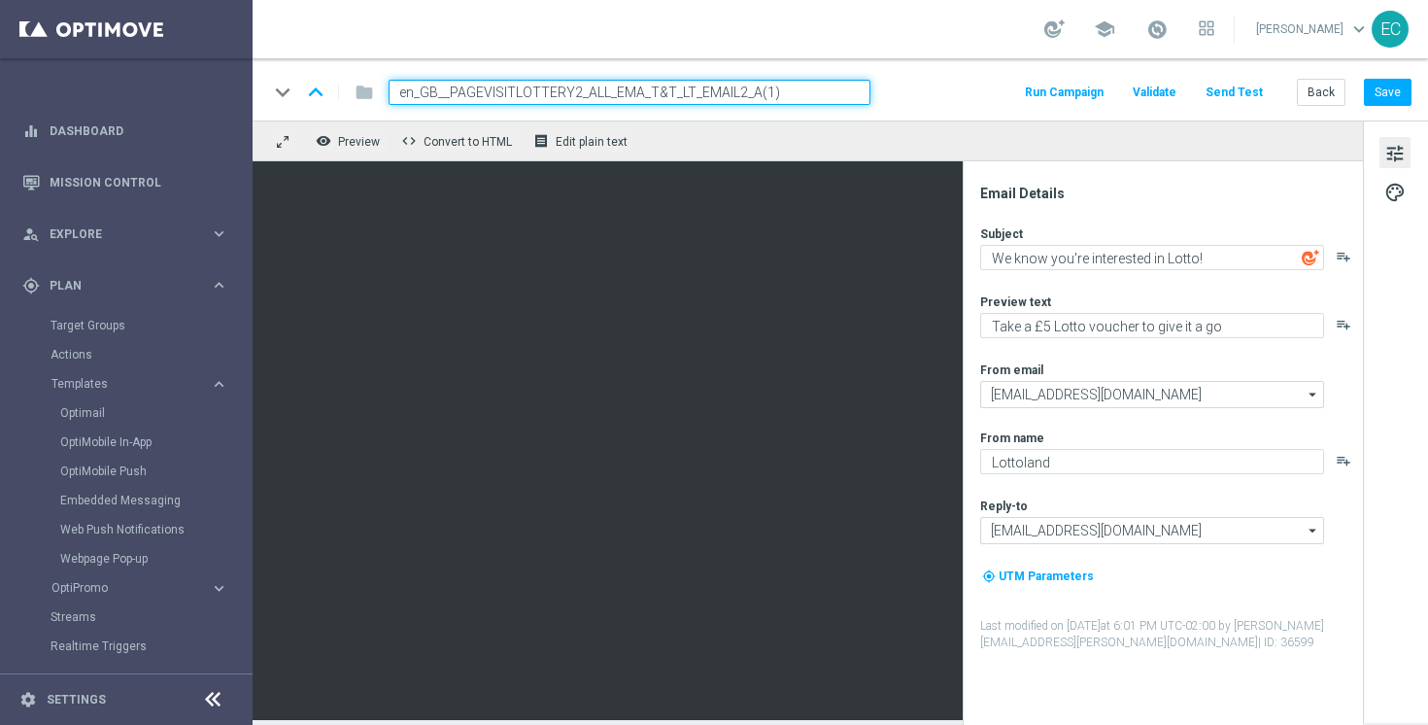
click at [783, 90] on input "en_GB__PAGEVISITLOTTERY2_ALL_EMA_T&T_LT_EMAIL2_A(1)" at bounding box center [630, 92] width 482 height 25
paste input "B"
type input "en_GB__PAGEVISITLOTTERY2_ALL_EMA_T&T_LT_EMAIL2_B"
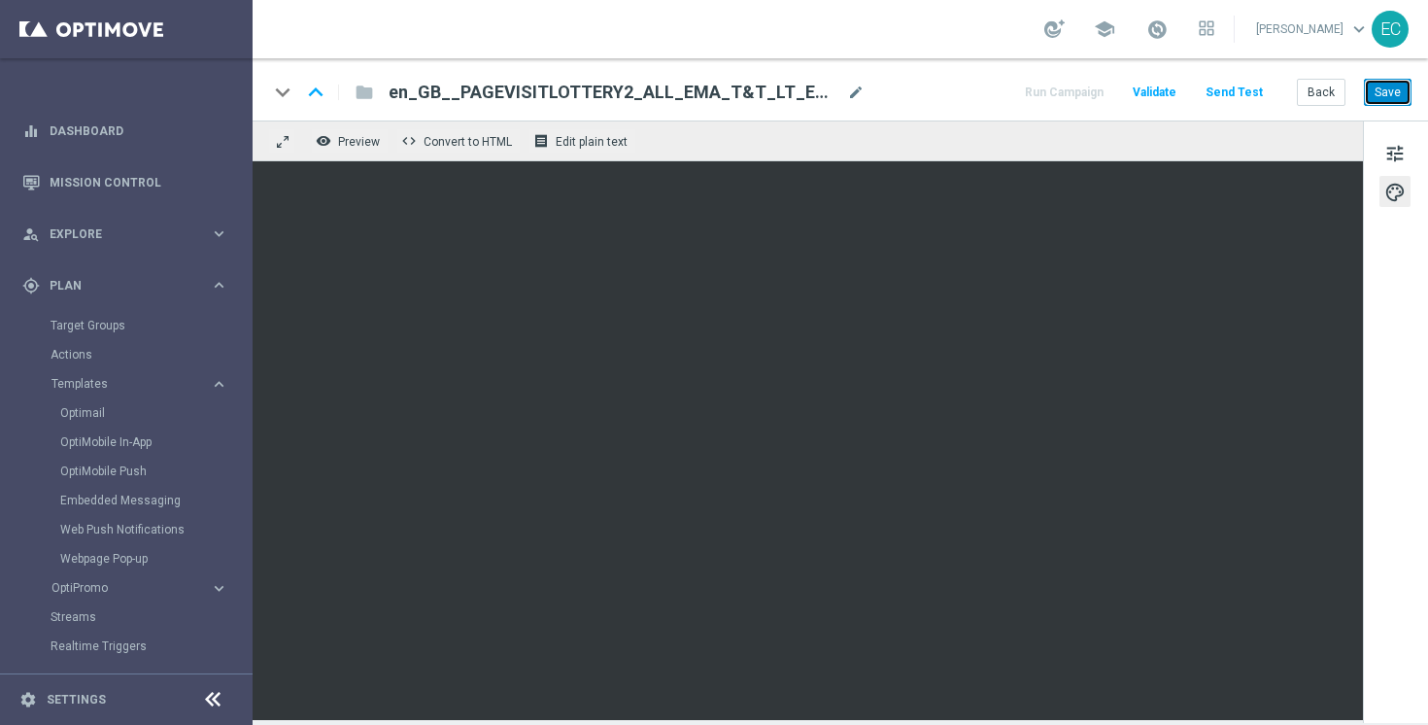
click at [1387, 83] on button "Save" at bounding box center [1388, 92] width 48 height 27
click at [1394, 154] on span "tune" at bounding box center [1394, 153] width 21 height 25
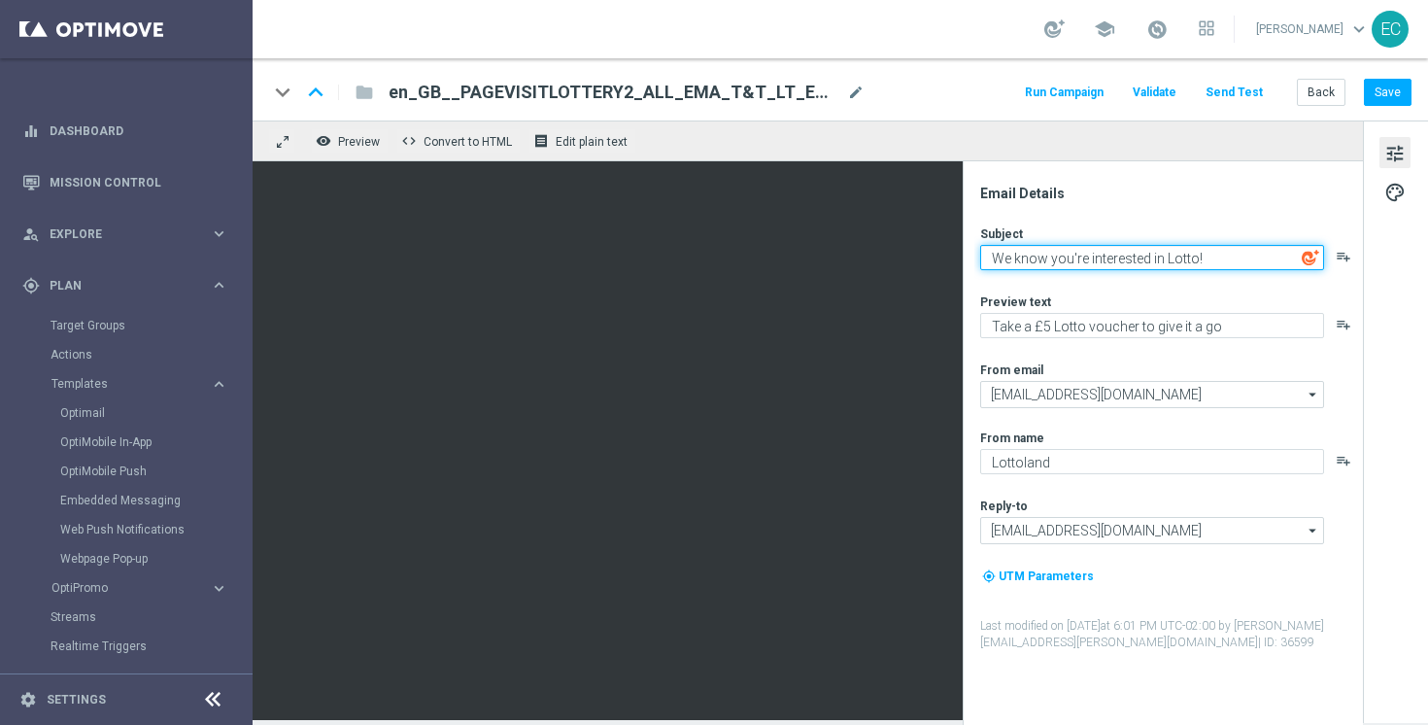
click at [1168, 257] on textarea "We know you're interested in Lotto!" at bounding box center [1152, 257] width 344 height 25
paste textarea "Here’s a £5 Lotto Voucher – On the House"
type textarea "Here’s a £5 Lotto Voucher – On the House"
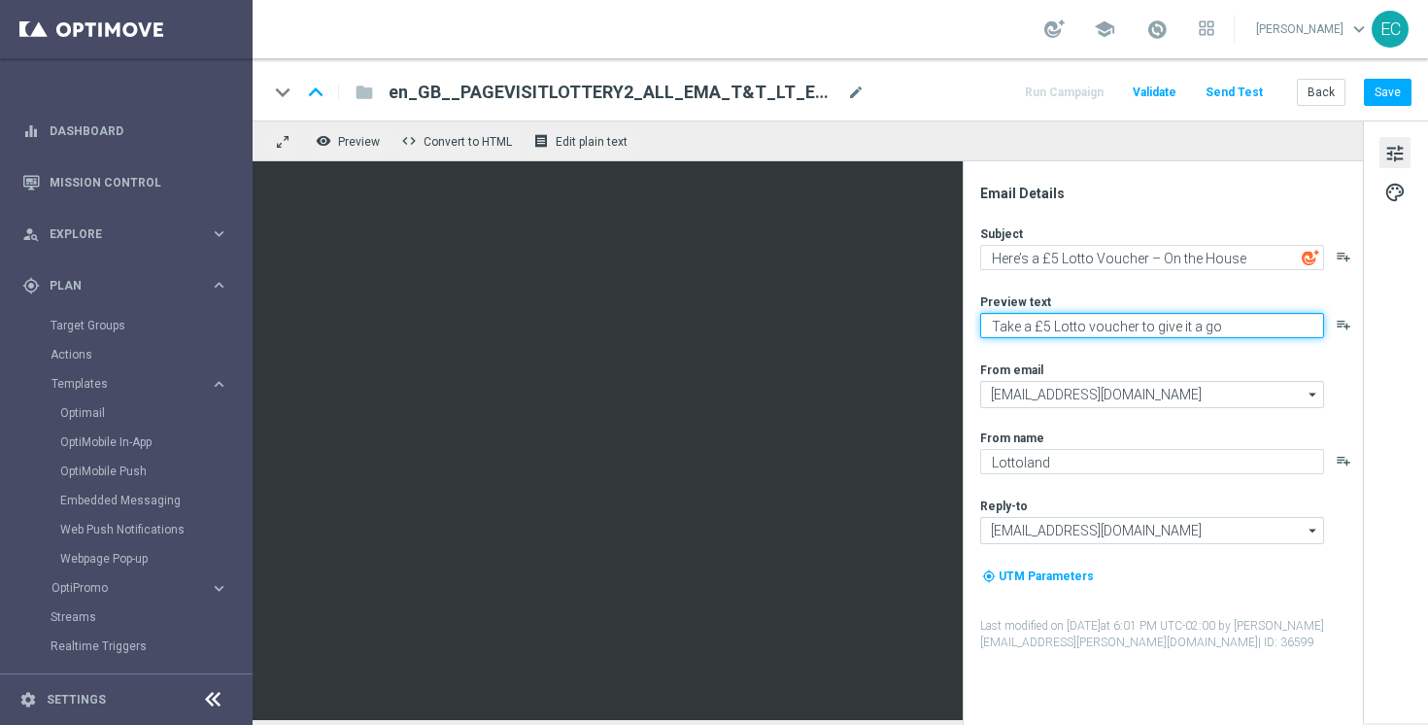
click at [1145, 327] on textarea "Take a £5 Lotto voucher to give it a go" at bounding box center [1152, 325] width 344 height 25
click at [1065, 328] on textarea "Take a £5 Lotto voucher to give it a go" at bounding box center [1152, 325] width 344 height 25
type textarea "We know you're interested..."
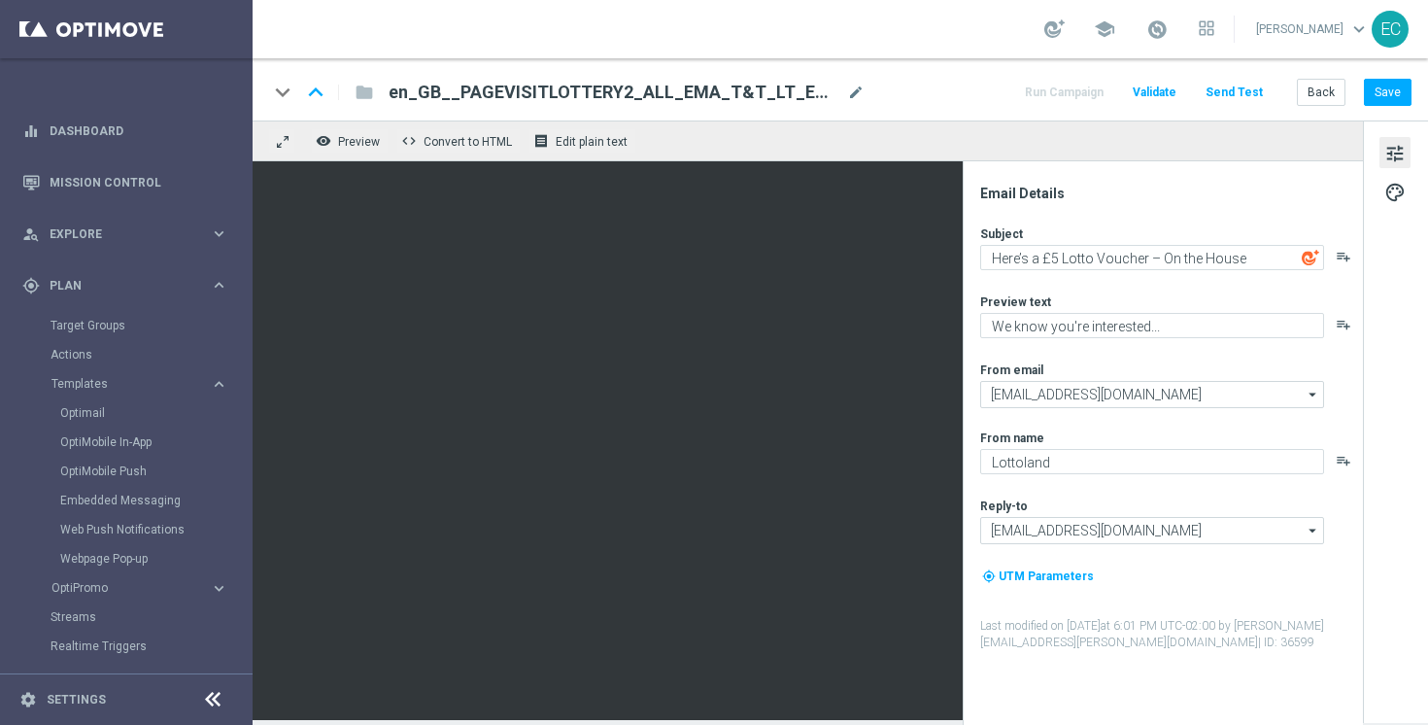
click at [1166, 304] on div "Preview text" at bounding box center [1170, 301] width 381 height 16
click at [1394, 85] on button "Save" at bounding box center [1388, 92] width 48 height 27
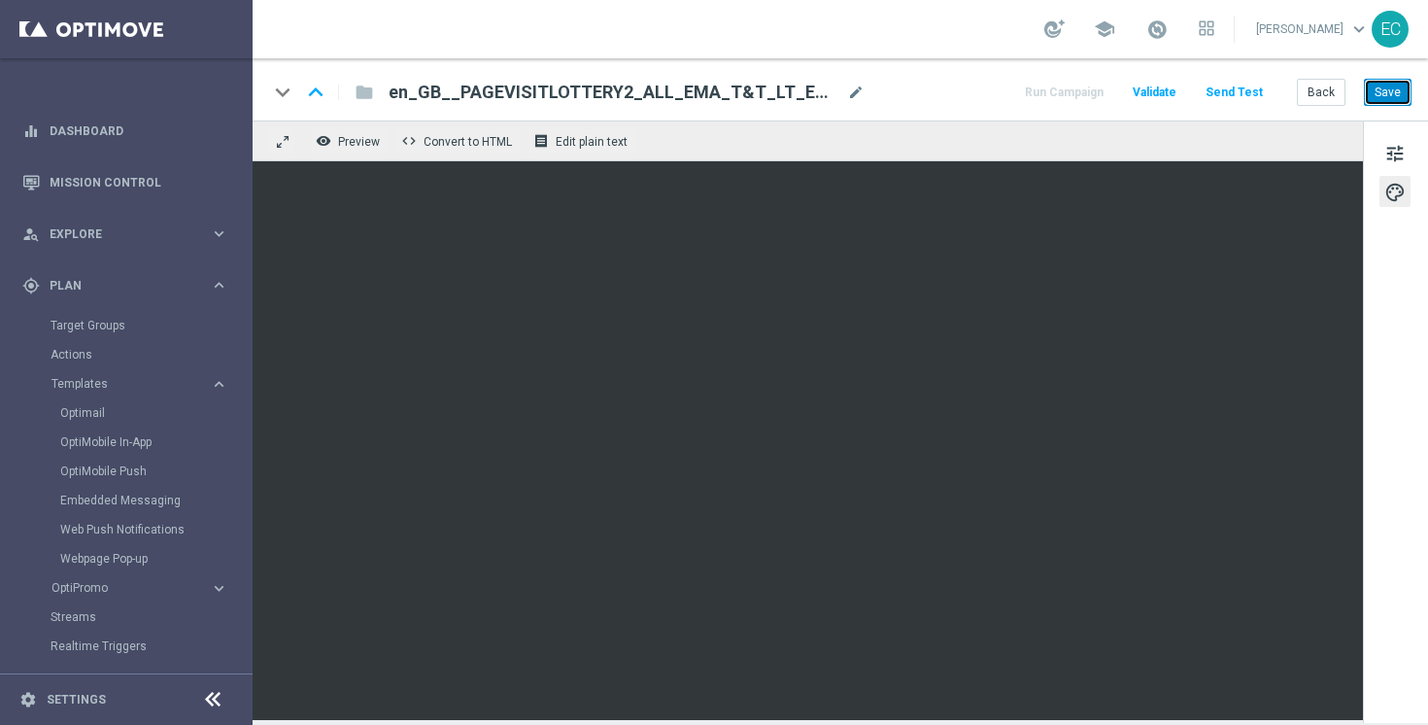
click at [1371, 94] on button "Save" at bounding box center [1388, 92] width 48 height 27
click at [1376, 87] on button "Save" at bounding box center [1388, 92] width 48 height 27
click at [1329, 98] on button "Back" at bounding box center [1321, 92] width 49 height 27
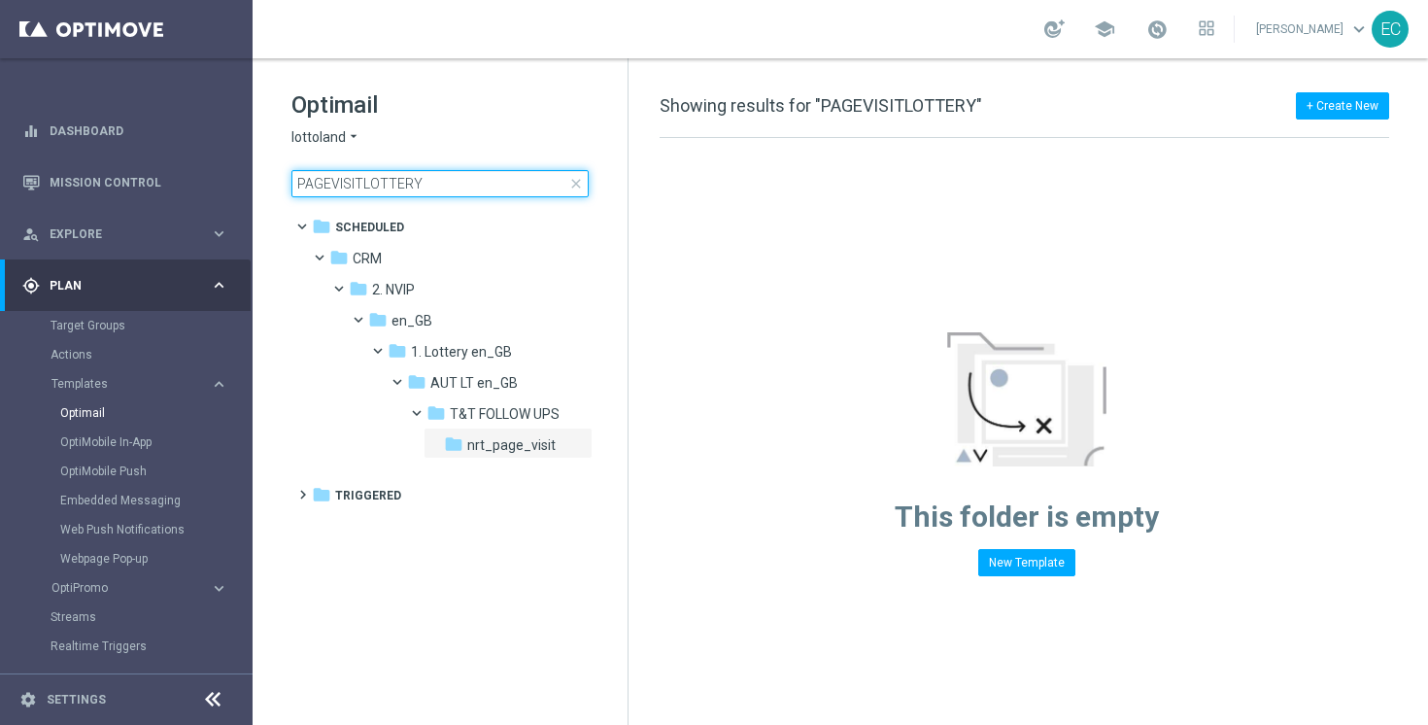
click at [409, 172] on input "PAGEVISITLOTTERY" at bounding box center [439, 183] width 297 height 27
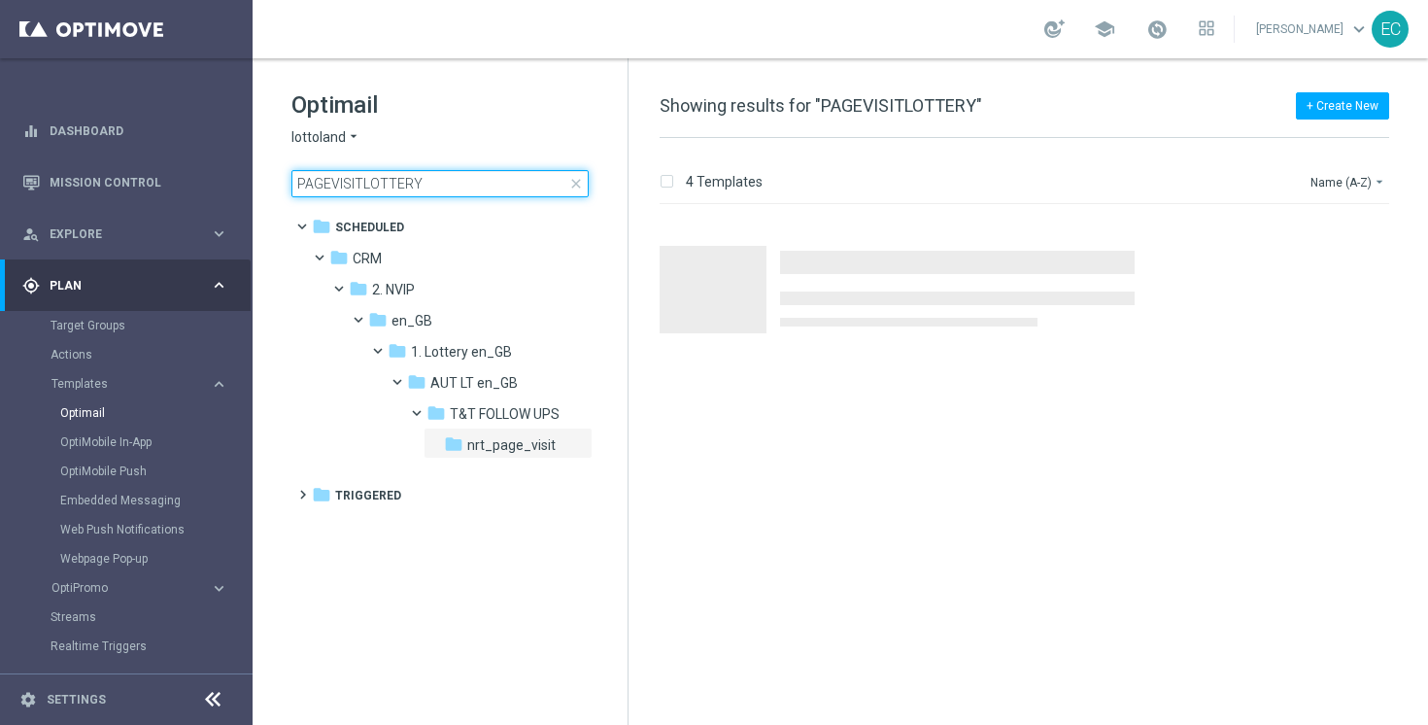
click at [409, 172] on input "PAGEVISITLOTTERY" at bounding box center [439, 183] width 297 height 27
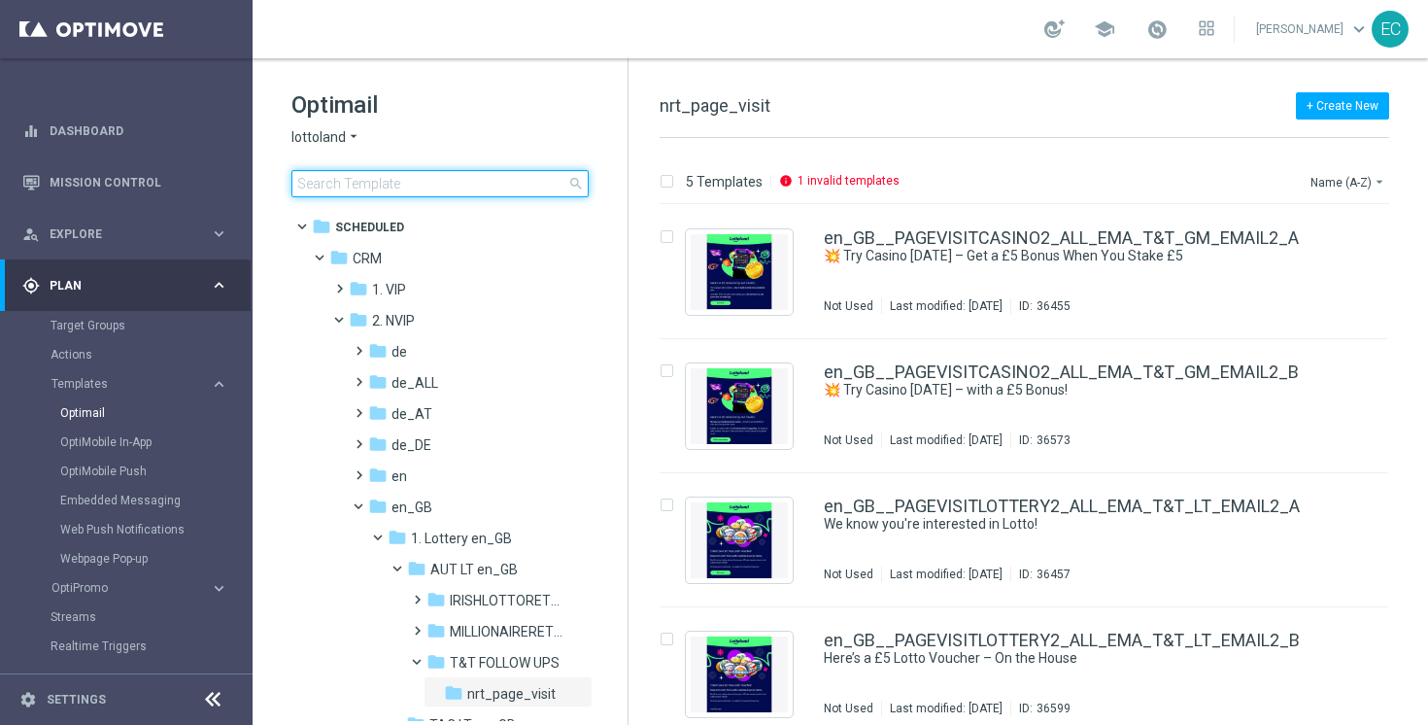
click at [454, 182] on input at bounding box center [439, 183] width 297 height 27
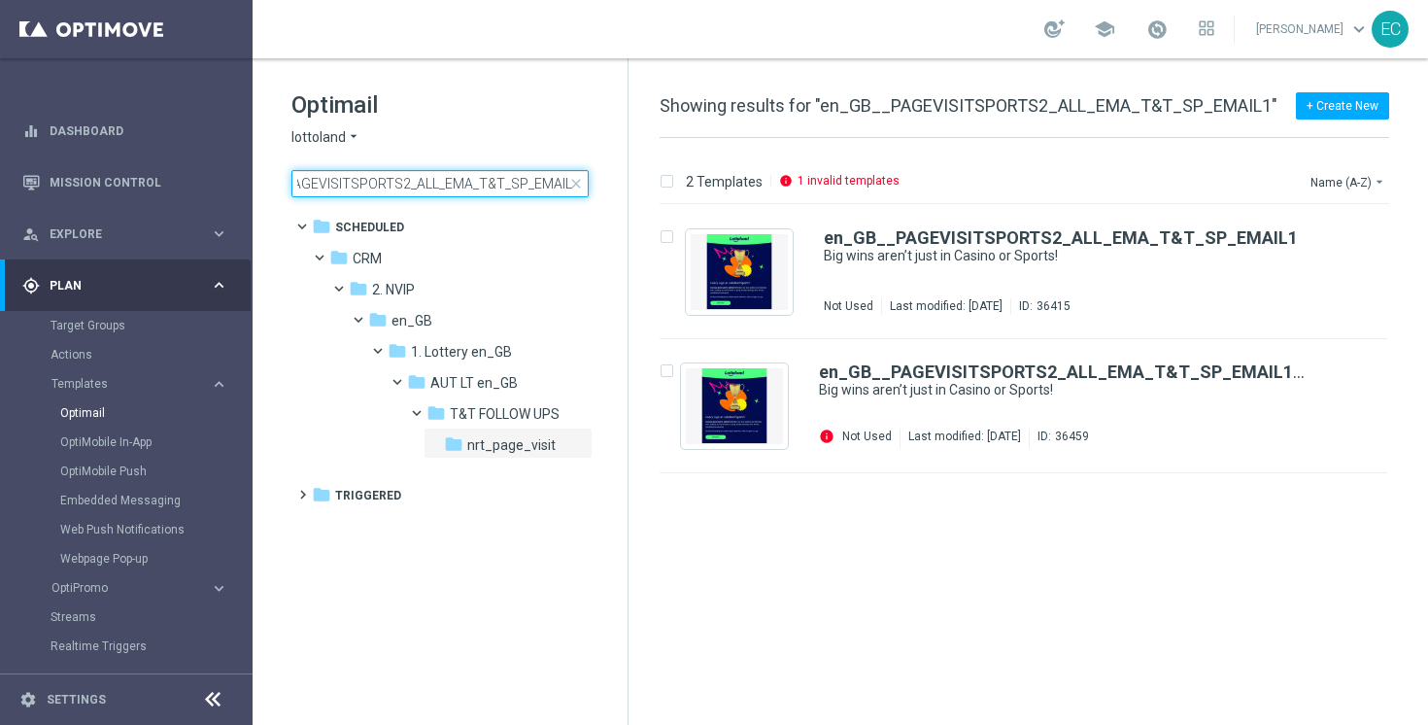
type input "en_GB__PAGEVISITSPORTS2_ALL_EMA_T&T_SP_EMAIL1"
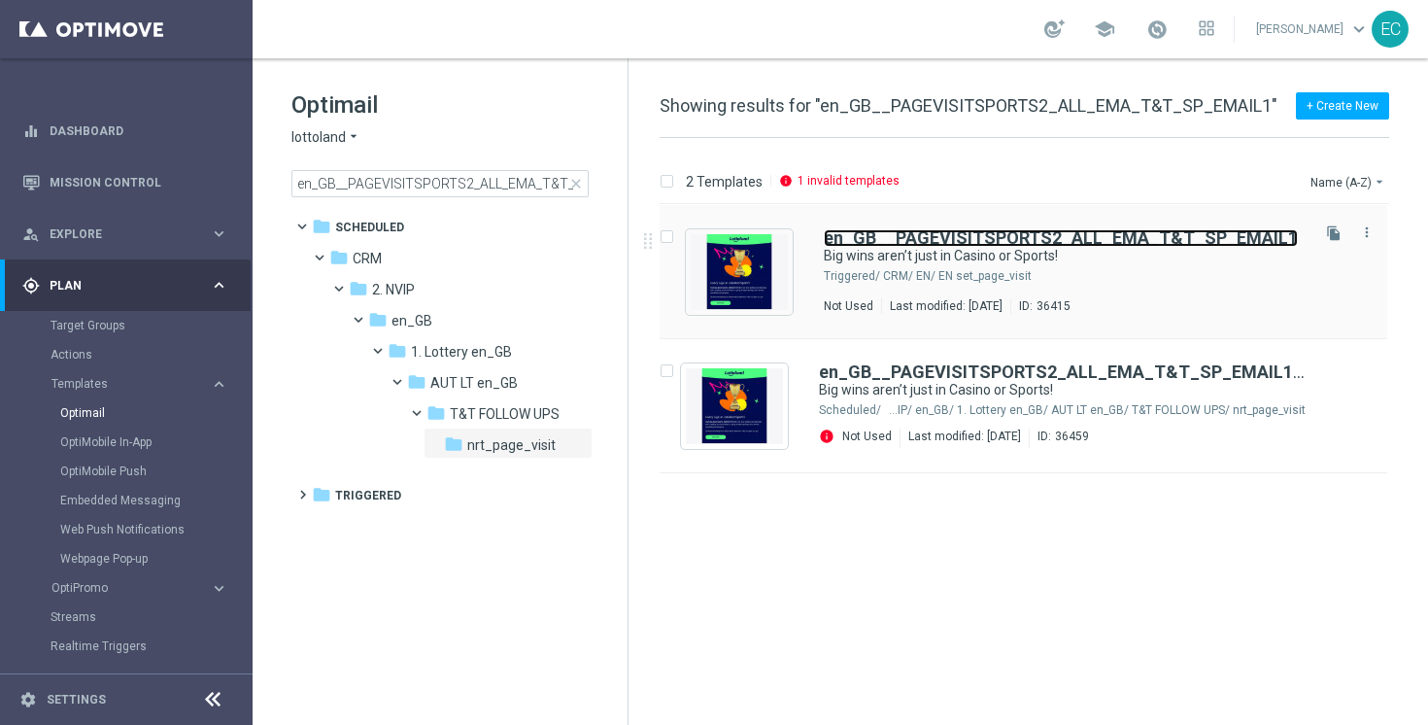
click at [1079, 239] on b "en_GB__PAGEVISITSPORTS2_ALL_EMA_T&T_SP_EMAIL1" at bounding box center [1061, 237] width 474 height 20
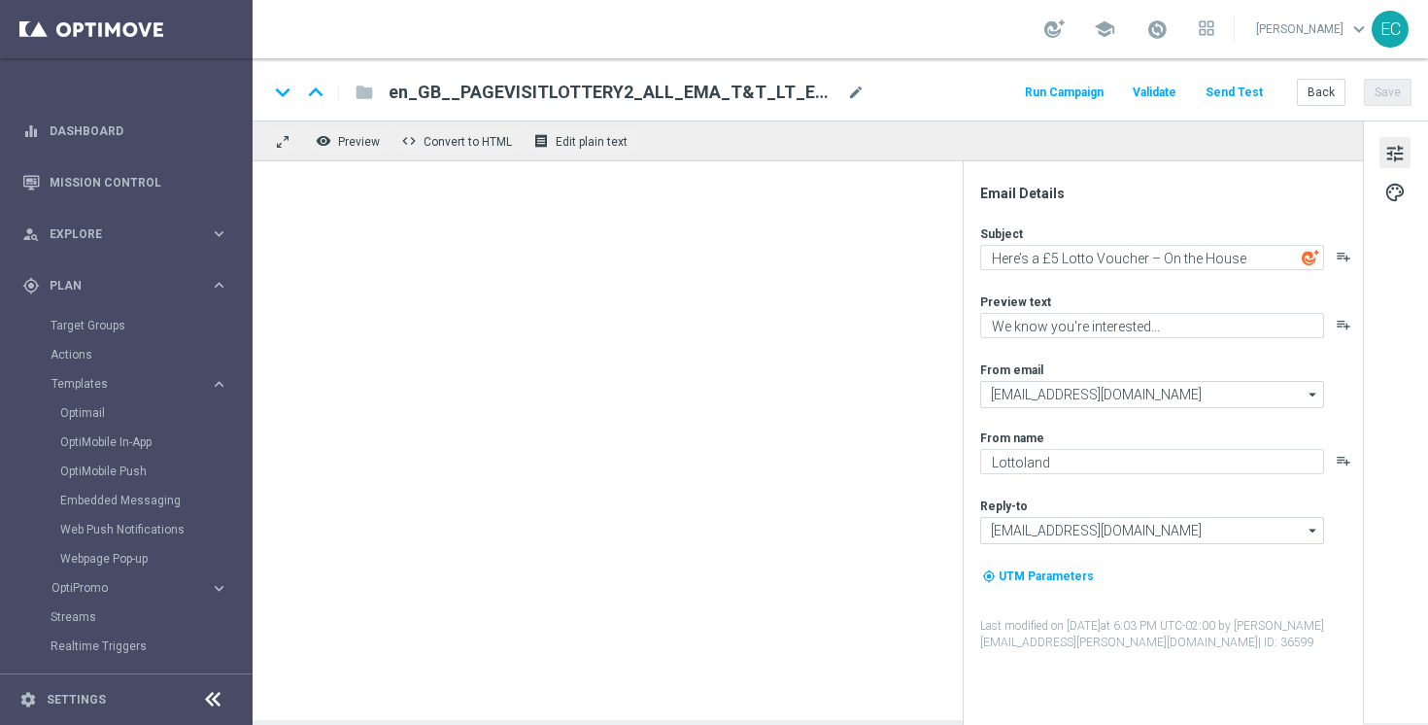
type textarea "Big wins aren’t just in Casino or Sports!"
type textarea "Give Lotto a go this week"
type input "[EMAIL_ADDRESS][DOMAIN_NAME]"
